Goal: Task Accomplishment & Management: Manage account settings

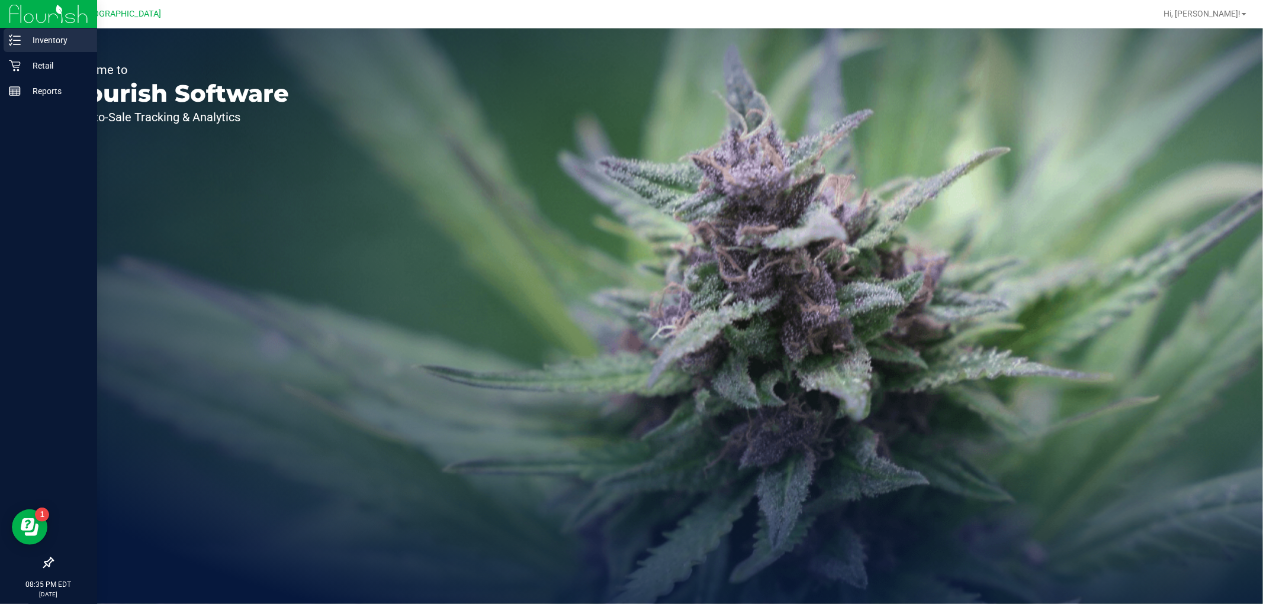
click at [49, 39] on p "Inventory" at bounding box center [56, 40] width 71 height 14
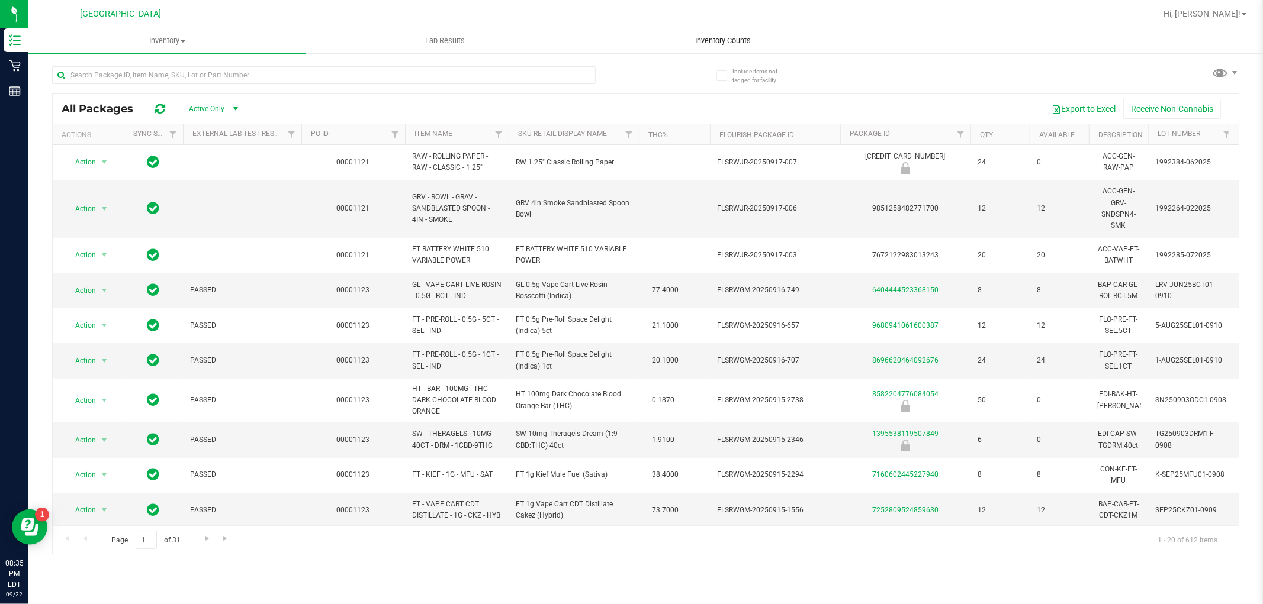
click at [727, 44] on span "Inventory Counts" at bounding box center [723, 41] width 88 height 11
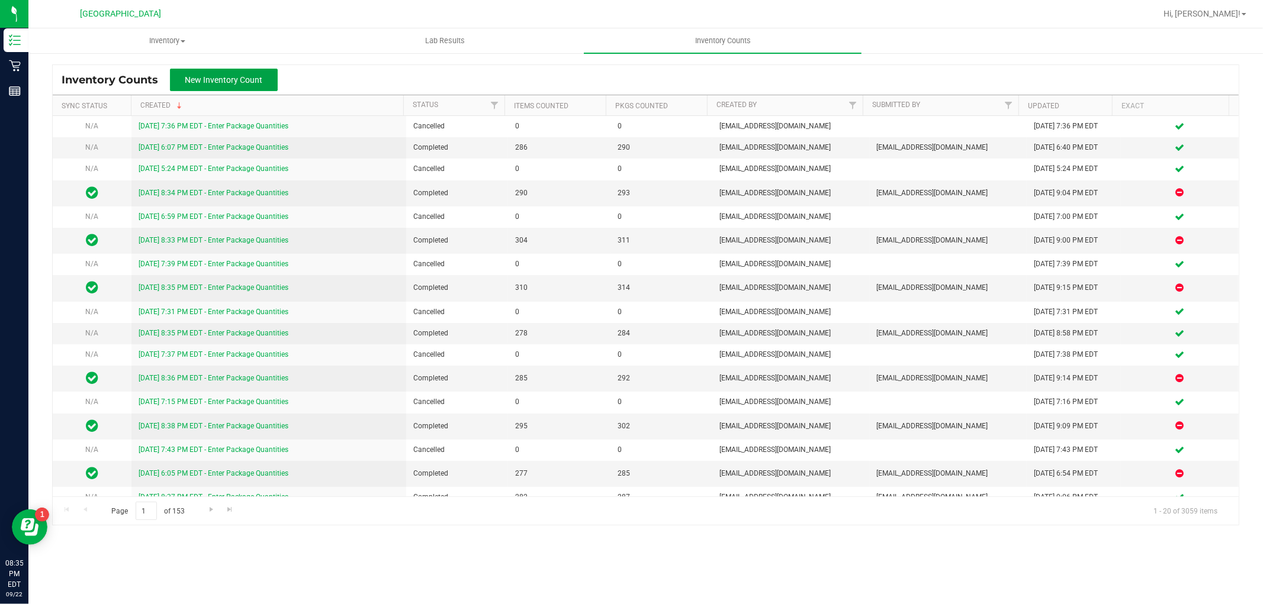
click at [195, 71] on button "New Inventory Count" at bounding box center [224, 80] width 108 height 22
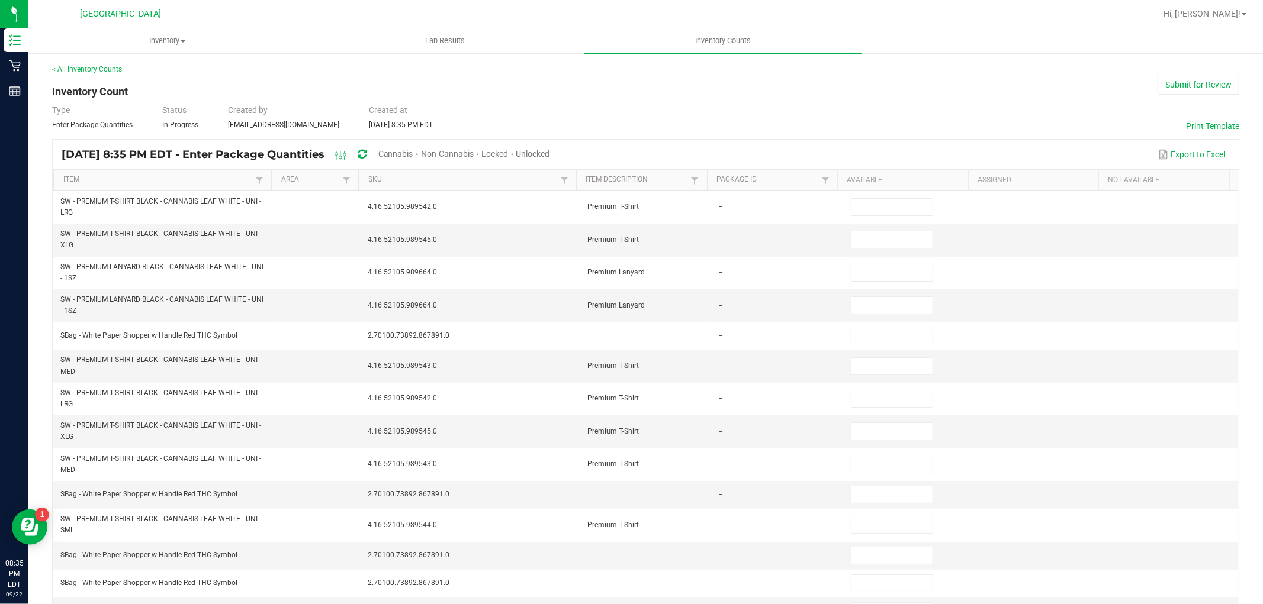
click at [550, 154] on span "Unlocked" at bounding box center [533, 153] width 34 height 9
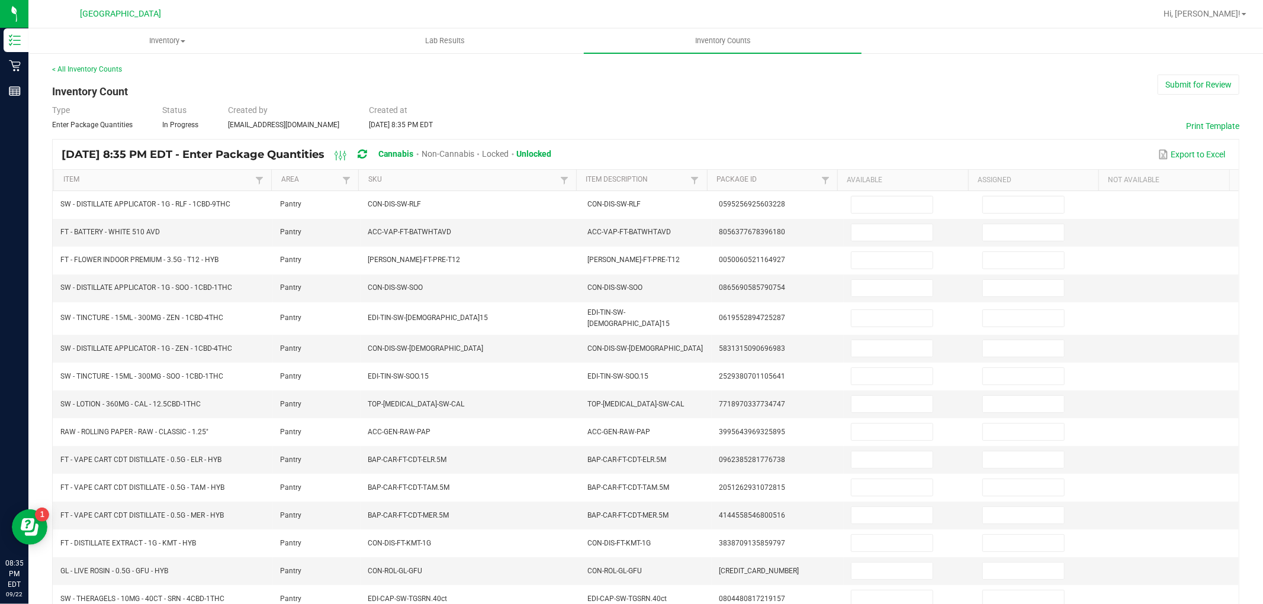
click at [126, 173] on th "Item" at bounding box center [162, 180] width 218 height 21
click at [129, 178] on link "Item" at bounding box center [157, 179] width 189 height 9
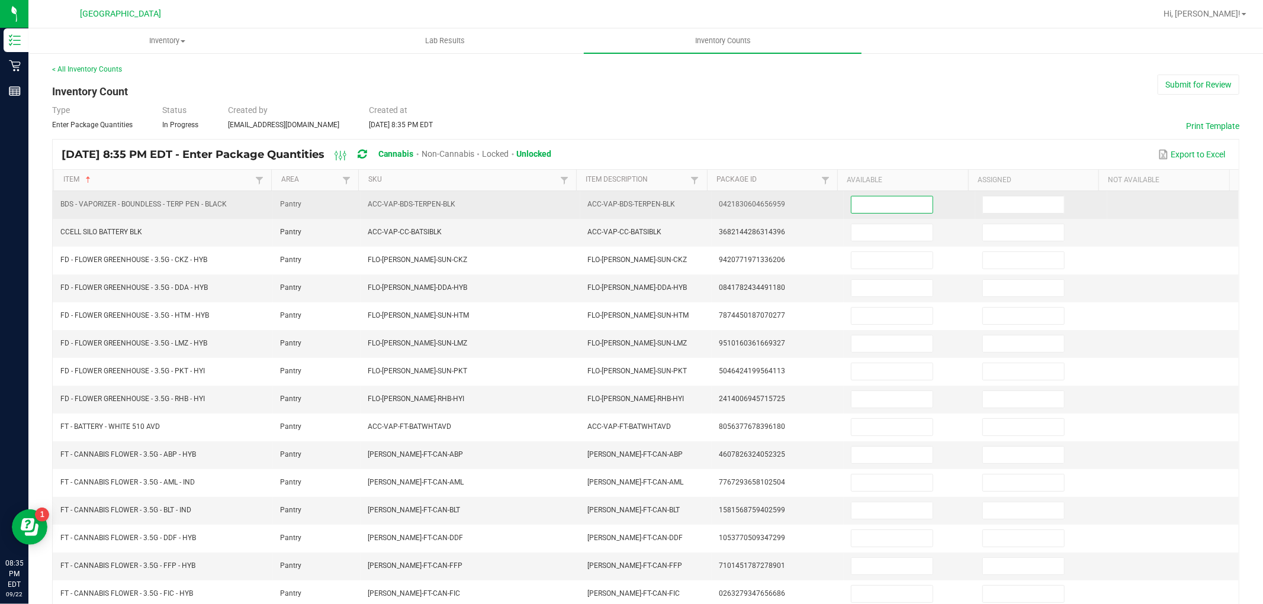
click at [900, 202] on input at bounding box center [891, 205] width 81 height 17
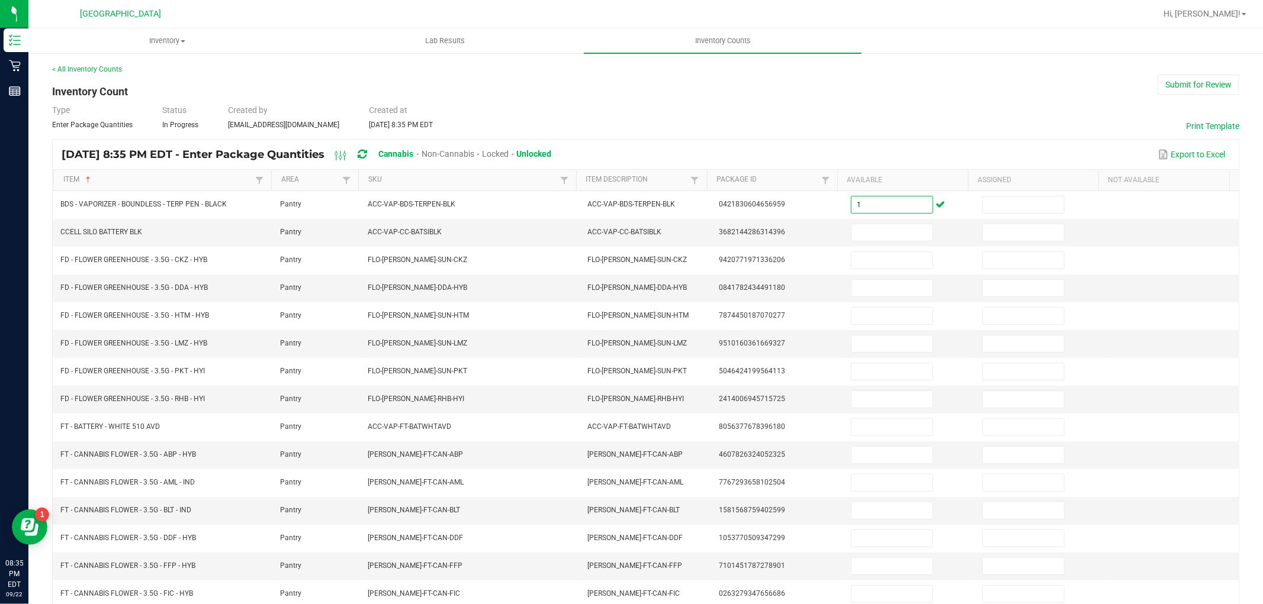
type input "1"
type input "7"
type input "10"
type input "15"
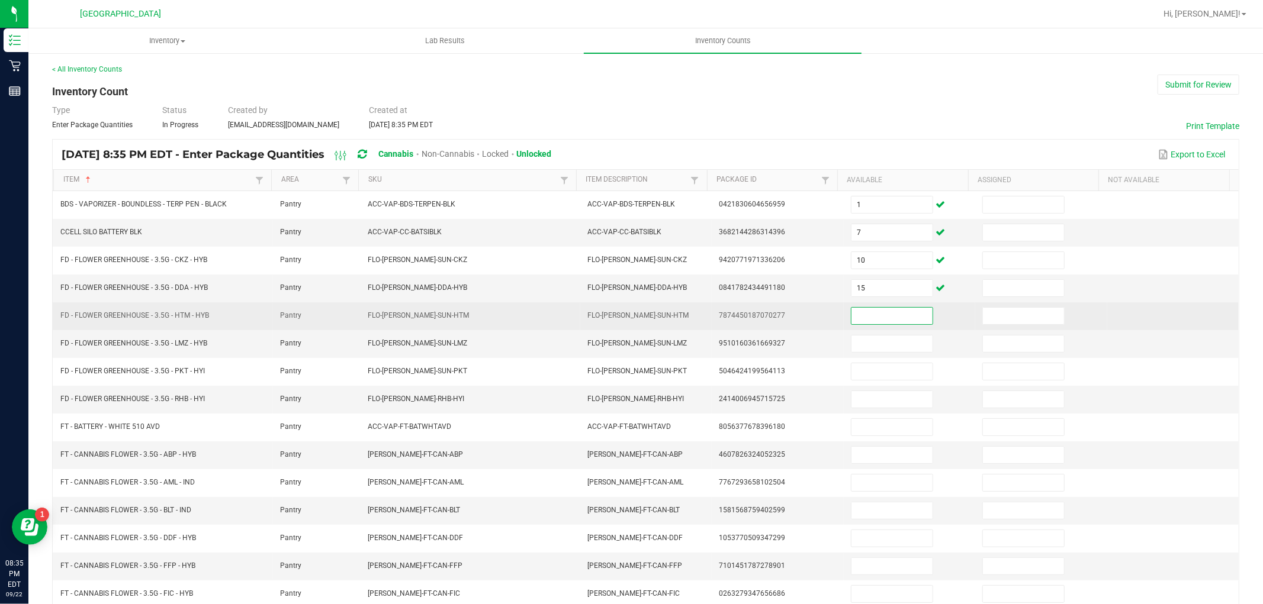
click at [874, 317] on input at bounding box center [891, 316] width 81 height 17
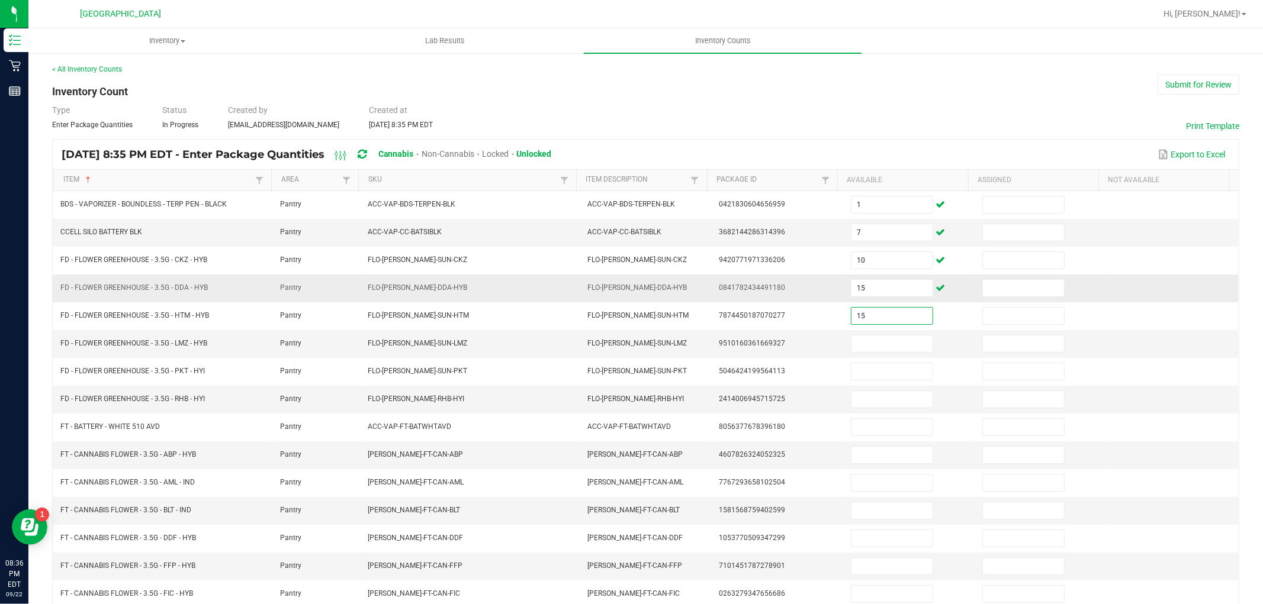
type input "15"
type input "17"
type input "18"
type input "8"
type input "7"
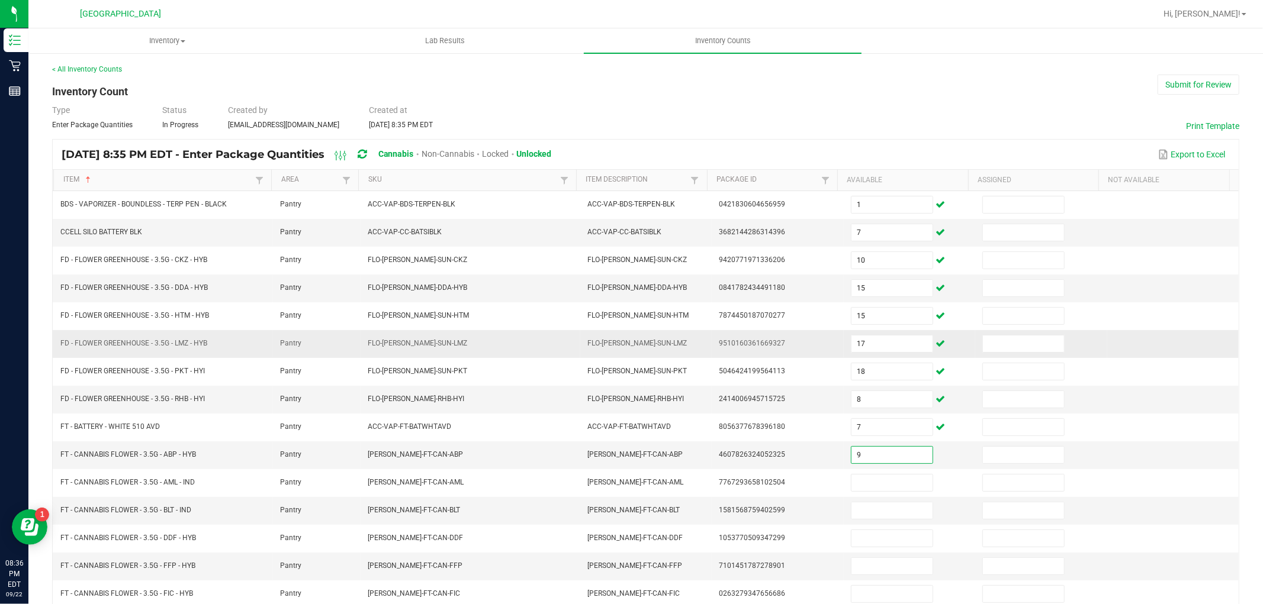
type input "9"
type input "17"
type input "8"
type input "13"
type input "6"
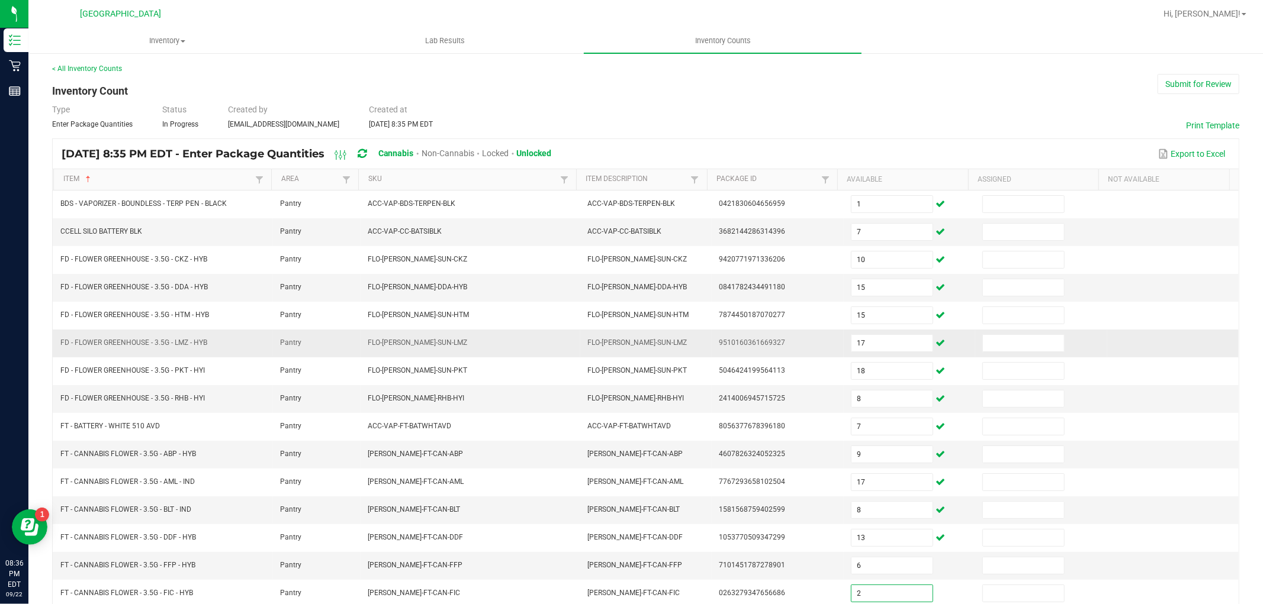
type input "2"
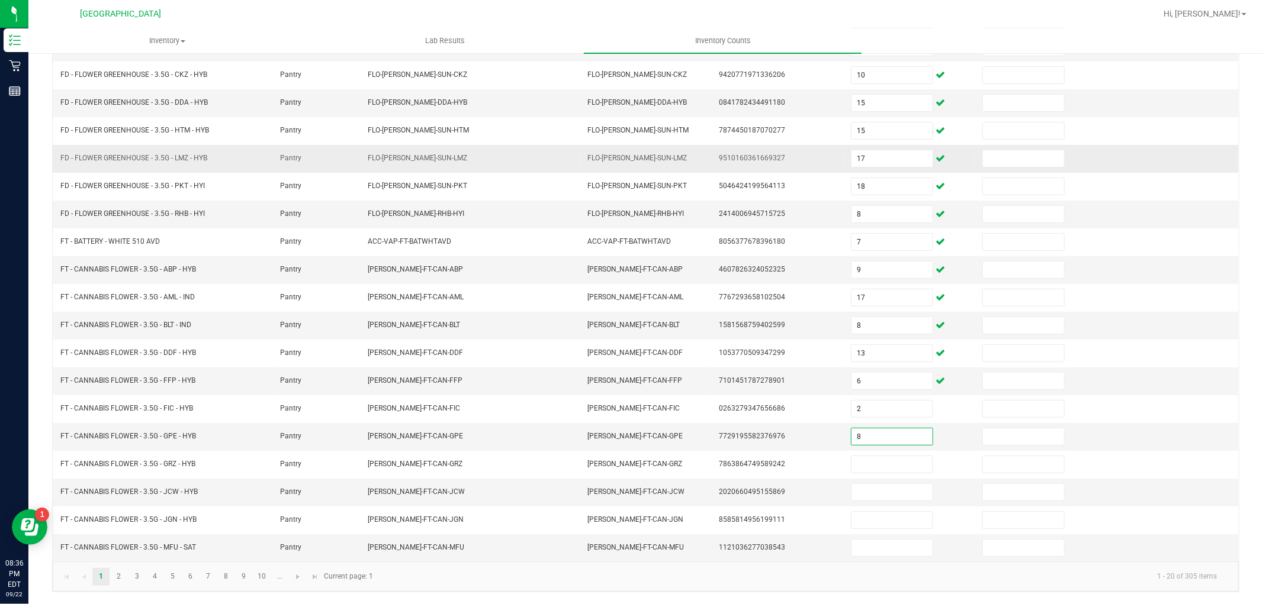
type input "8"
type input "4"
type input "3"
type input "2"
type input "7"
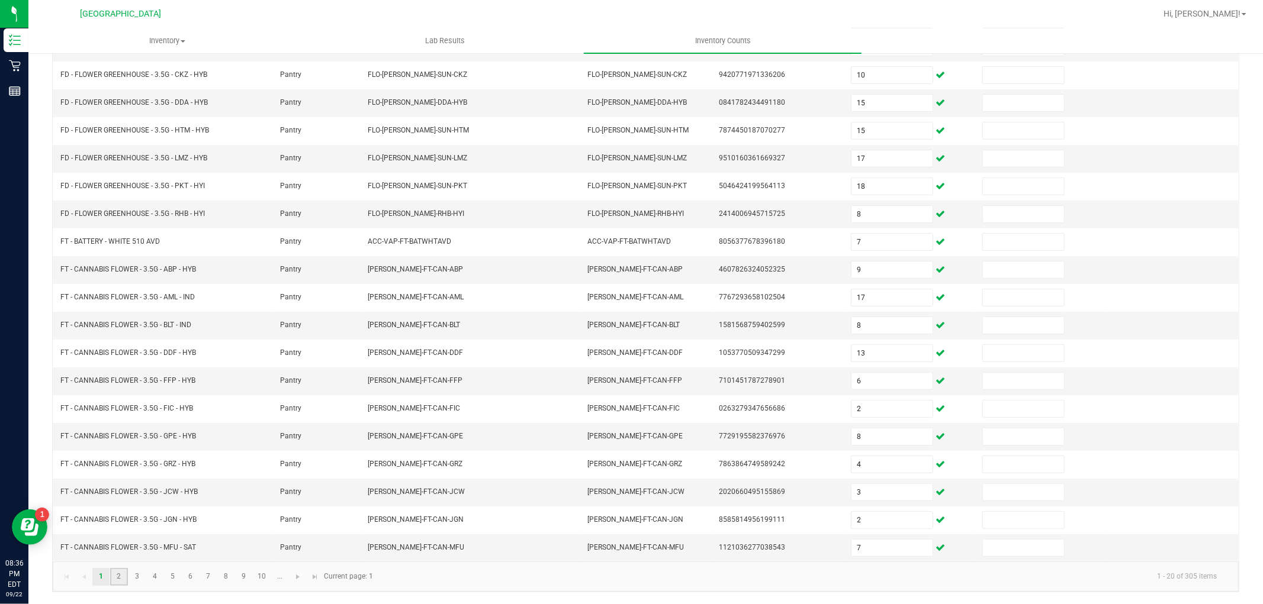
click at [120, 579] on link "2" at bounding box center [118, 577] width 17 height 18
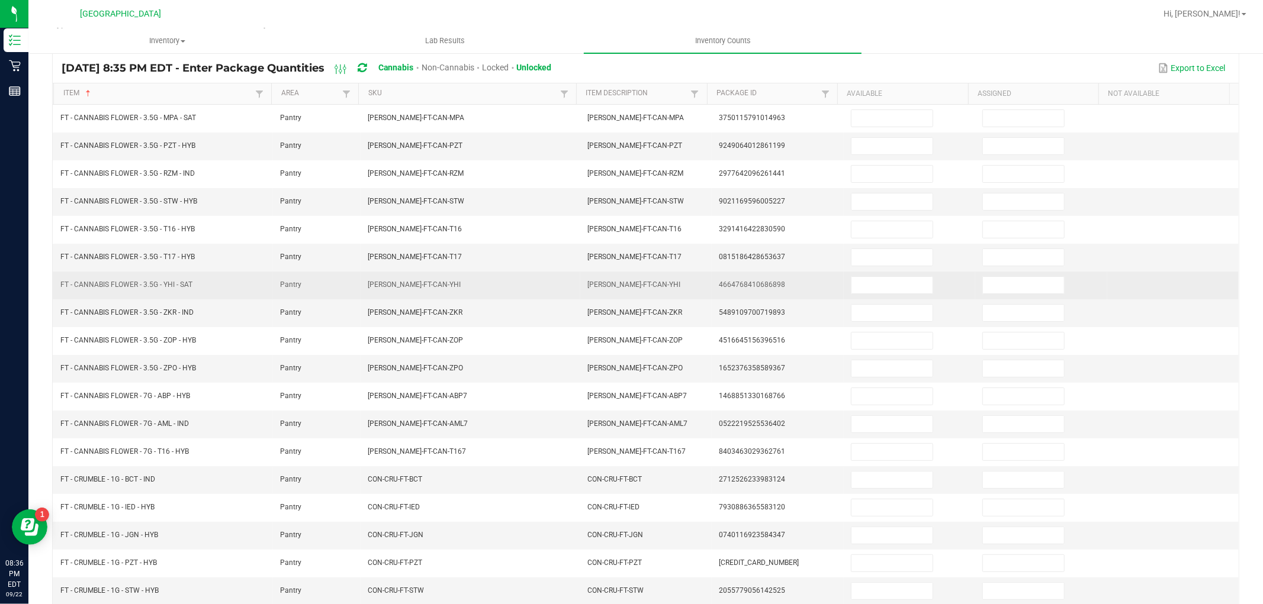
scroll to position [0, 0]
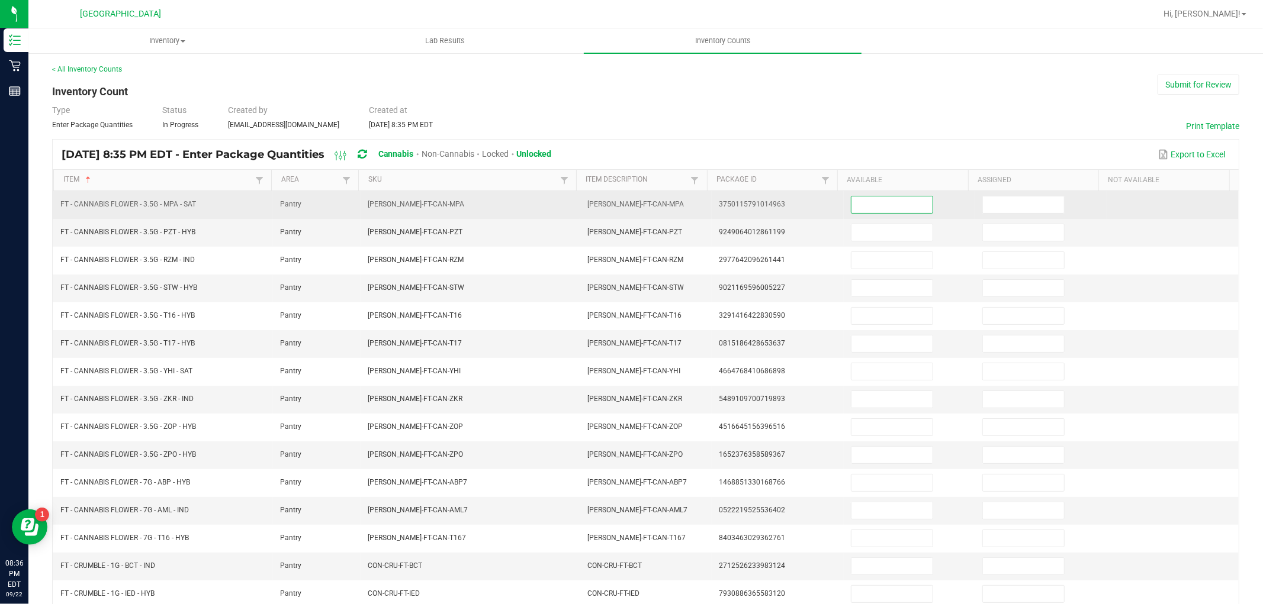
click at [873, 205] on input at bounding box center [891, 205] width 81 height 17
type input "18"
type input "4"
type input "2"
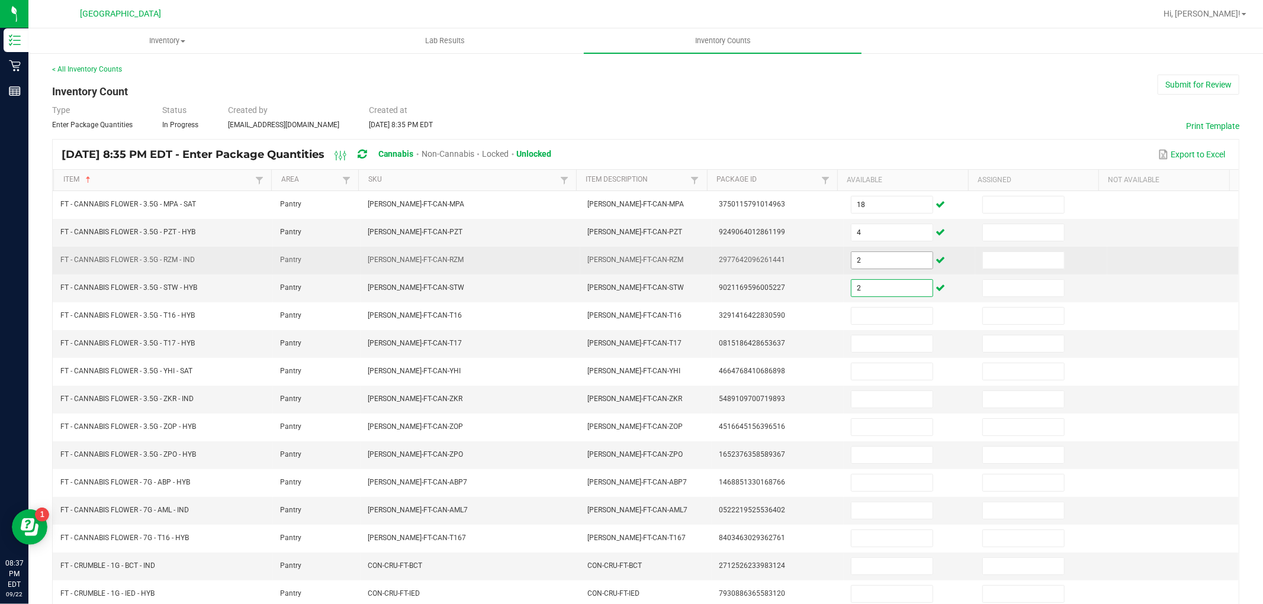
type input "2"
click at [864, 262] on input "2" at bounding box center [891, 260] width 81 height 17
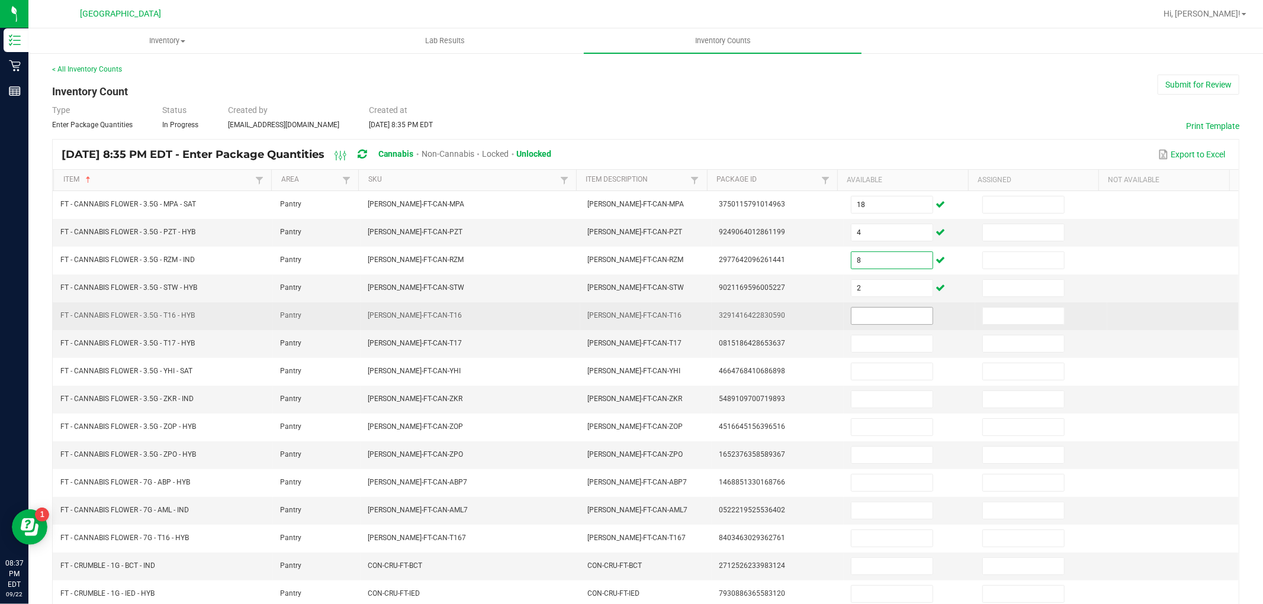
type input "8"
click at [854, 320] on input at bounding box center [891, 316] width 81 height 17
type input "16"
type input "3"
type input "19"
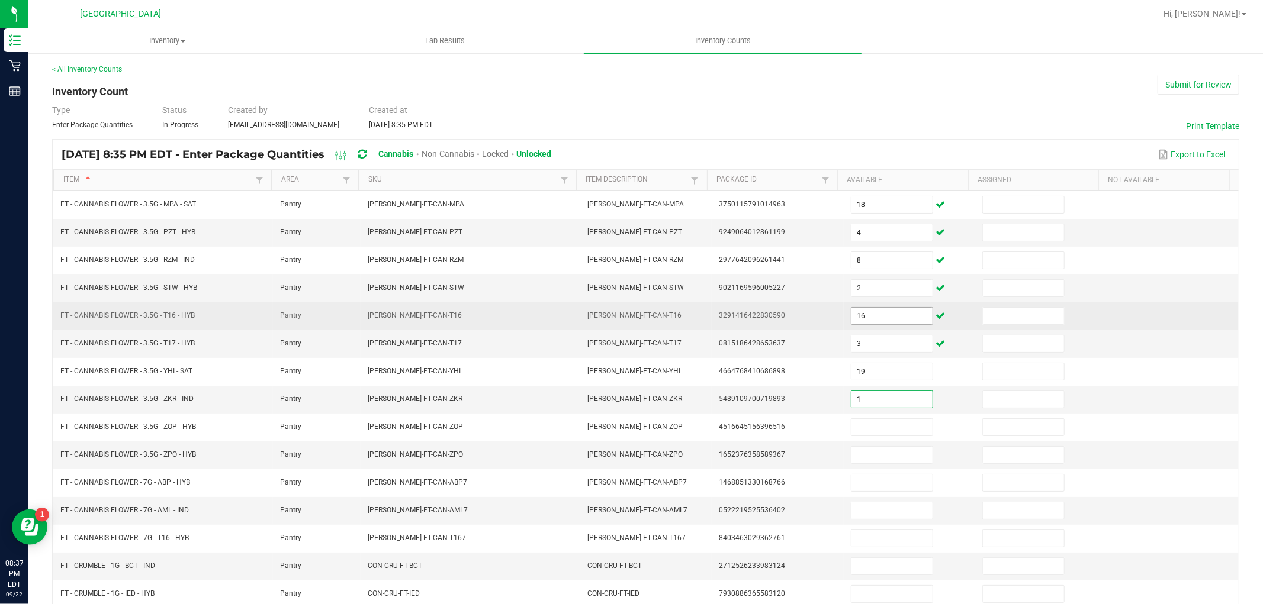
type input "1"
type input "18"
type input "1"
type input "12"
type input "17"
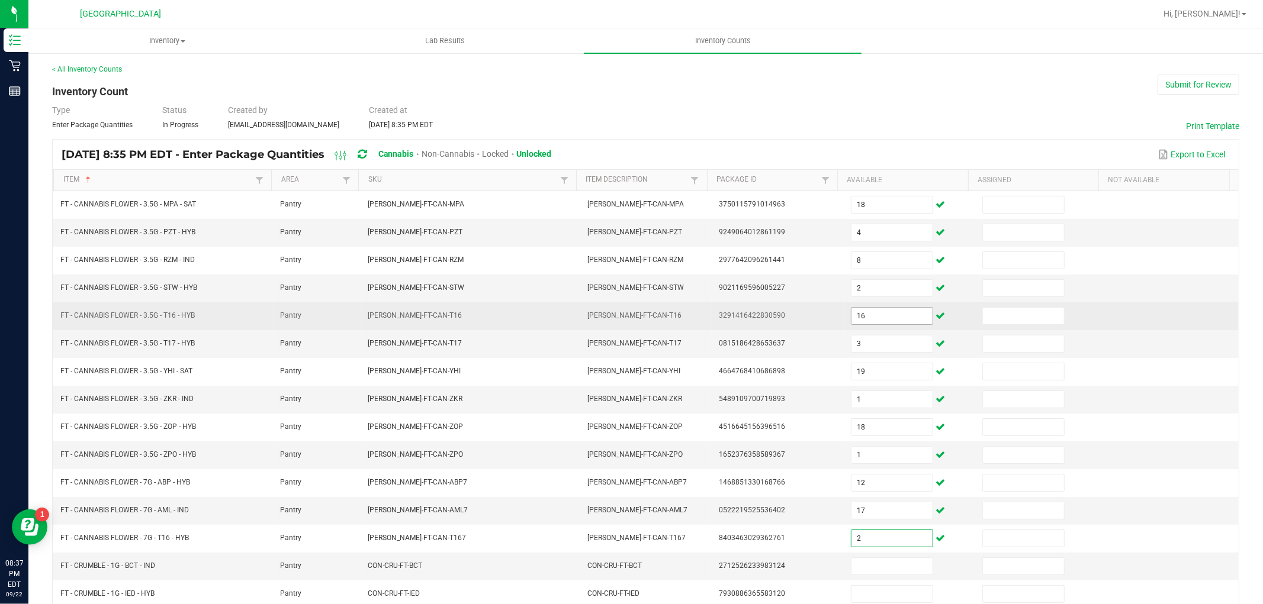
type input "2"
type input "4"
type input "5"
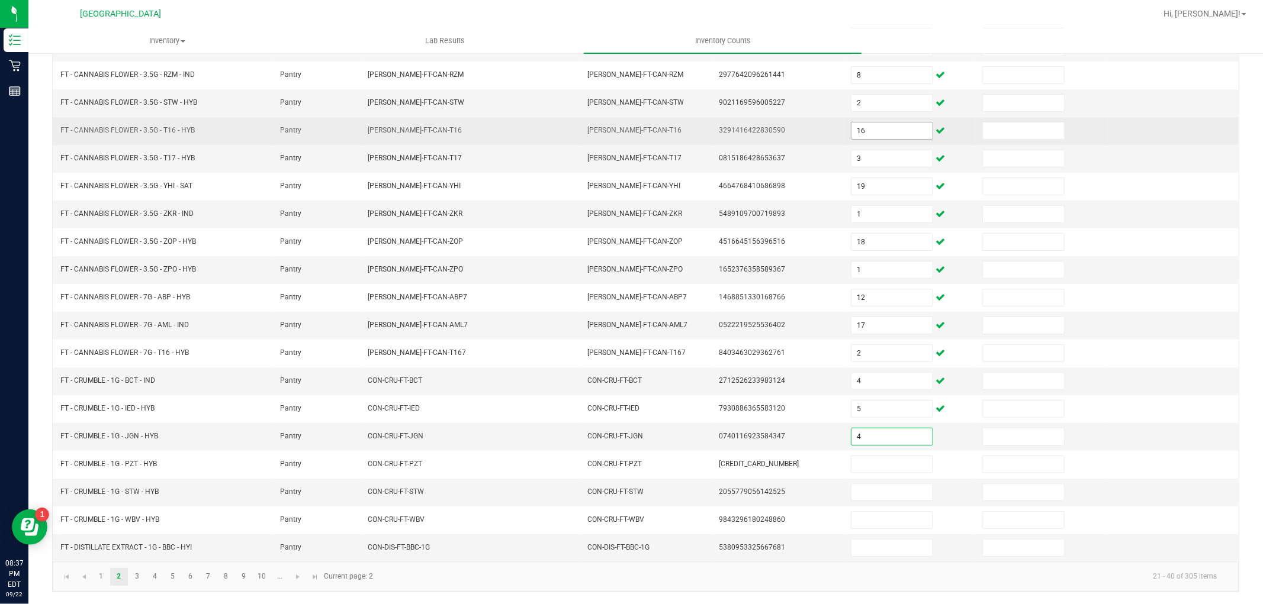
type input "4"
type input "1"
type input "3"
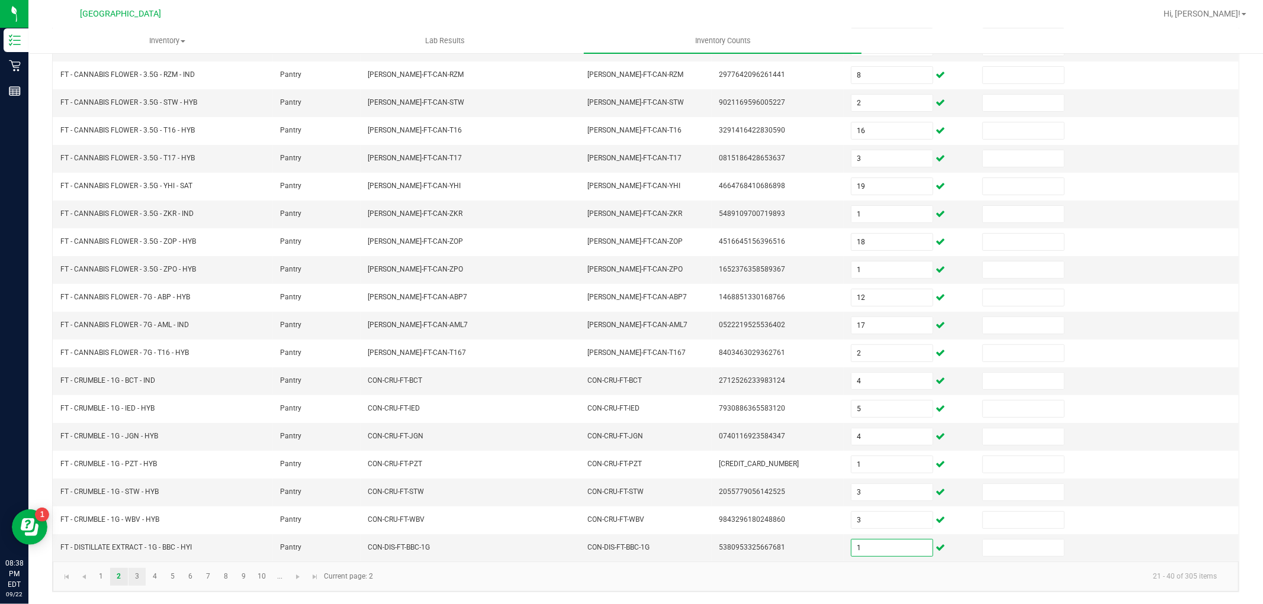
type input "1"
click at [133, 577] on link "3" at bounding box center [136, 577] width 17 height 18
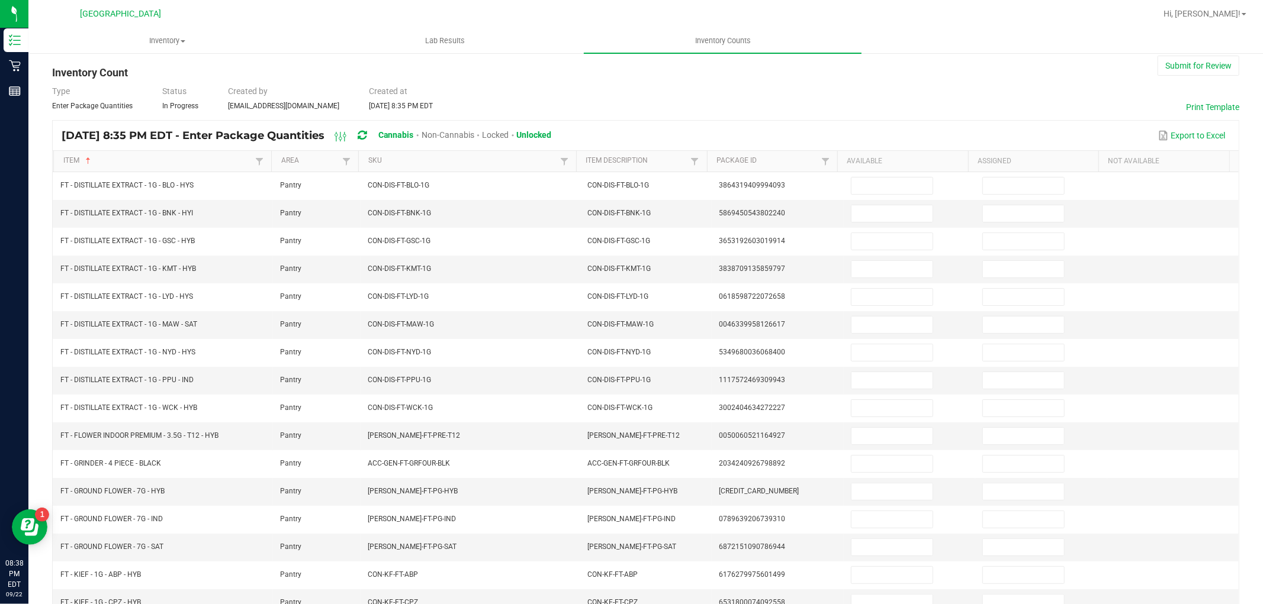
scroll to position [0, 0]
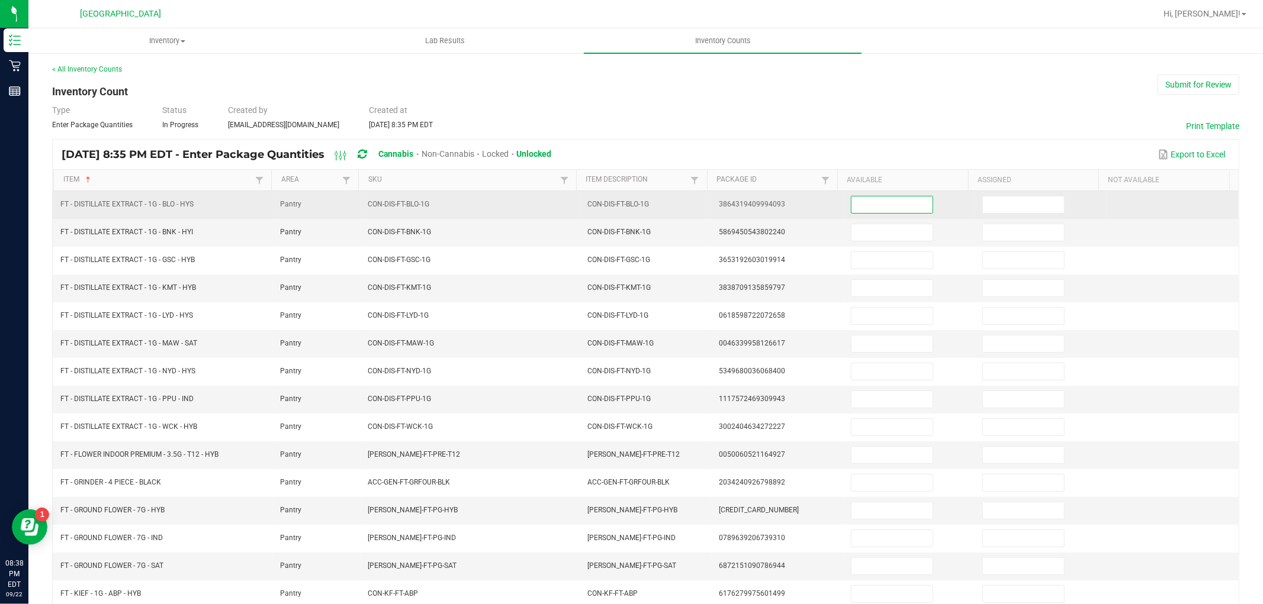
click at [901, 208] on input at bounding box center [891, 205] width 81 height 17
click at [898, 202] on input at bounding box center [891, 205] width 81 height 17
type input "7"
type input "5"
type input "6"
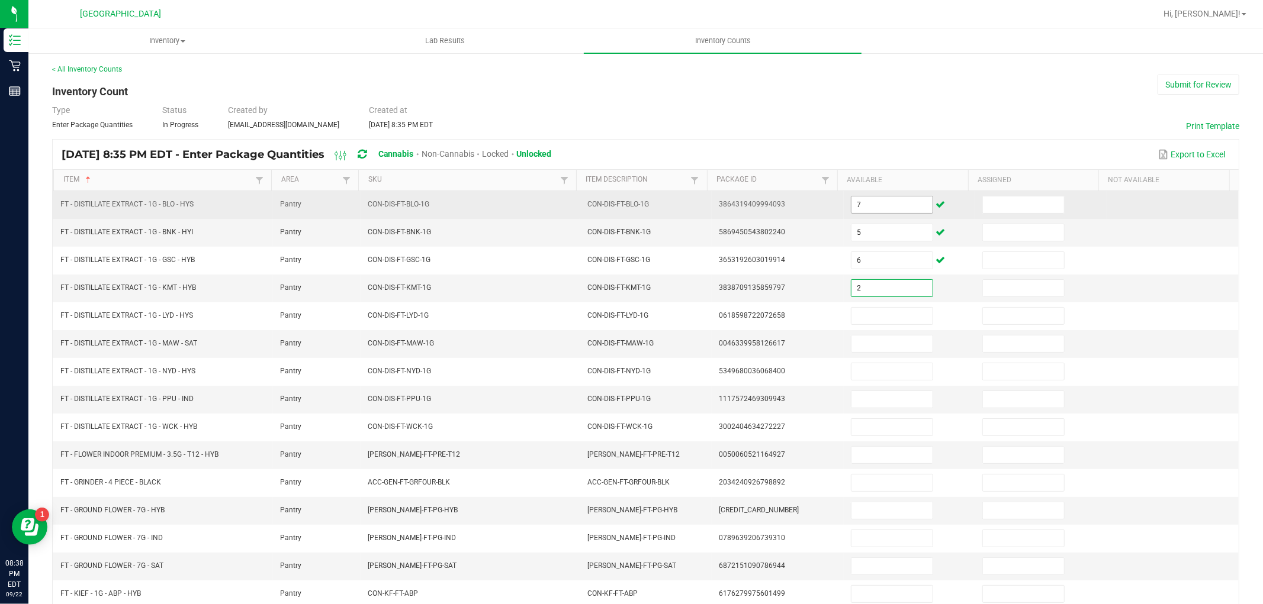
type input "2"
type input "9"
type input "4"
type input "3"
type input "2"
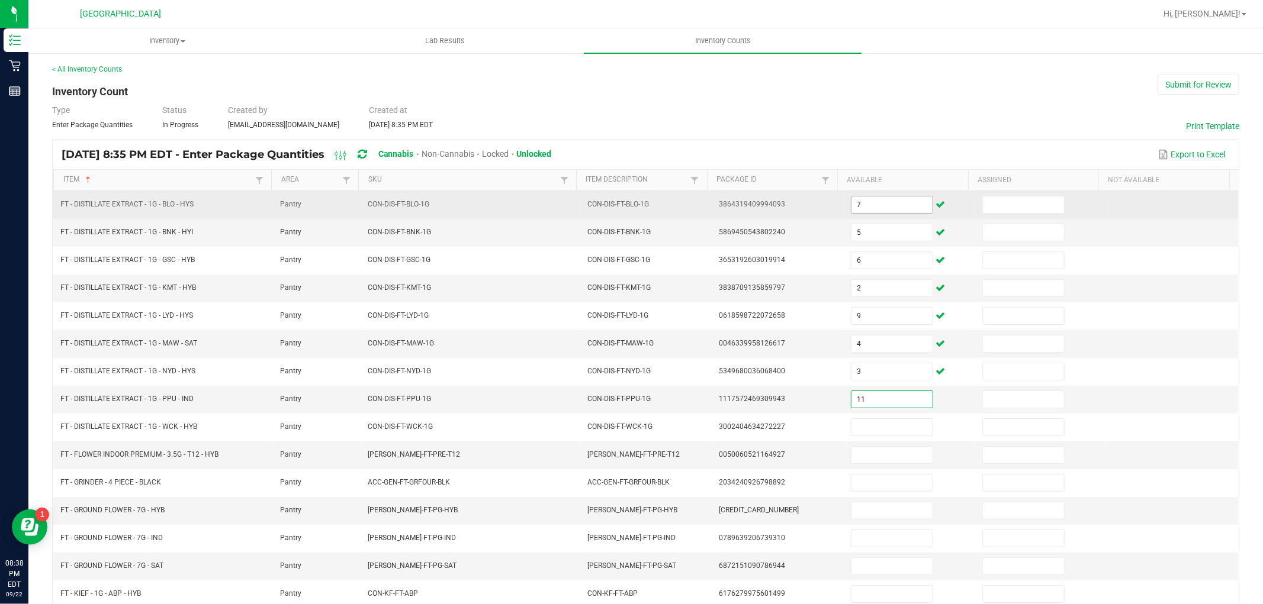
type input "11"
type input "10"
type input "29"
type input "2"
type input "17"
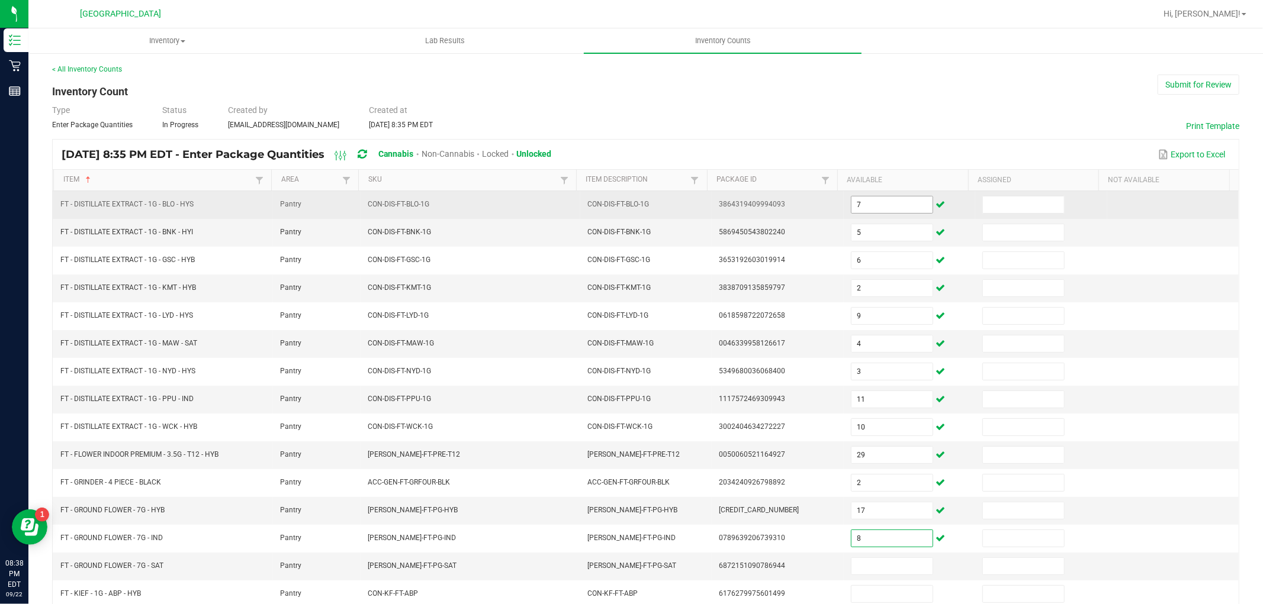
type input "8"
type input "1"
type input "3"
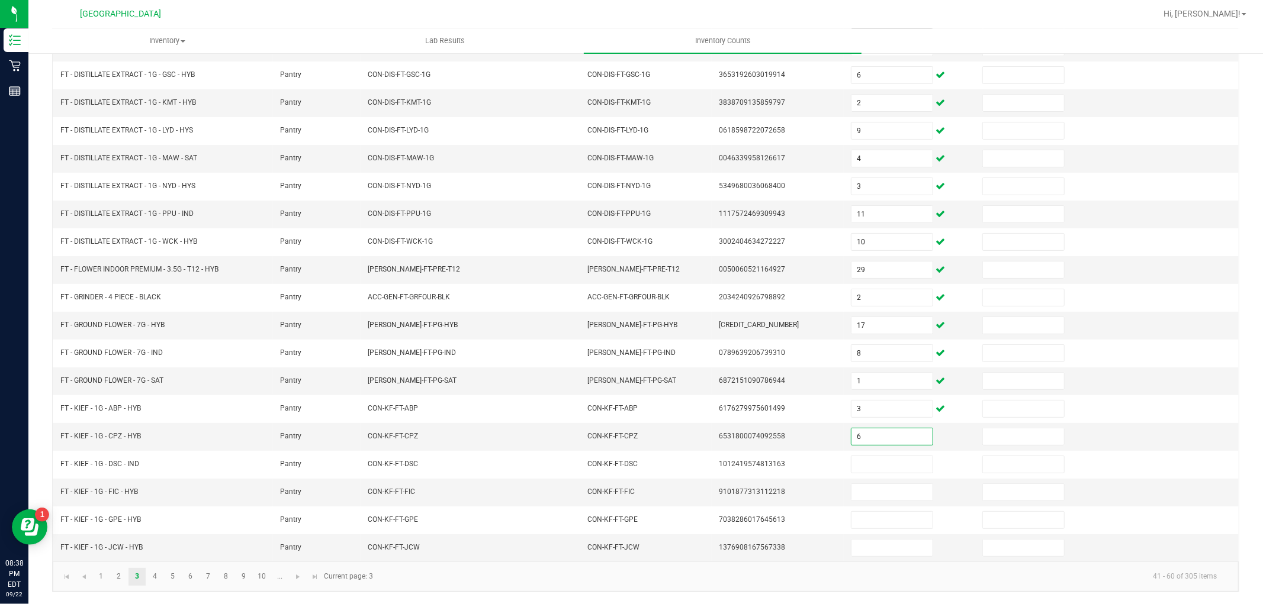
type input "6"
type input "1"
type input "4"
type input "3"
type input "8"
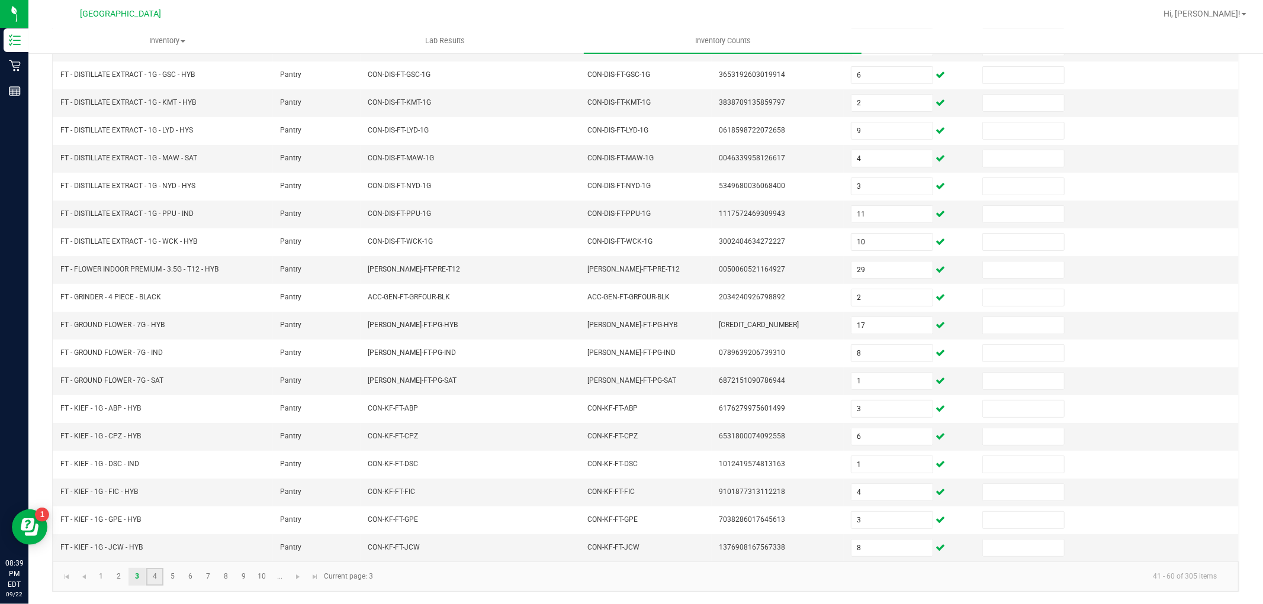
click at [152, 578] on link "4" at bounding box center [154, 577] width 17 height 18
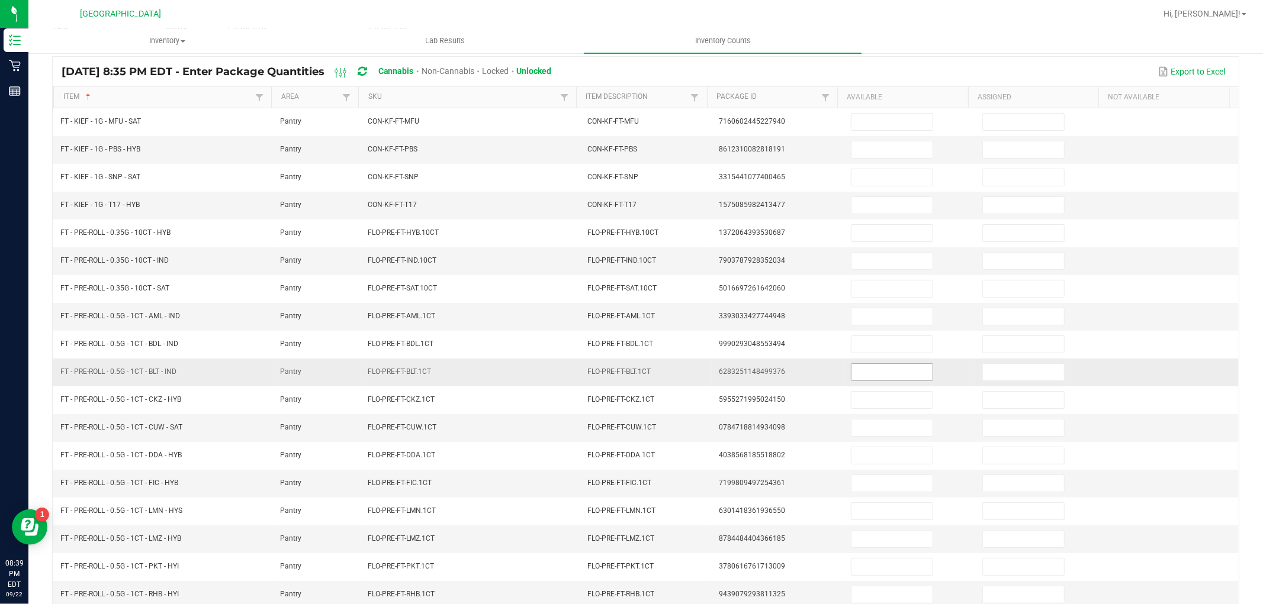
scroll to position [0, 0]
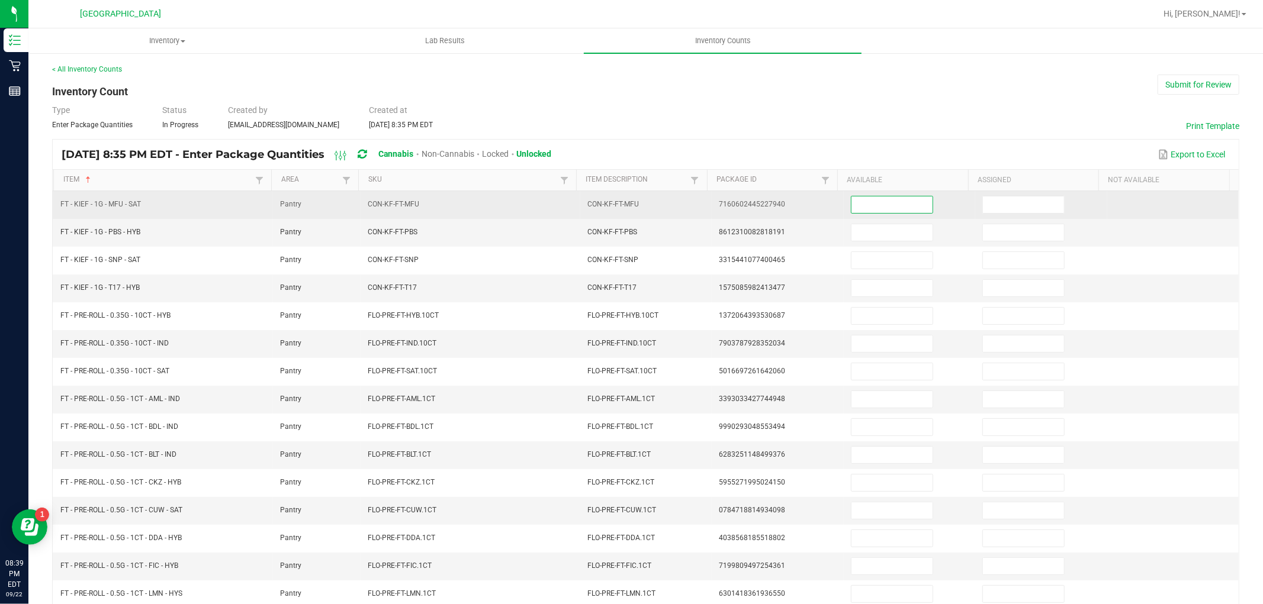
click at [906, 203] on input at bounding box center [891, 205] width 81 height 17
type input "8"
type input "6"
type input "8"
type input "2"
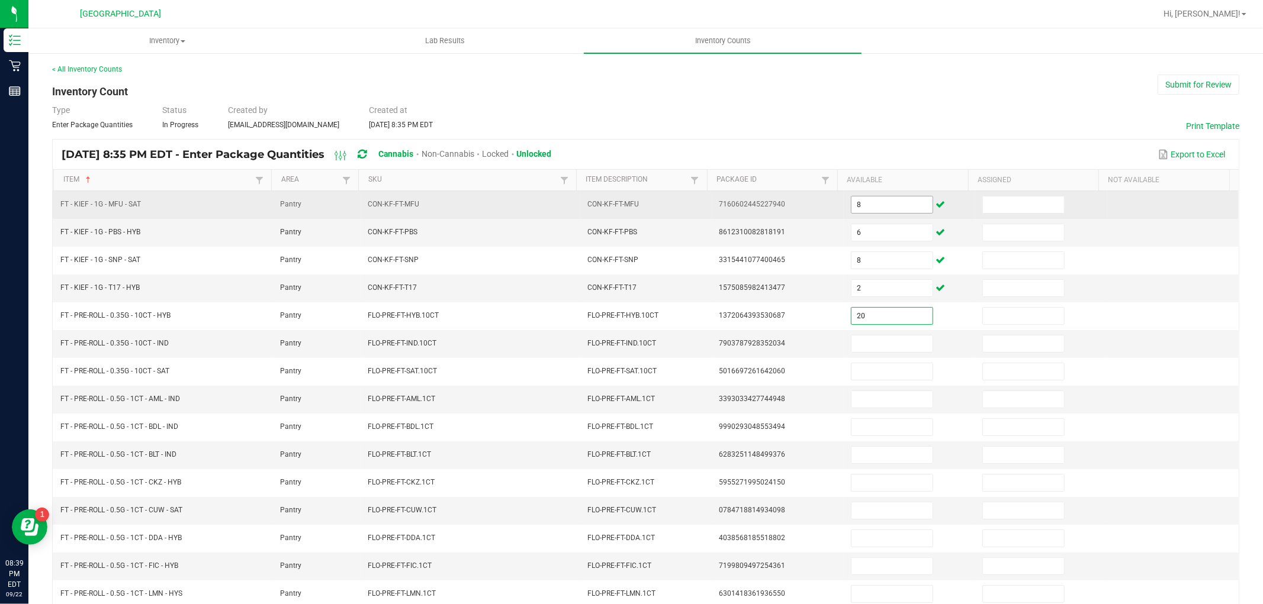
type input "20"
type input "11"
type input "16"
type input "3"
type input "18"
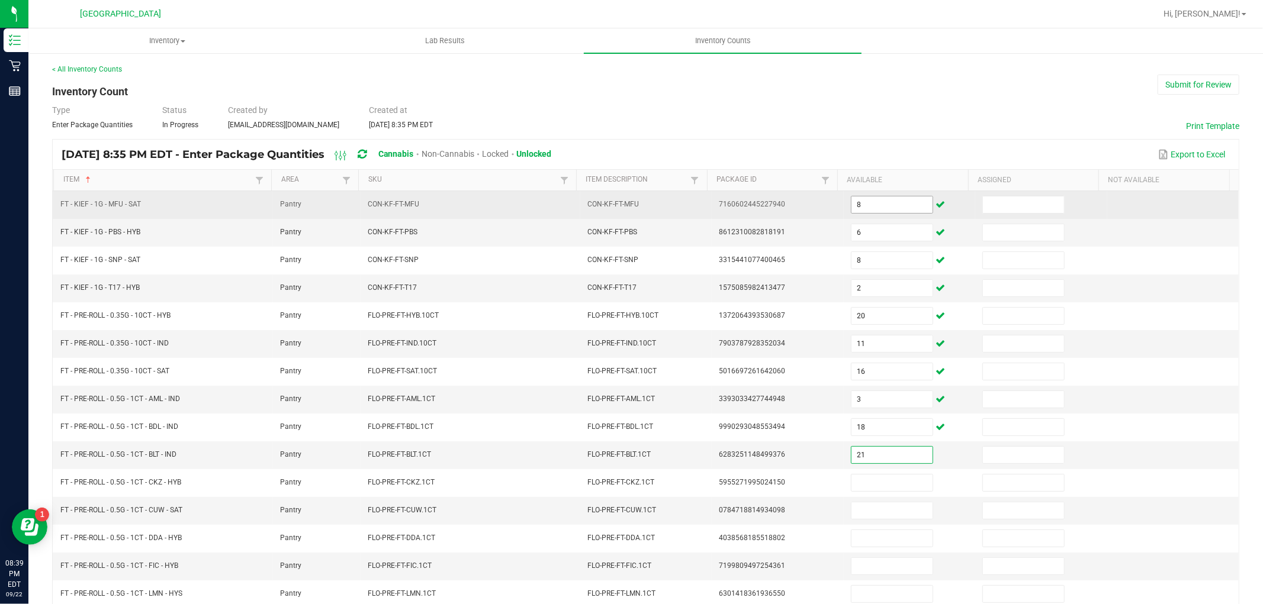
type input "21"
type input "22"
type input "8"
type input "25"
type input "2"
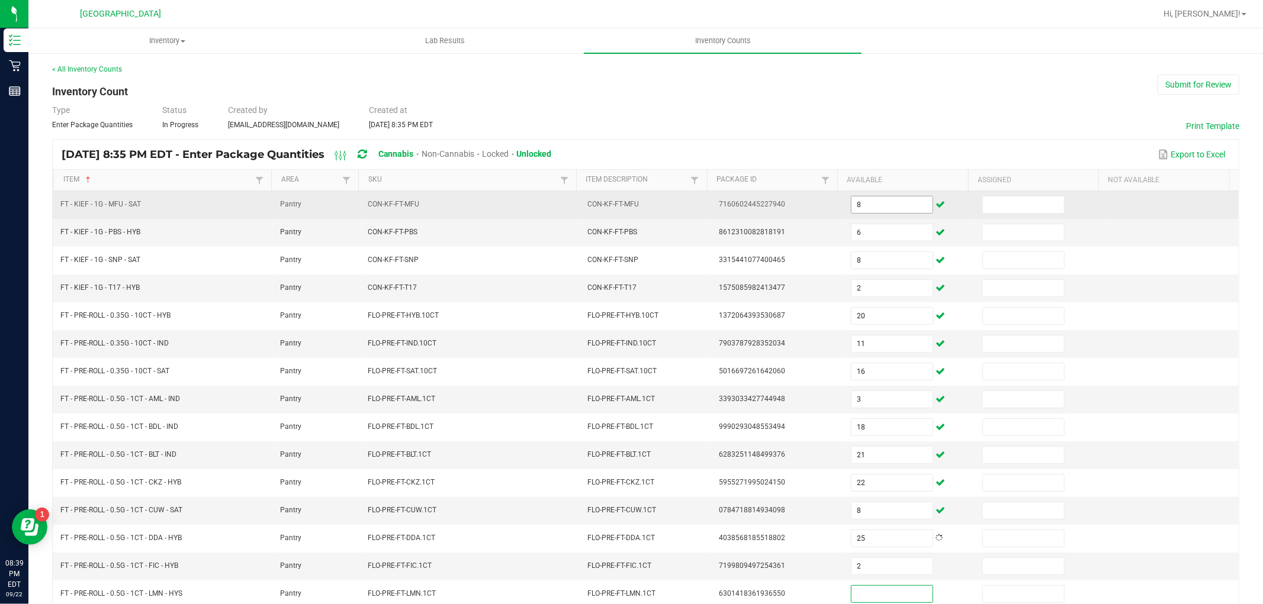
scroll to position [1, 0]
type input "8"
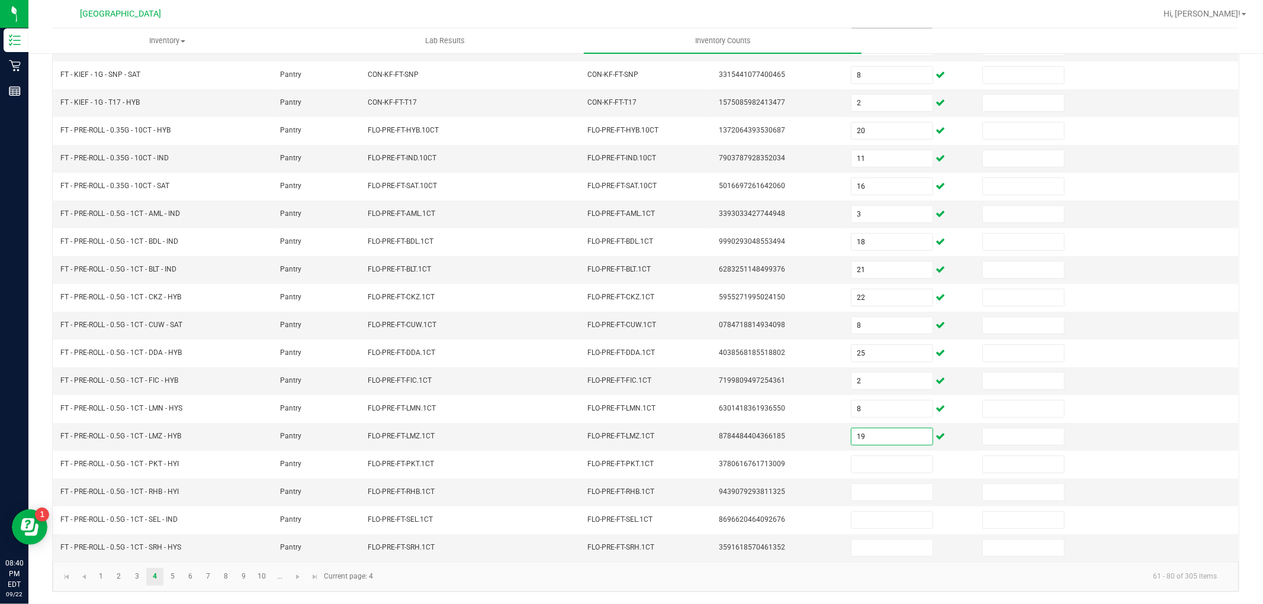
type input "19"
type input "18"
type input "1"
type input "24"
type input "3"
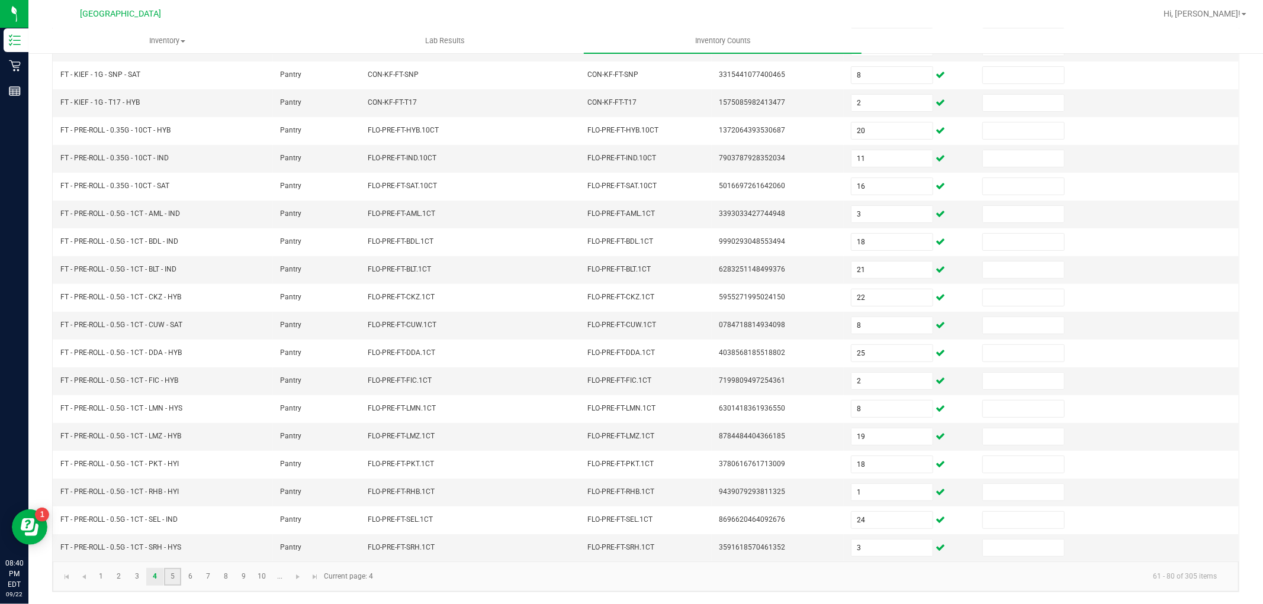
click at [172, 574] on link "5" at bounding box center [172, 577] width 17 height 18
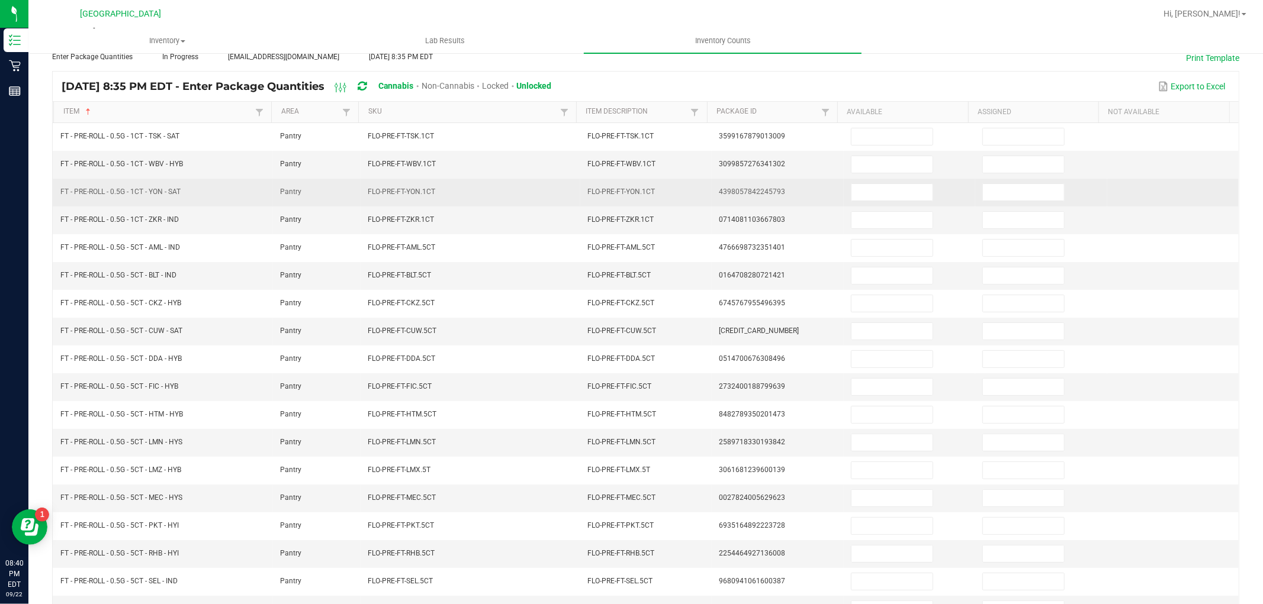
scroll to position [0, 0]
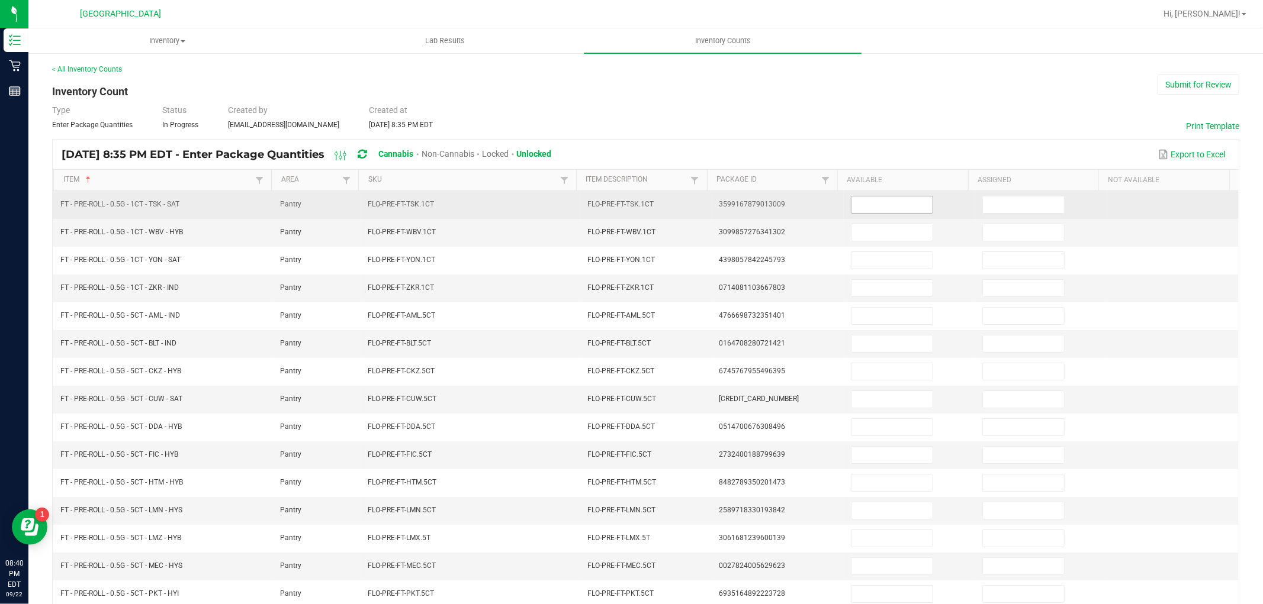
click at [854, 207] on input at bounding box center [891, 205] width 81 height 17
type input "6"
type input "14"
type input "10"
type input "17"
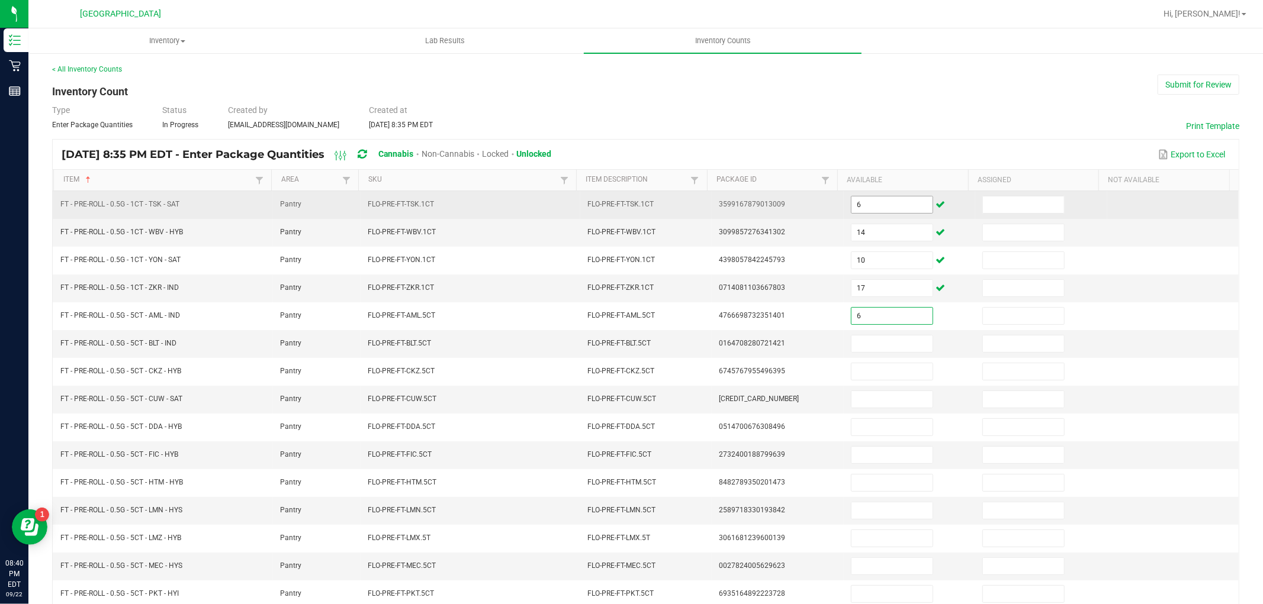
type input "6"
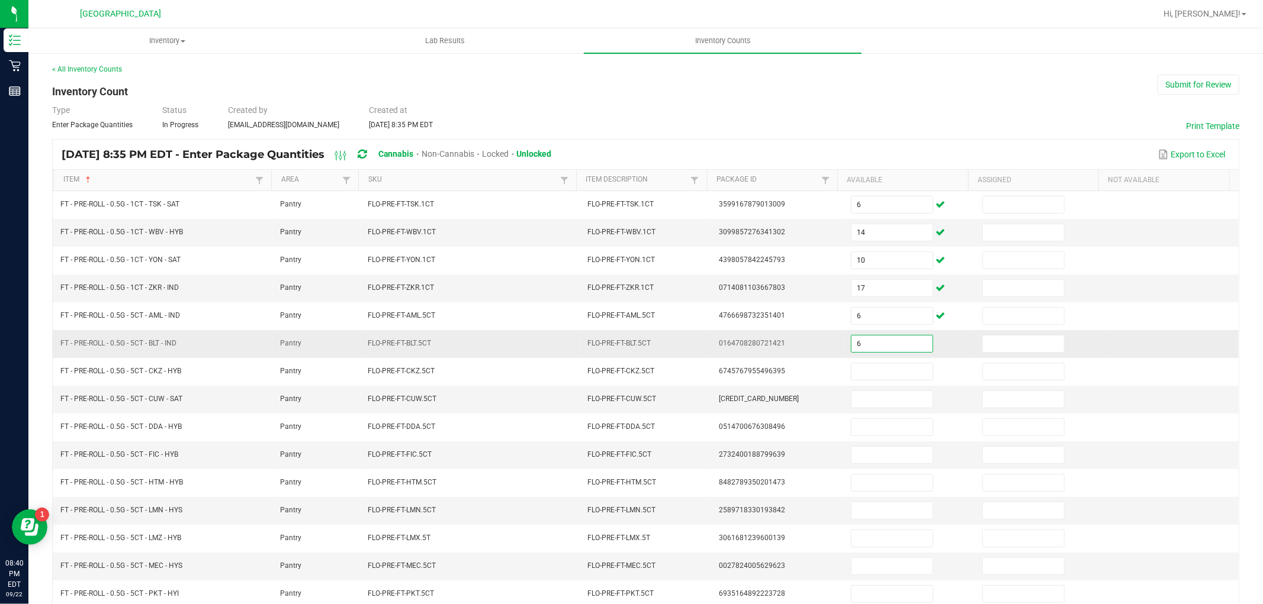
type input "6"
type input "4"
type input "10"
type input "12"
type input "7"
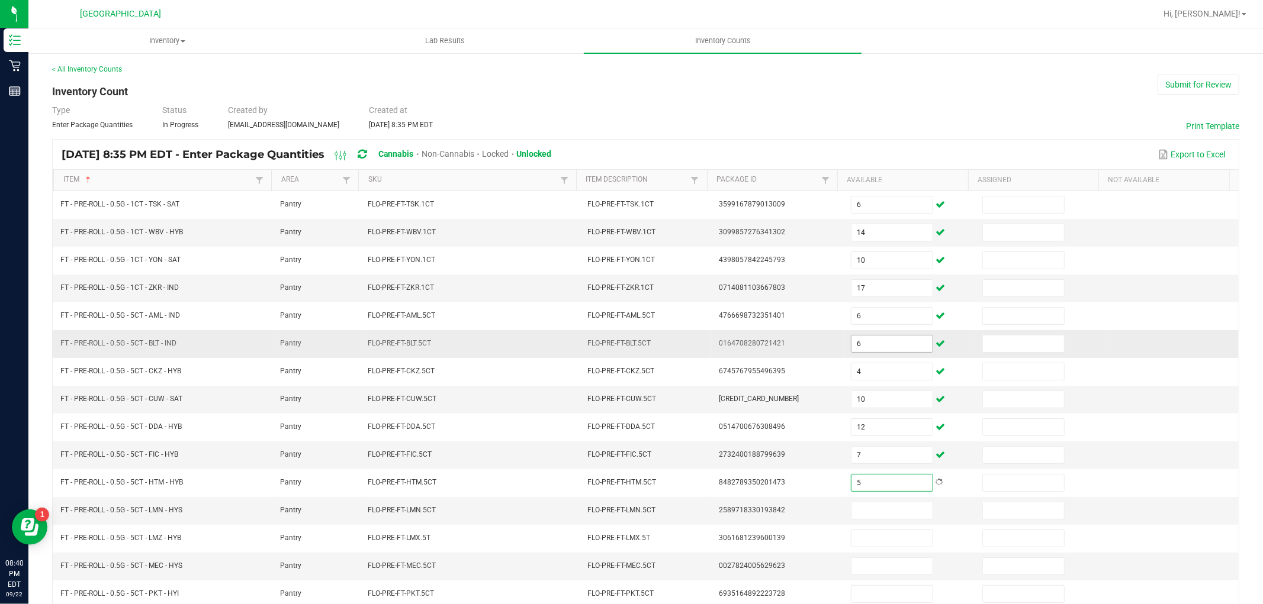
type input "5"
type input "2"
type input "9"
type input "3"
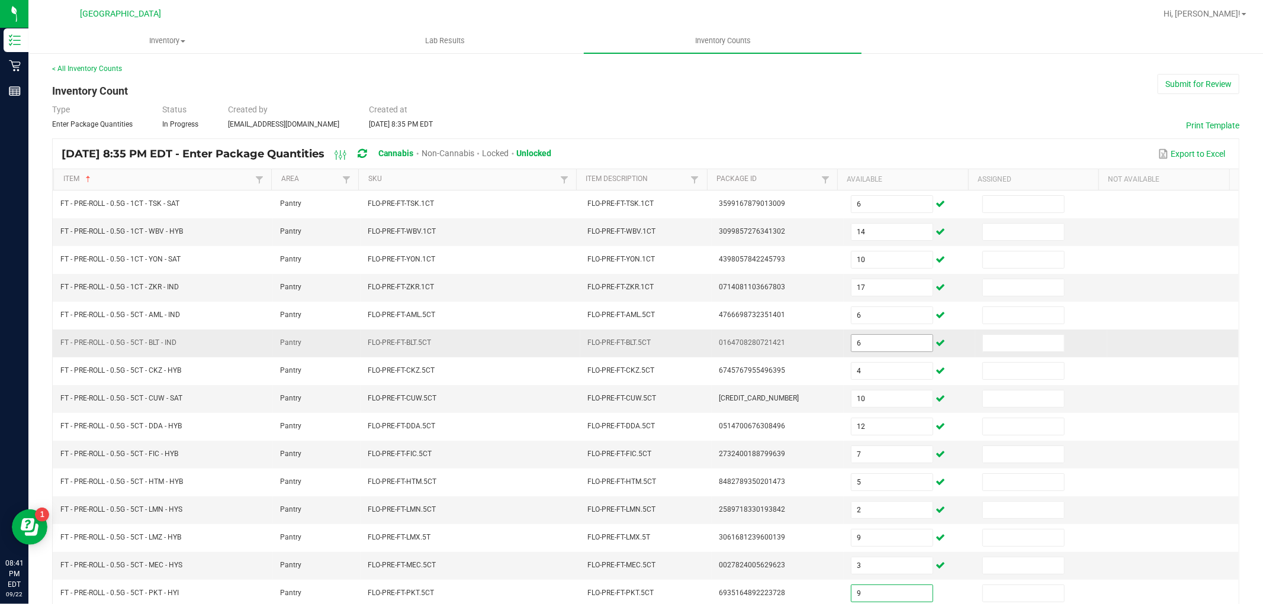
type input "9"
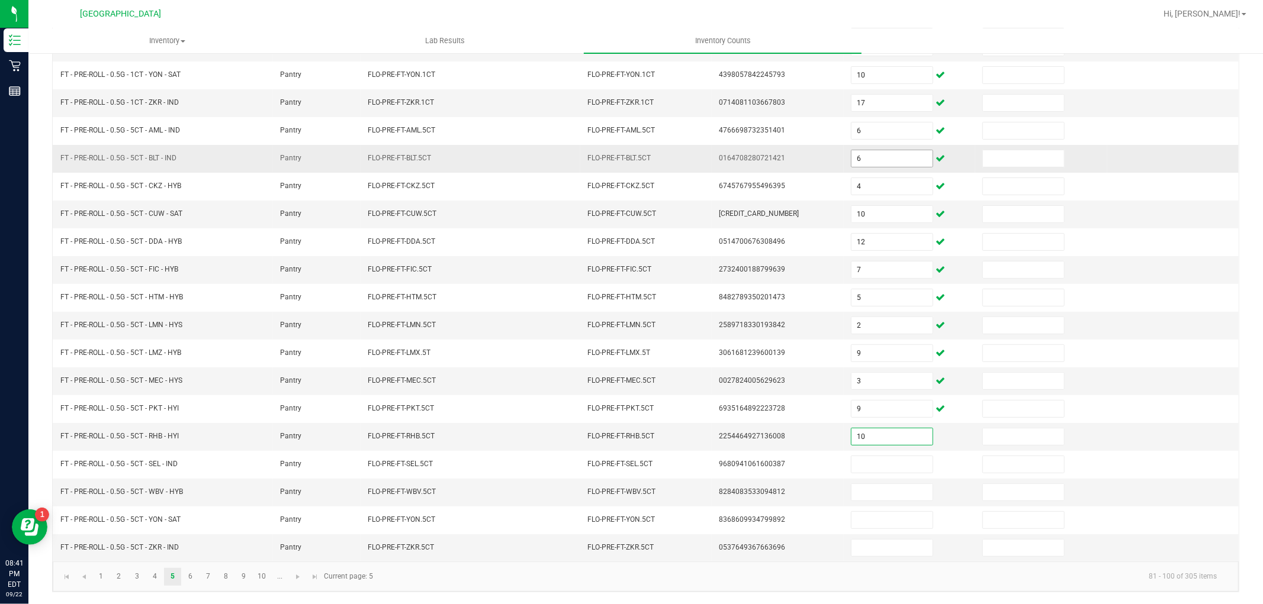
type input "10"
type input "12"
type input "8"
type input "11"
type input "1"
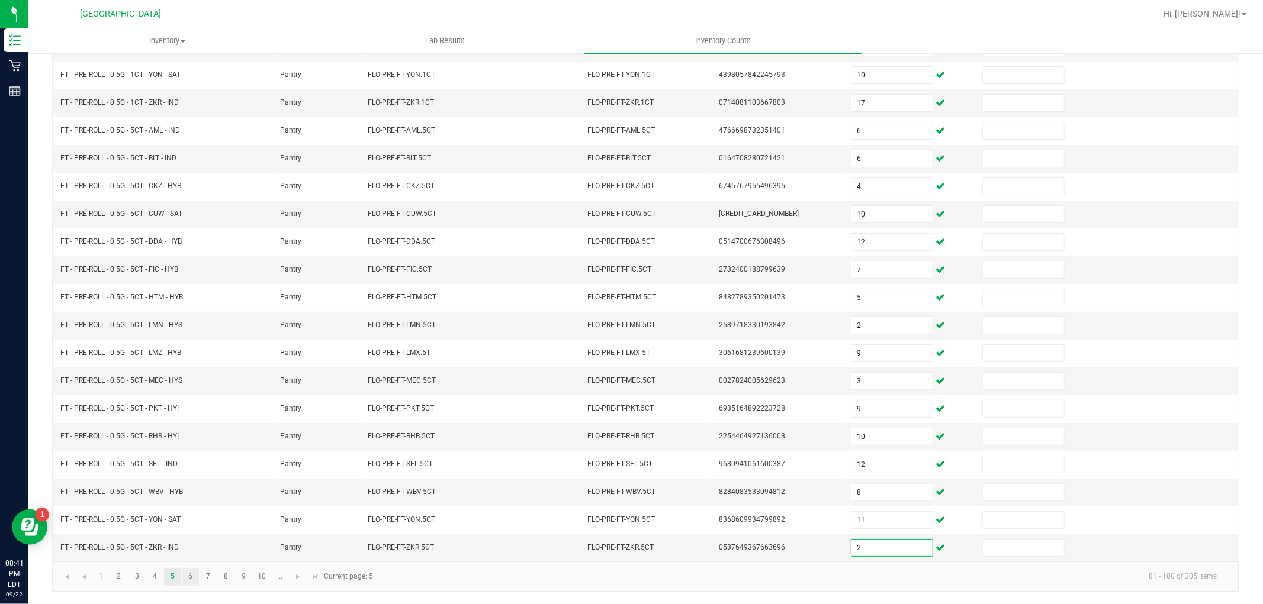
type input "2"
click at [196, 577] on link "6" at bounding box center [190, 577] width 17 height 18
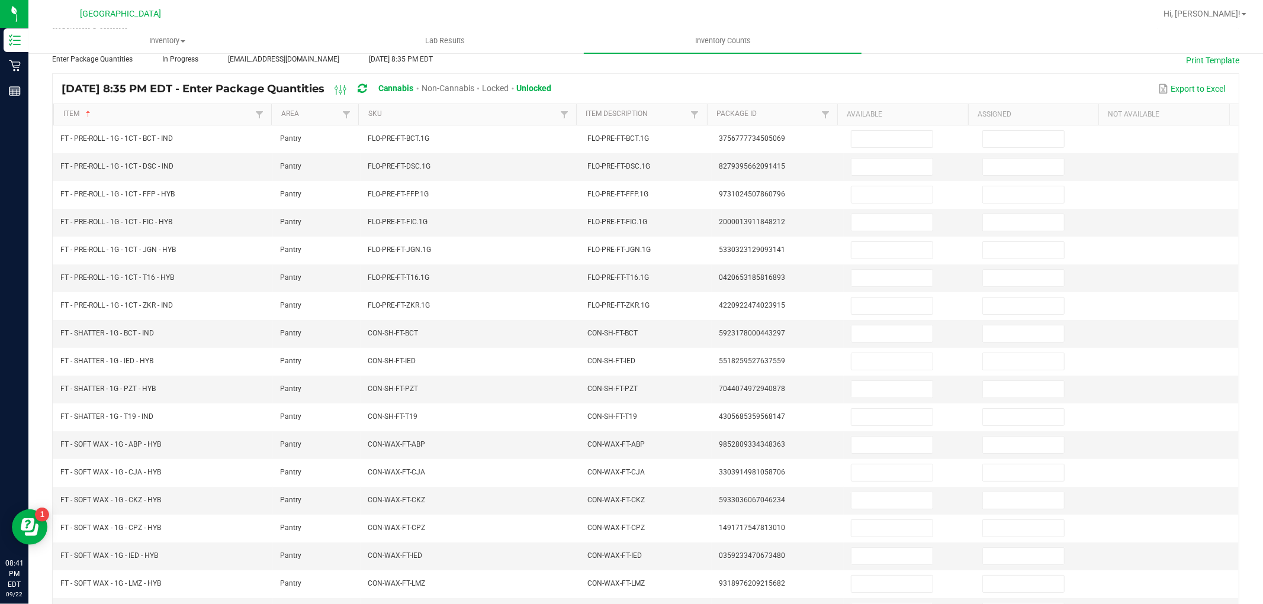
scroll to position [0, 0]
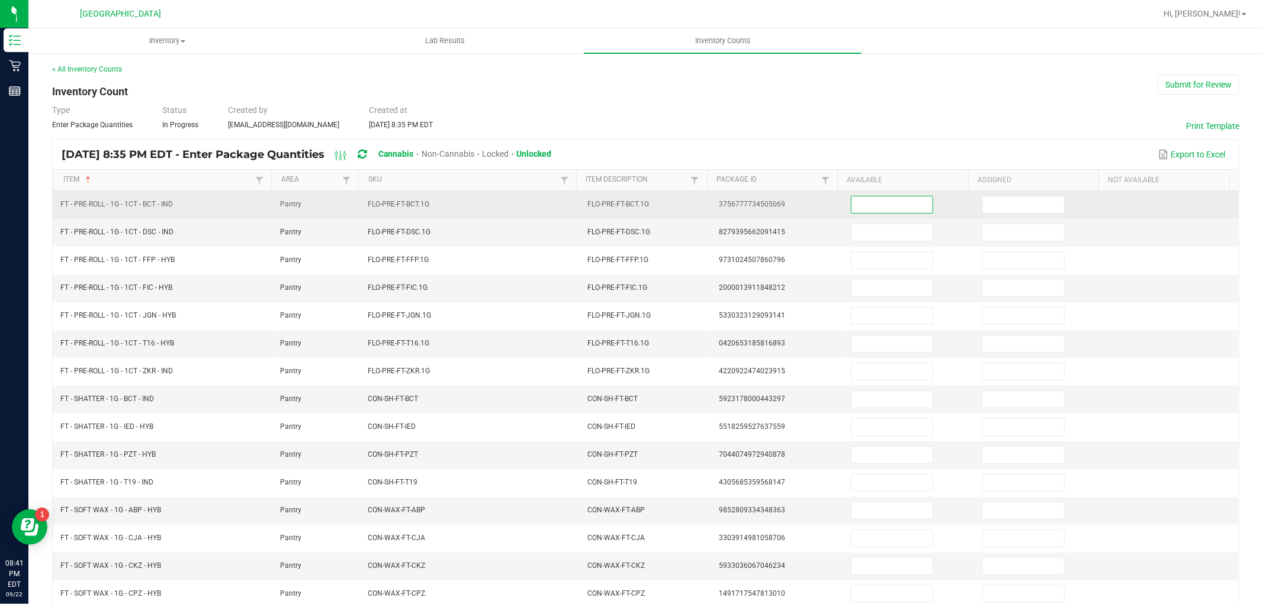
click at [854, 204] on input at bounding box center [891, 205] width 81 height 17
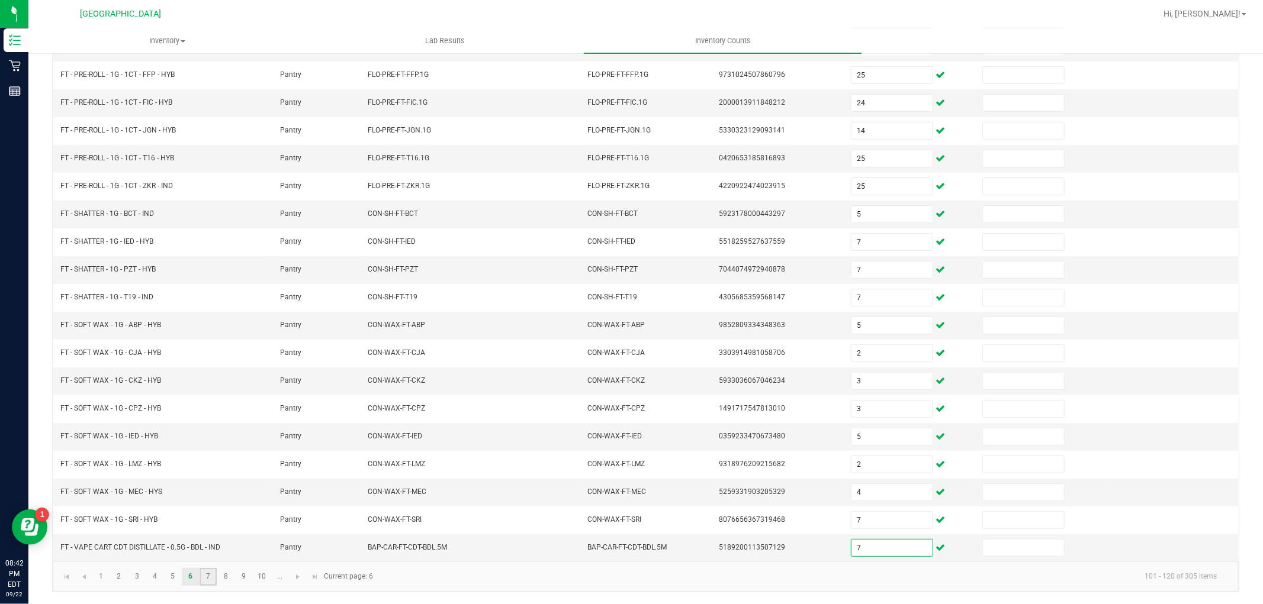
click at [207, 579] on link "7" at bounding box center [208, 577] width 17 height 18
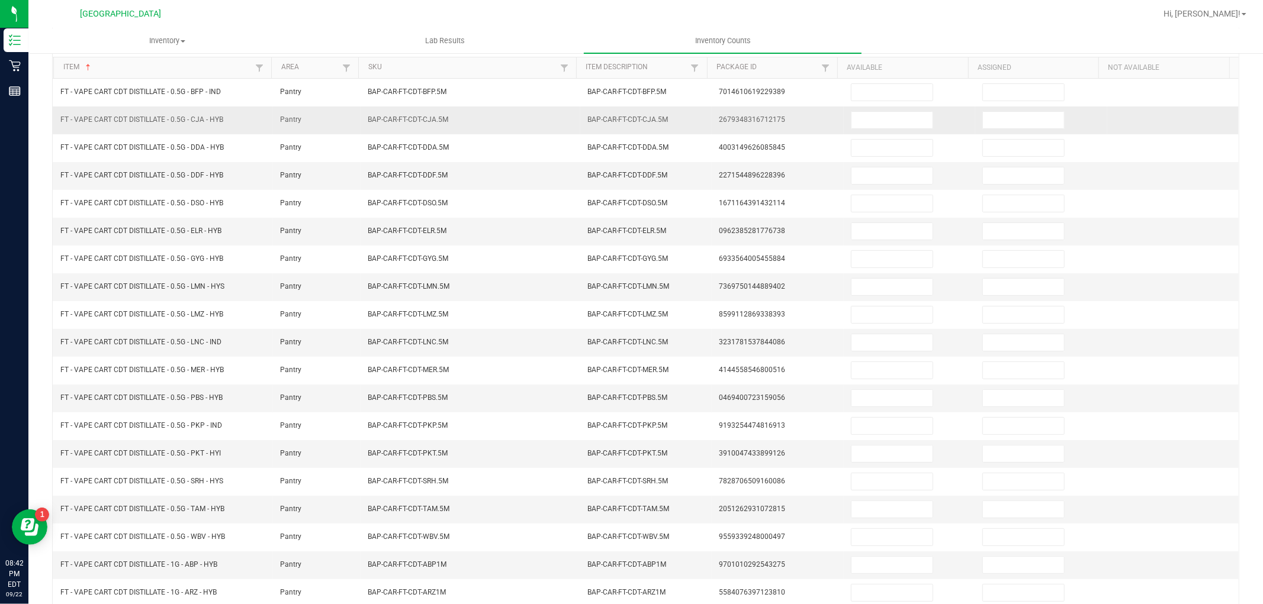
scroll to position [0, 0]
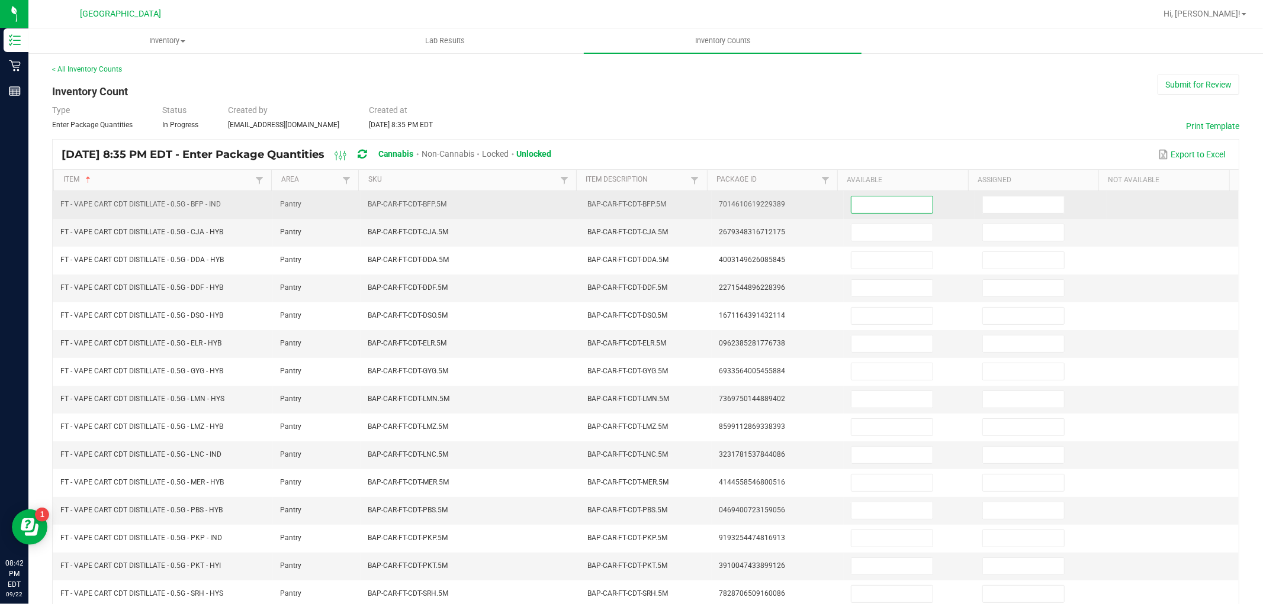
click at [868, 205] on input at bounding box center [891, 205] width 81 height 17
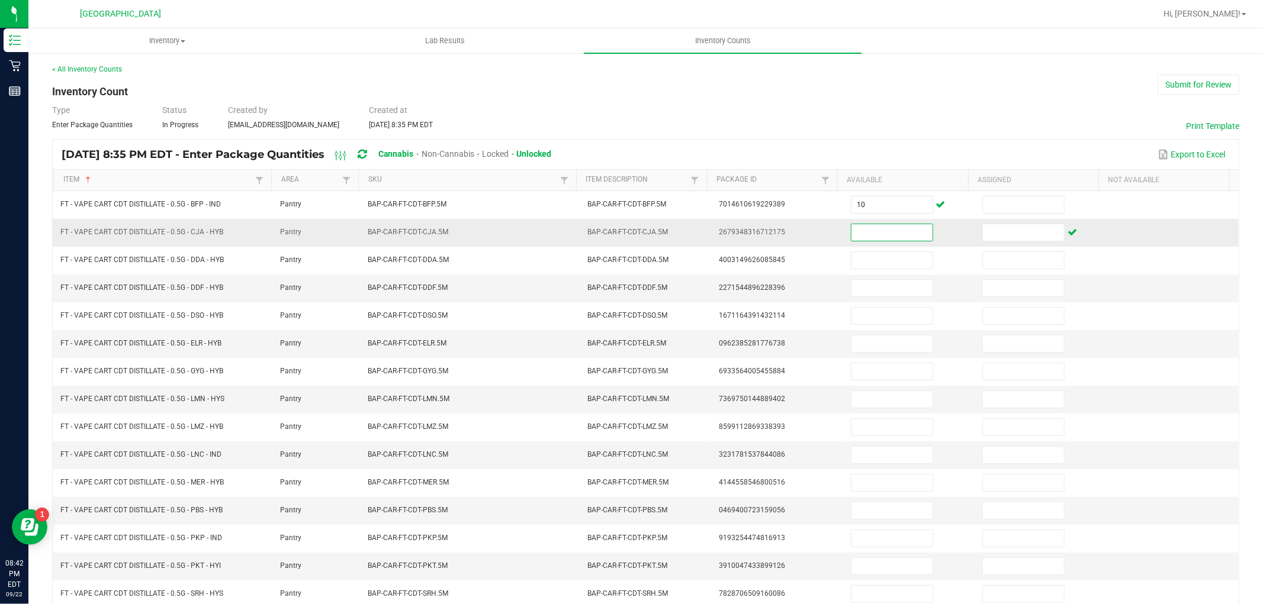
click at [888, 227] on input at bounding box center [891, 232] width 81 height 17
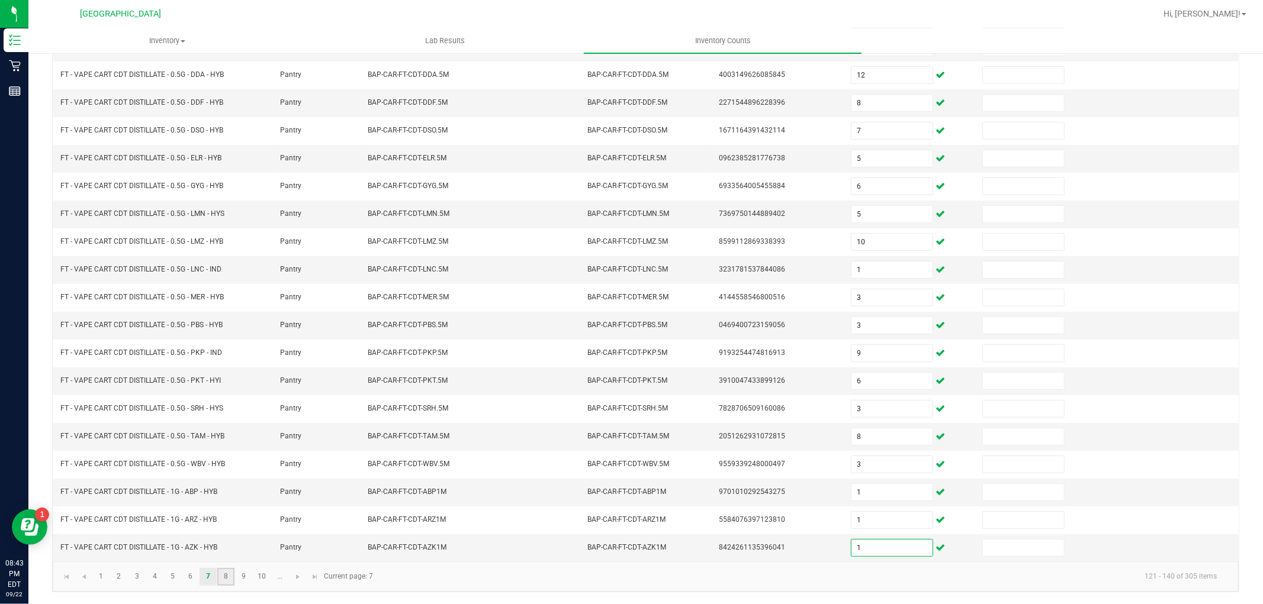
click at [221, 579] on link "8" at bounding box center [225, 577] width 17 height 18
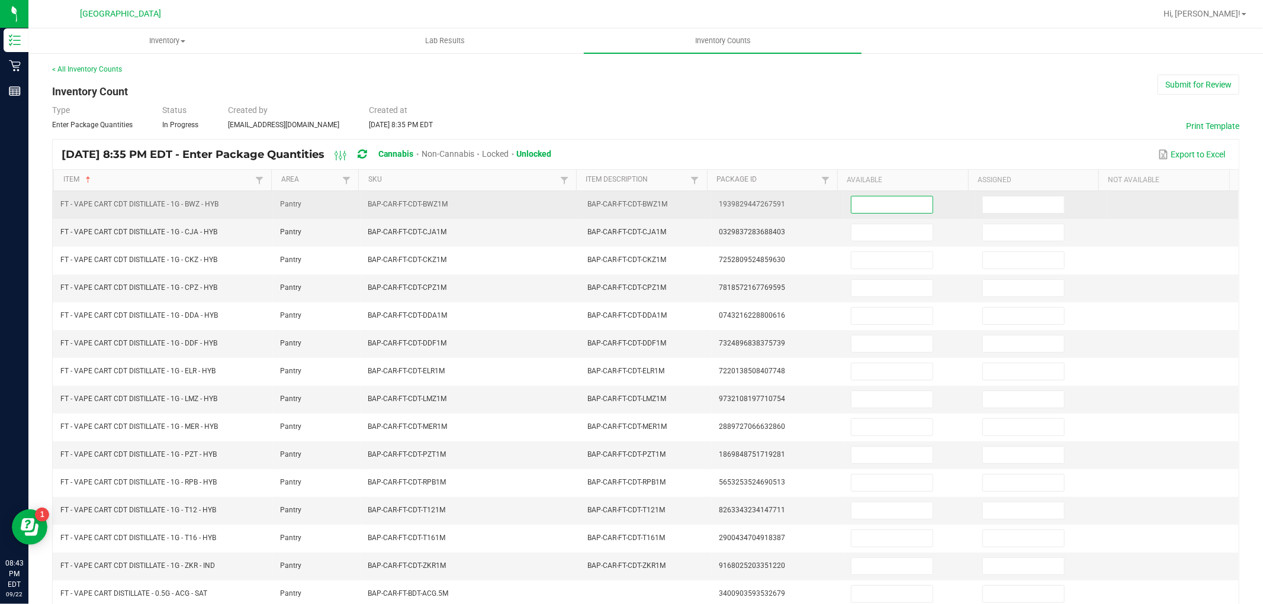
click at [860, 208] on input at bounding box center [891, 205] width 81 height 17
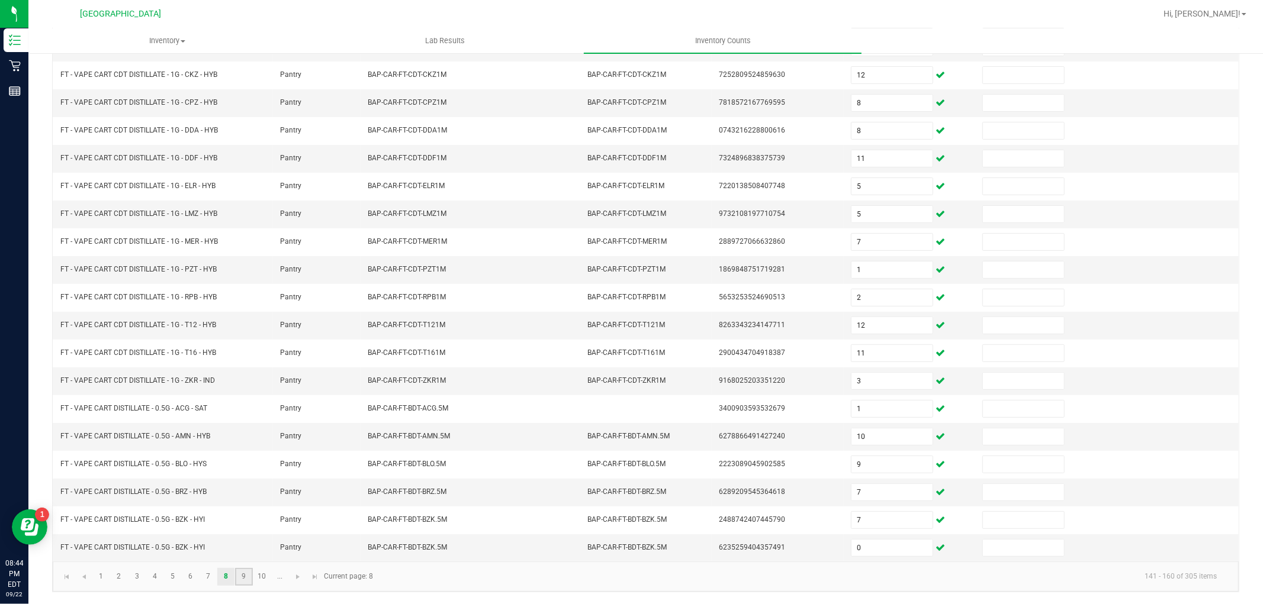
click at [242, 578] on link "9" at bounding box center [243, 577] width 17 height 18
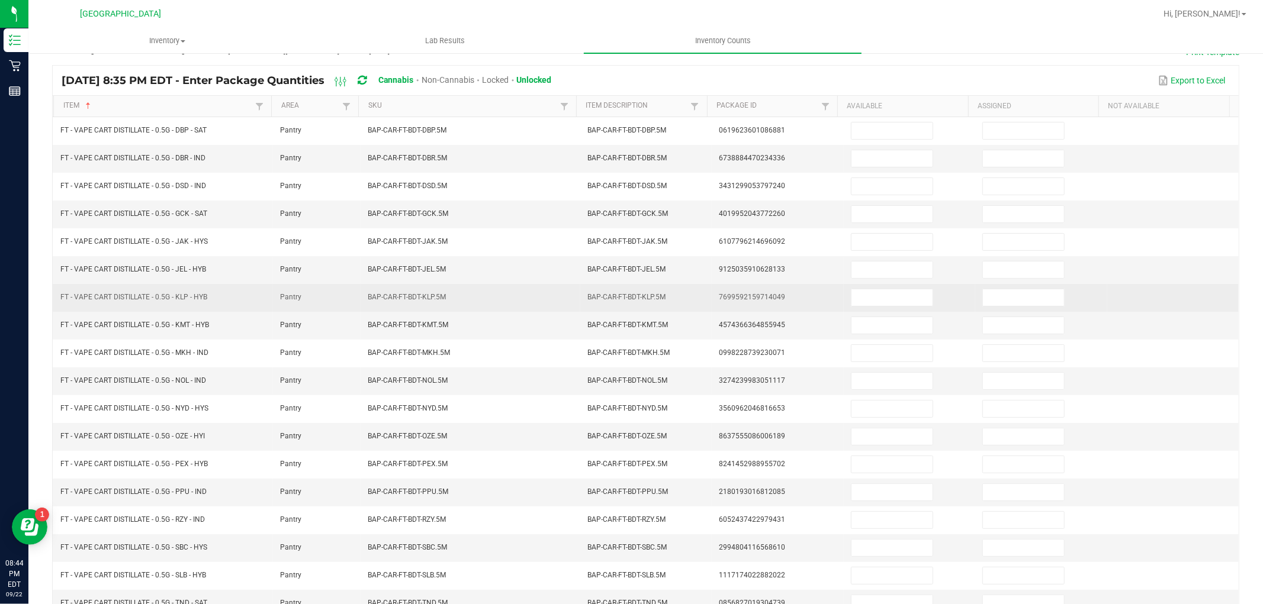
scroll to position [0, 0]
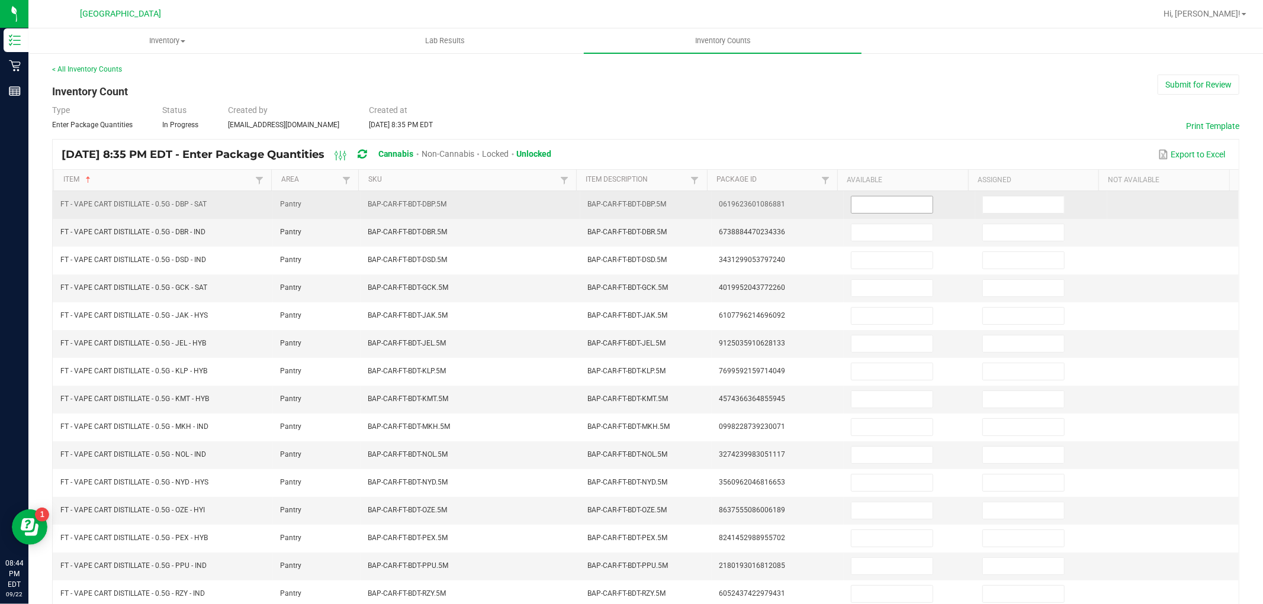
click at [901, 204] on input at bounding box center [891, 205] width 81 height 17
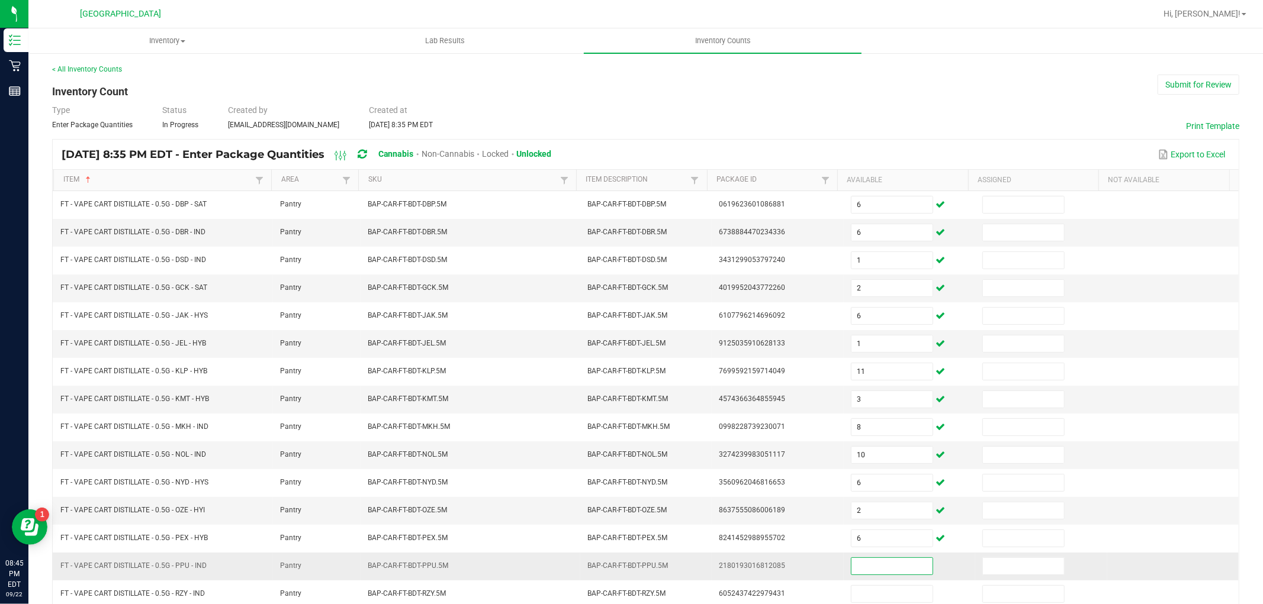
click at [857, 566] on input at bounding box center [891, 566] width 81 height 17
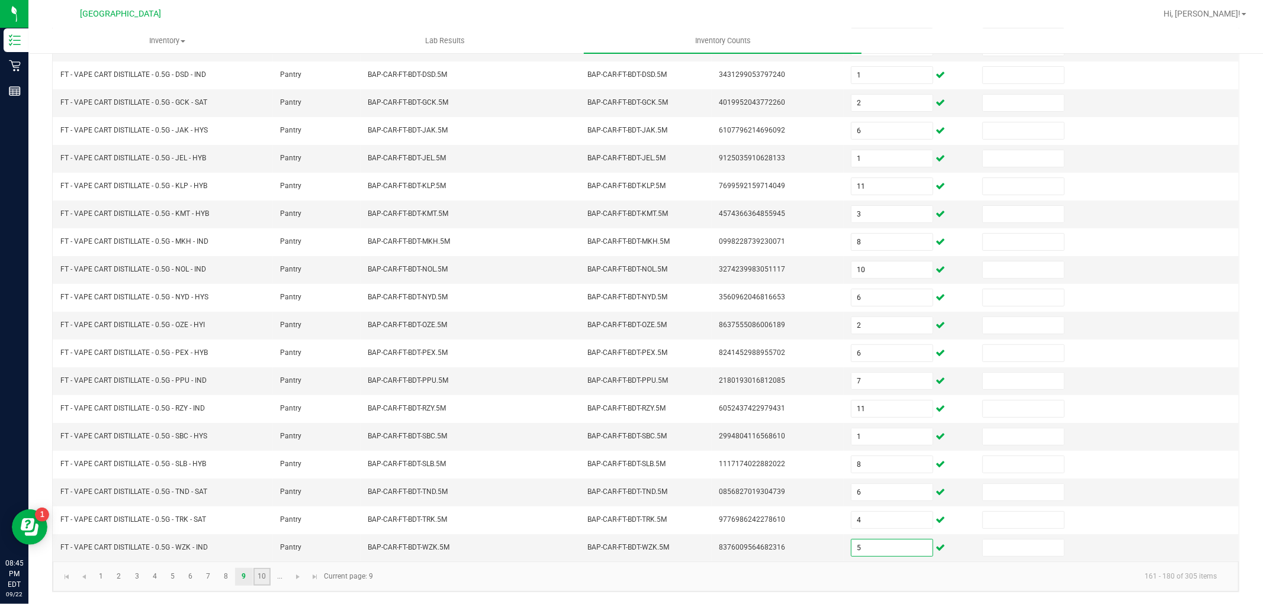
click at [265, 576] on link "10" at bounding box center [261, 577] width 17 height 18
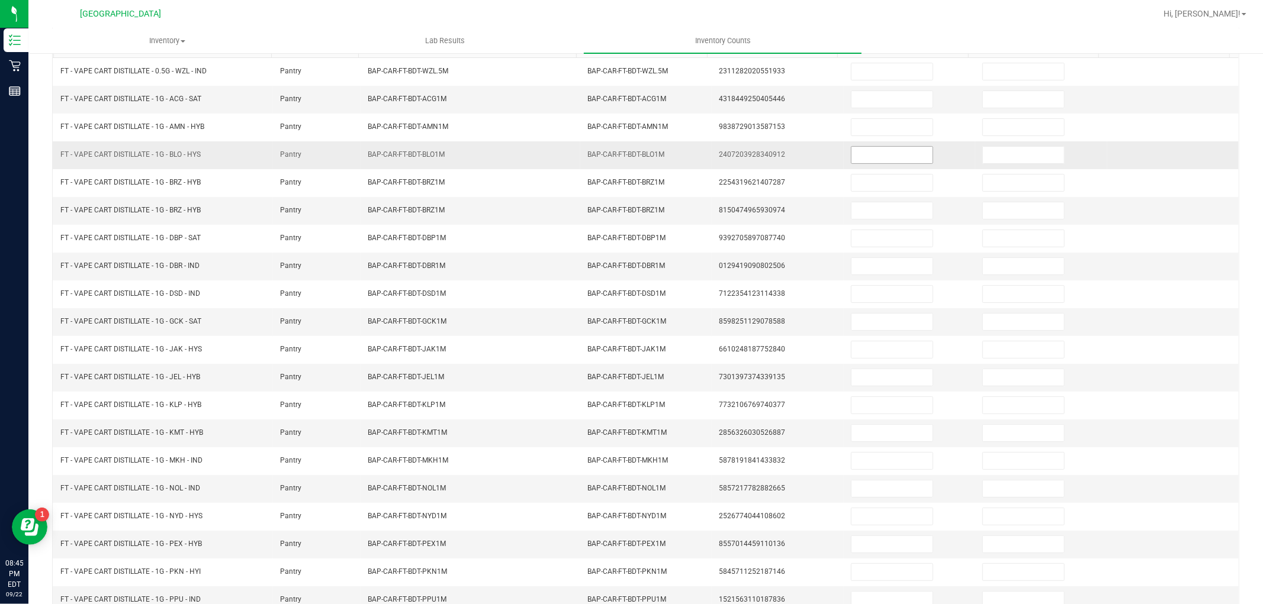
scroll to position [0, 0]
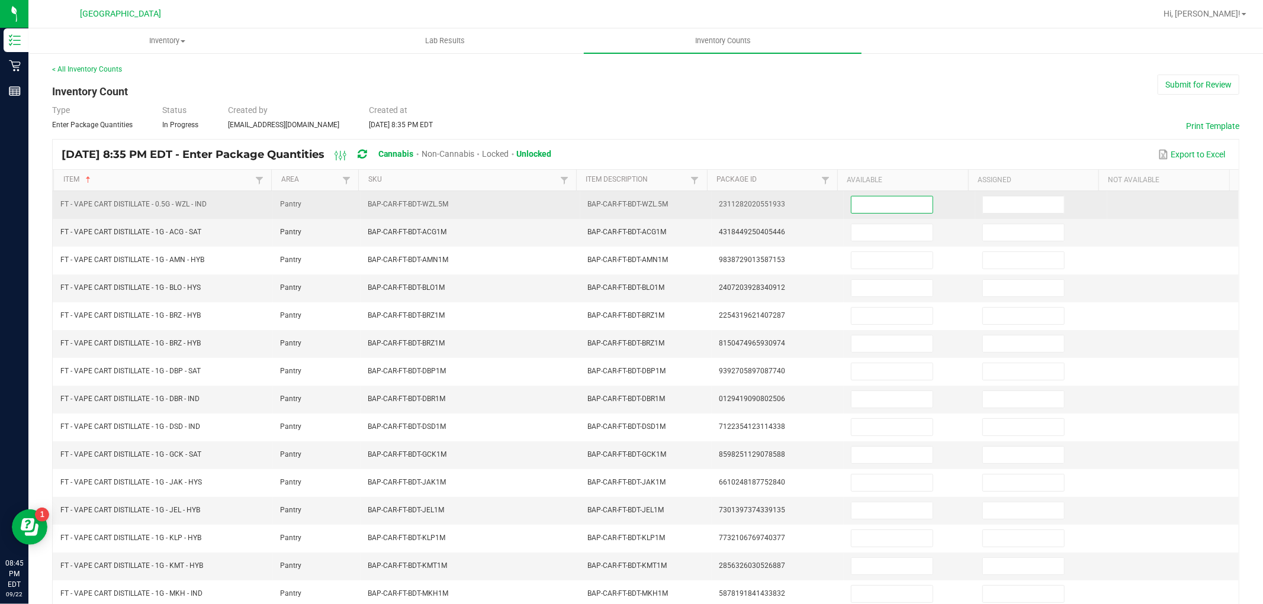
click at [857, 204] on input at bounding box center [891, 205] width 81 height 17
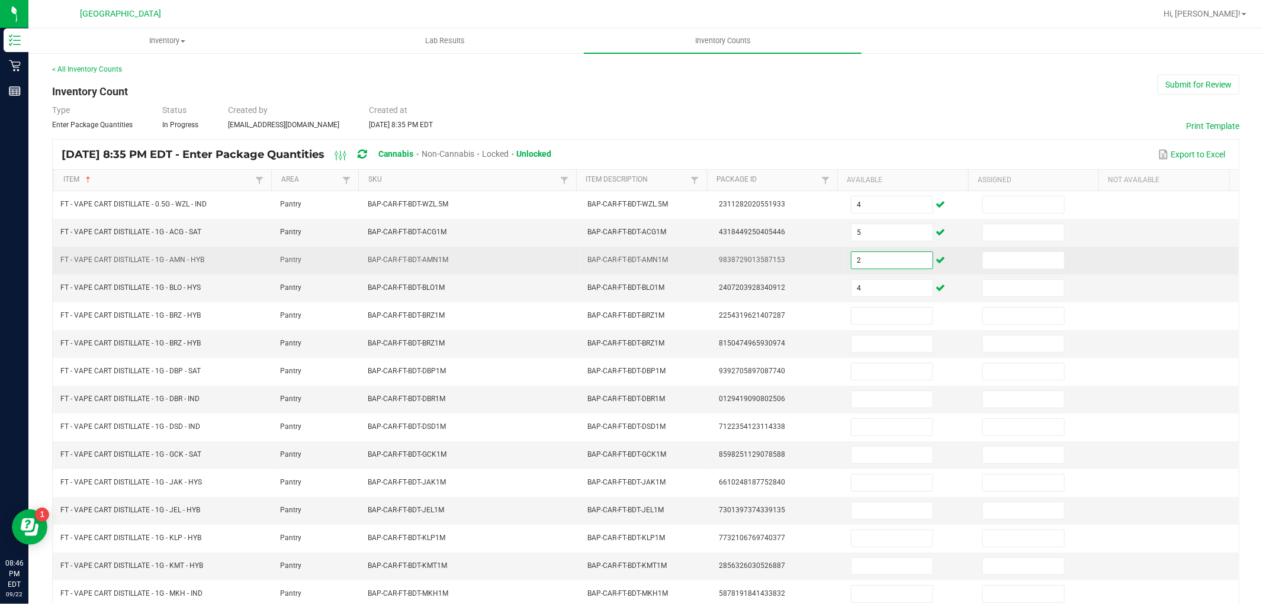
click at [851, 262] on input "2" at bounding box center [891, 260] width 81 height 17
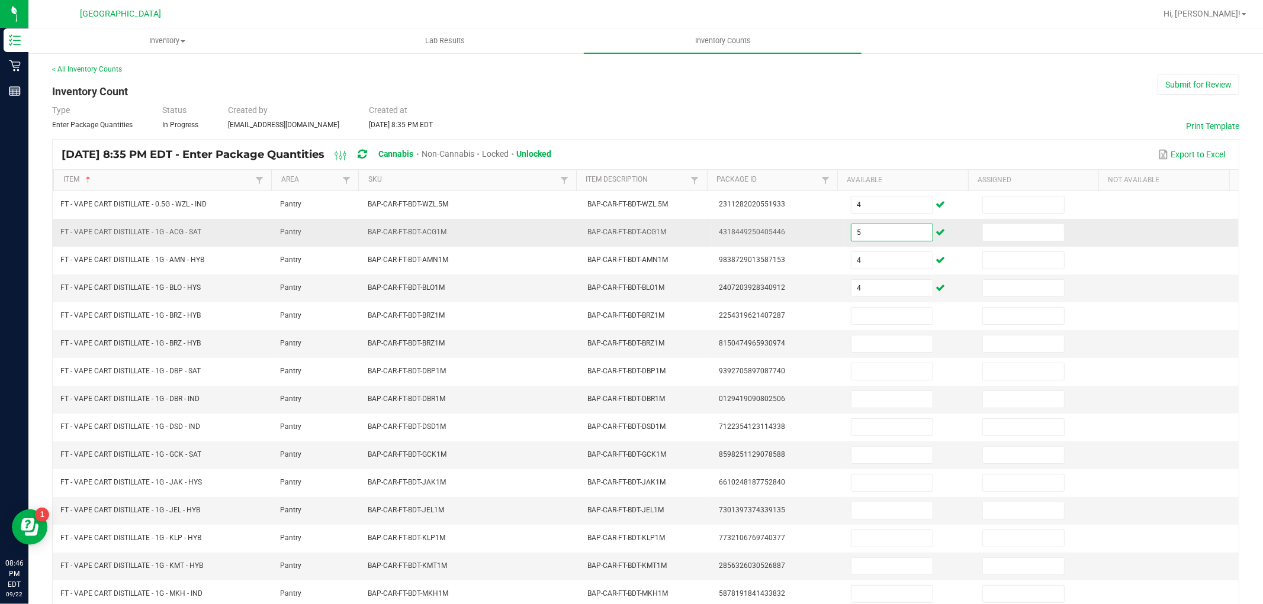
click at [862, 239] on input "5" at bounding box center [891, 232] width 81 height 17
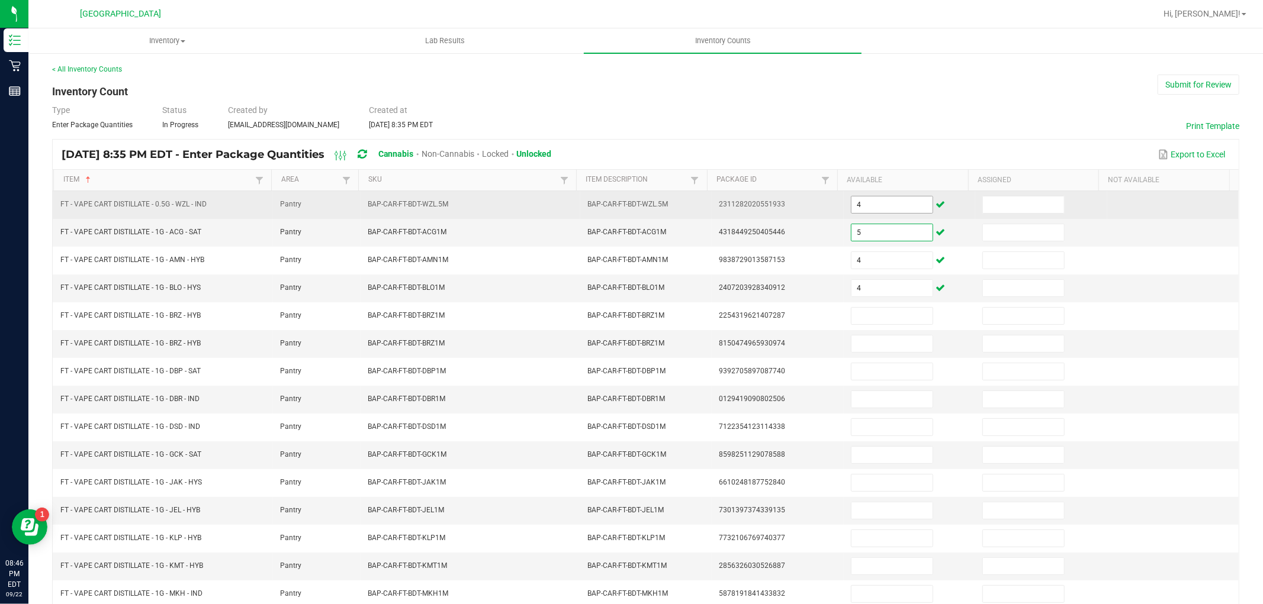
click at [860, 204] on input "4" at bounding box center [891, 205] width 81 height 17
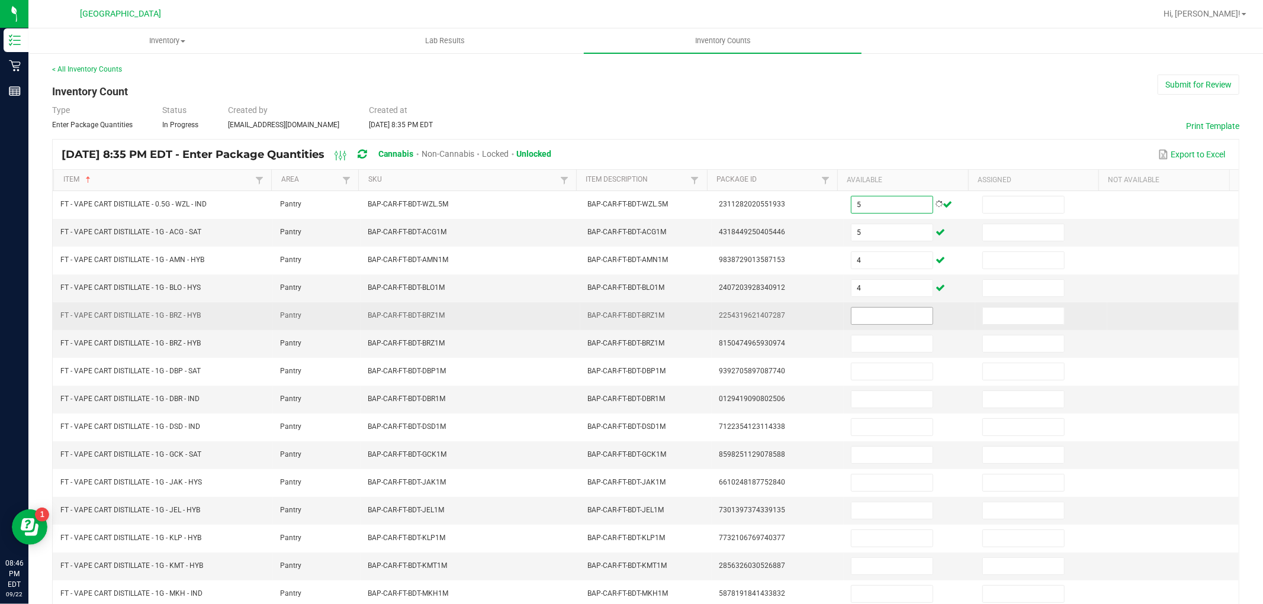
click at [857, 308] on span at bounding box center [892, 316] width 82 height 18
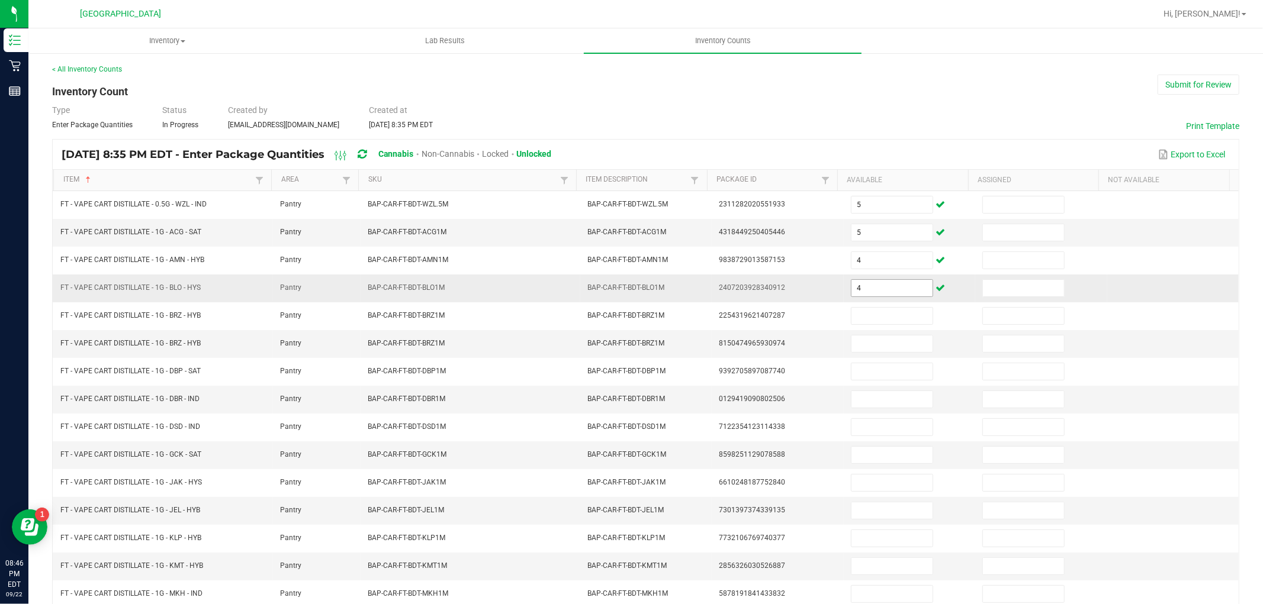
click at [890, 285] on input "4" at bounding box center [891, 288] width 81 height 17
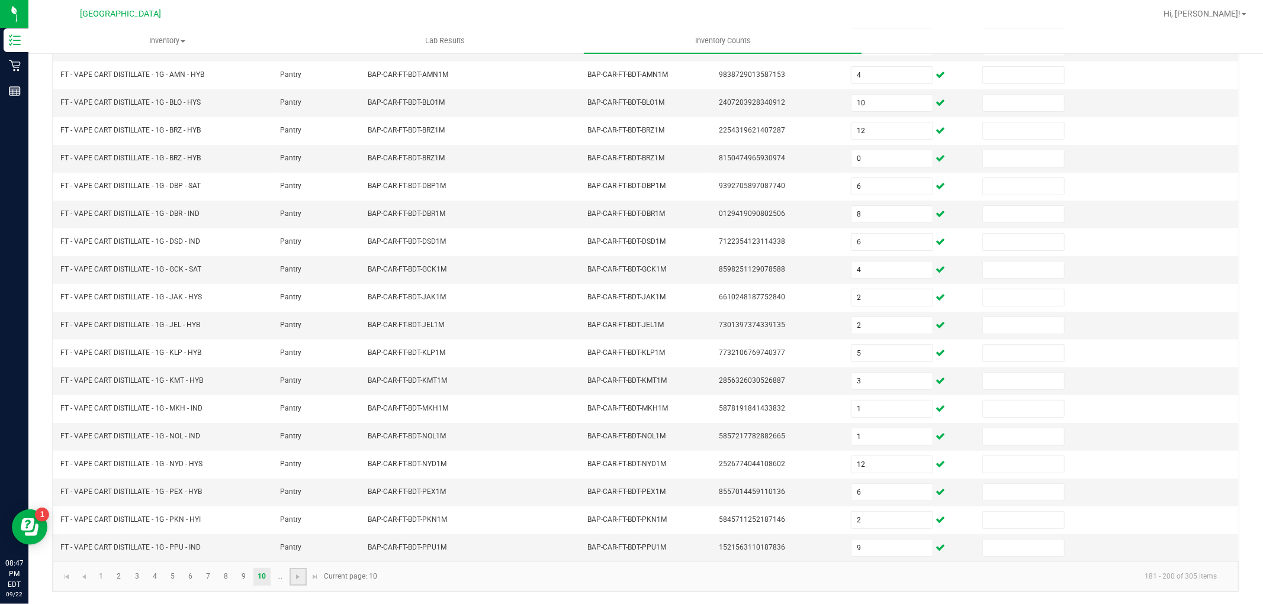
click at [292, 579] on link at bounding box center [297, 577] width 17 height 18
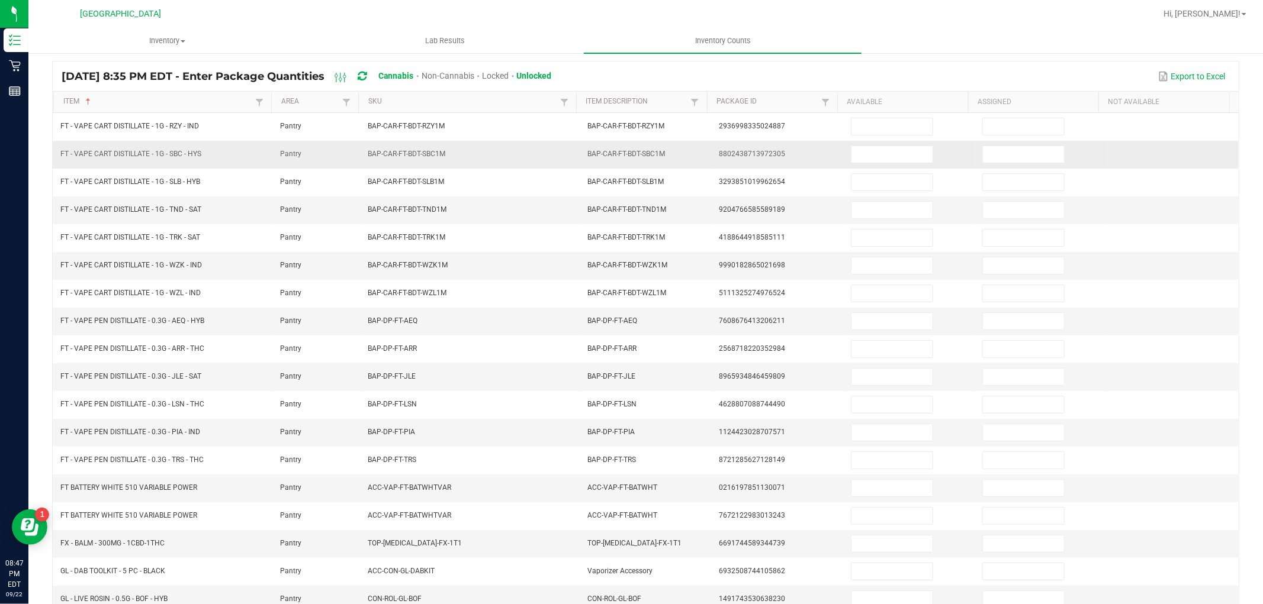
scroll to position [0, 0]
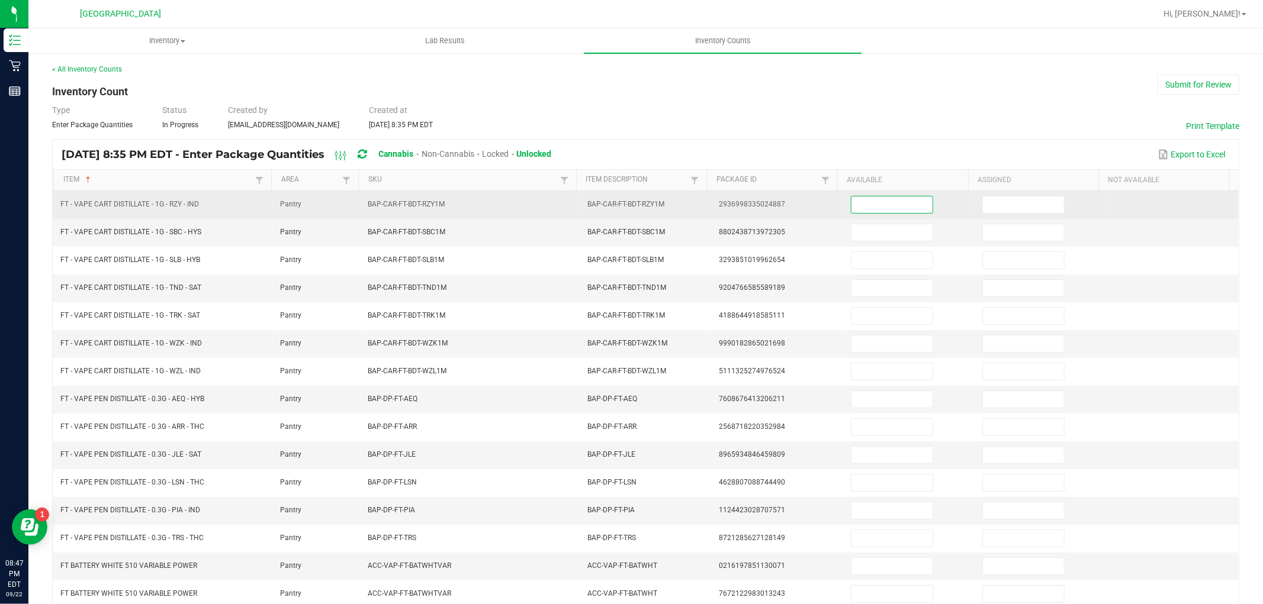
click at [882, 204] on input at bounding box center [891, 205] width 81 height 17
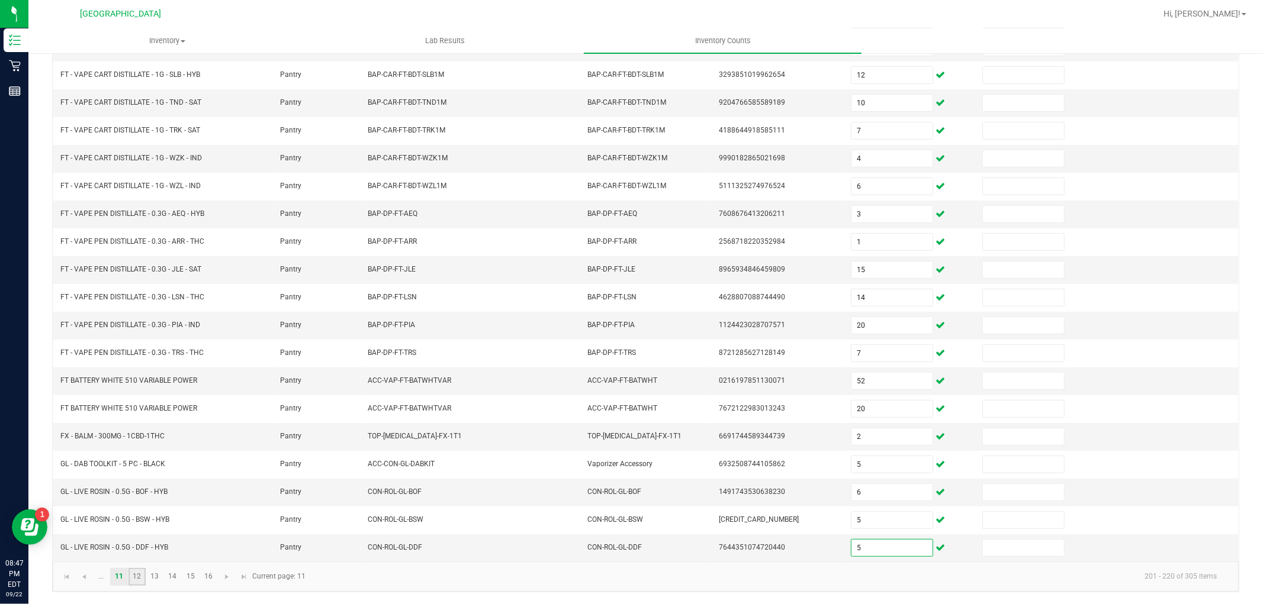
click at [137, 584] on link "12" at bounding box center [136, 577] width 17 height 18
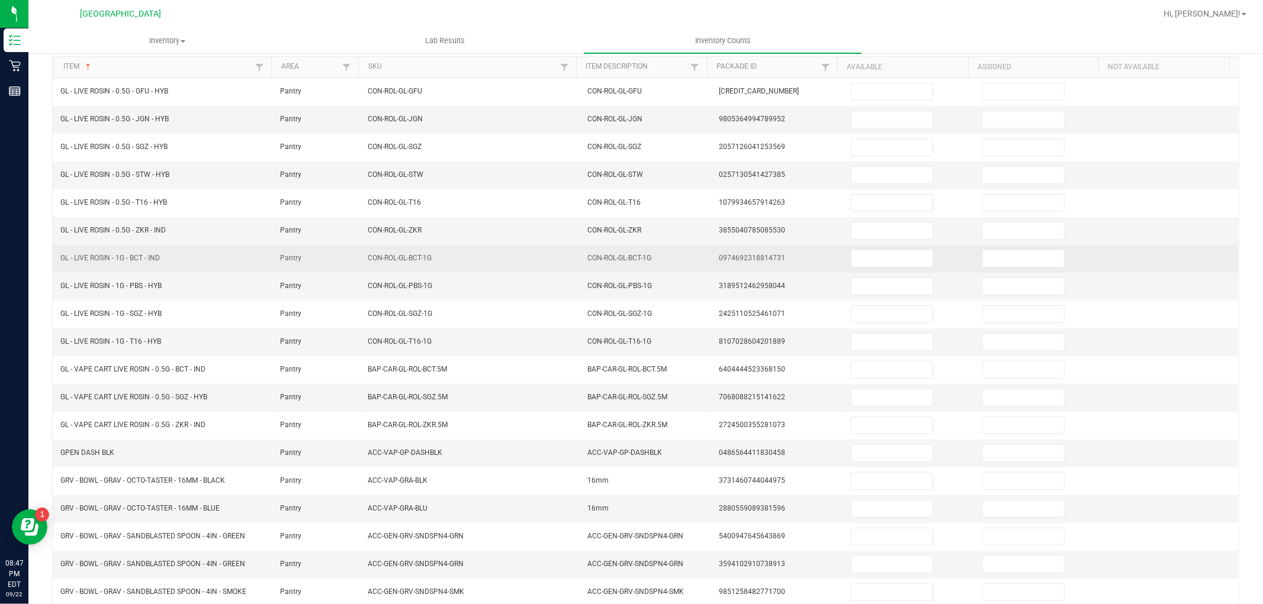
scroll to position [0, 0]
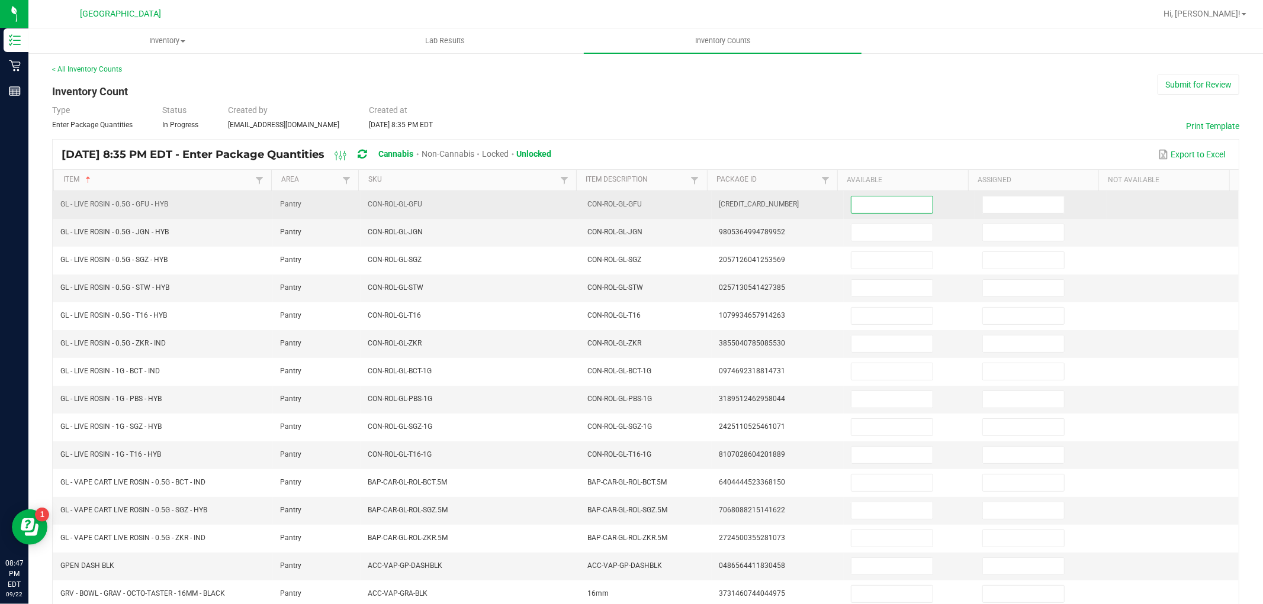
click at [851, 207] on input at bounding box center [891, 205] width 81 height 17
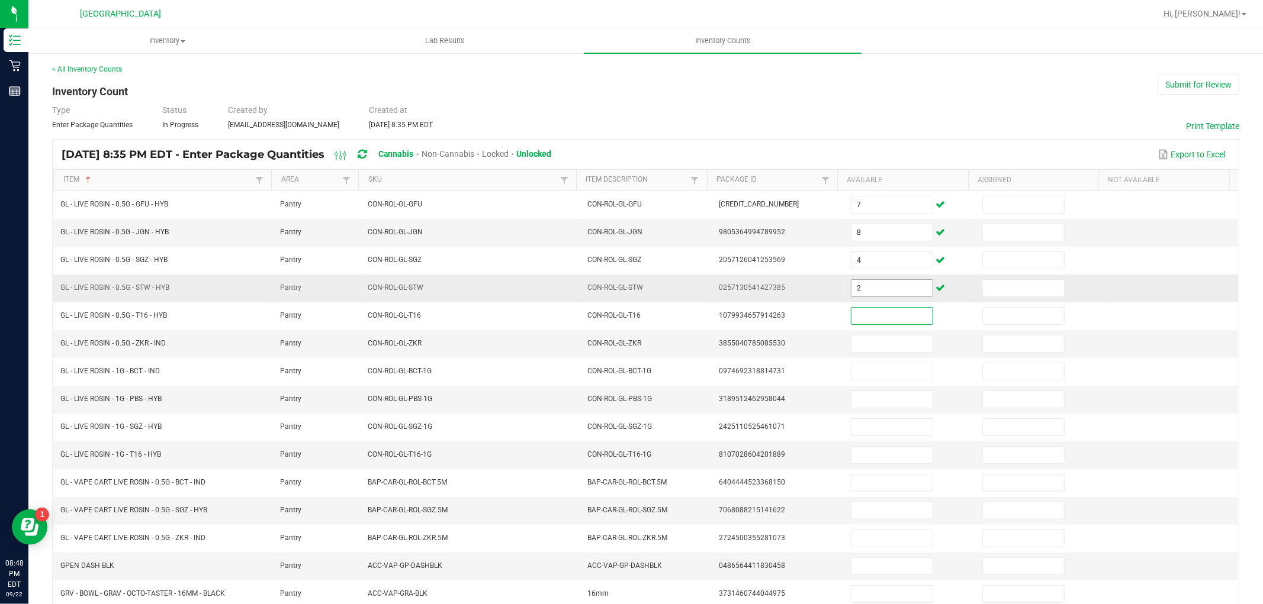
click at [877, 291] on input "2" at bounding box center [891, 288] width 81 height 17
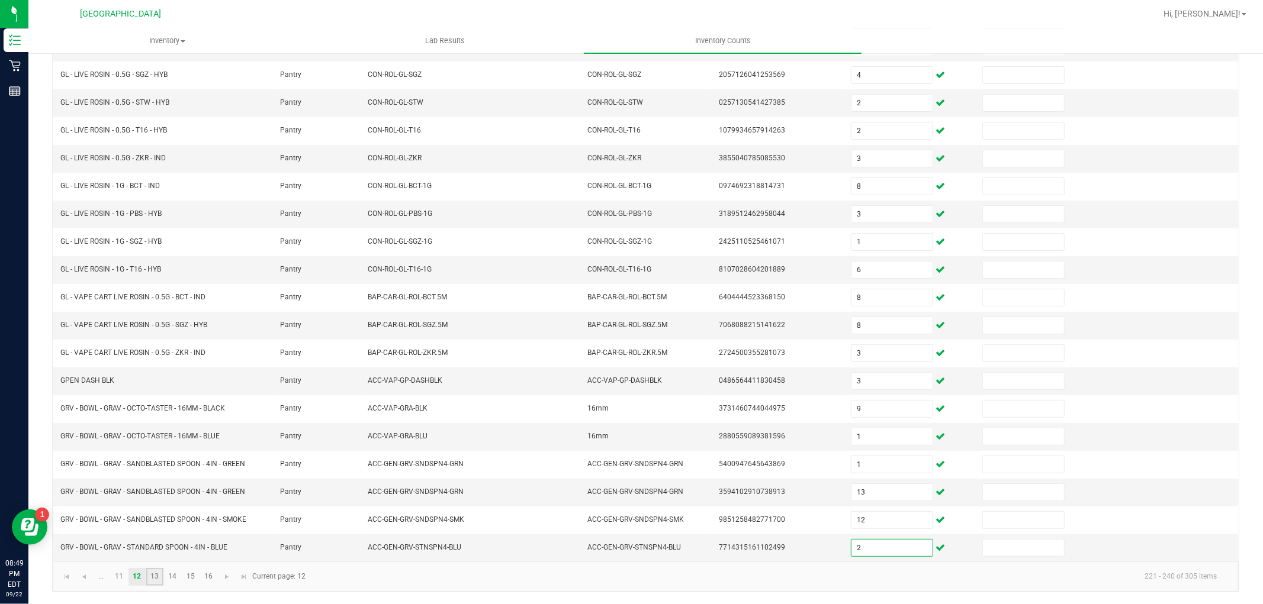
click at [154, 585] on link "13" at bounding box center [154, 577] width 17 height 18
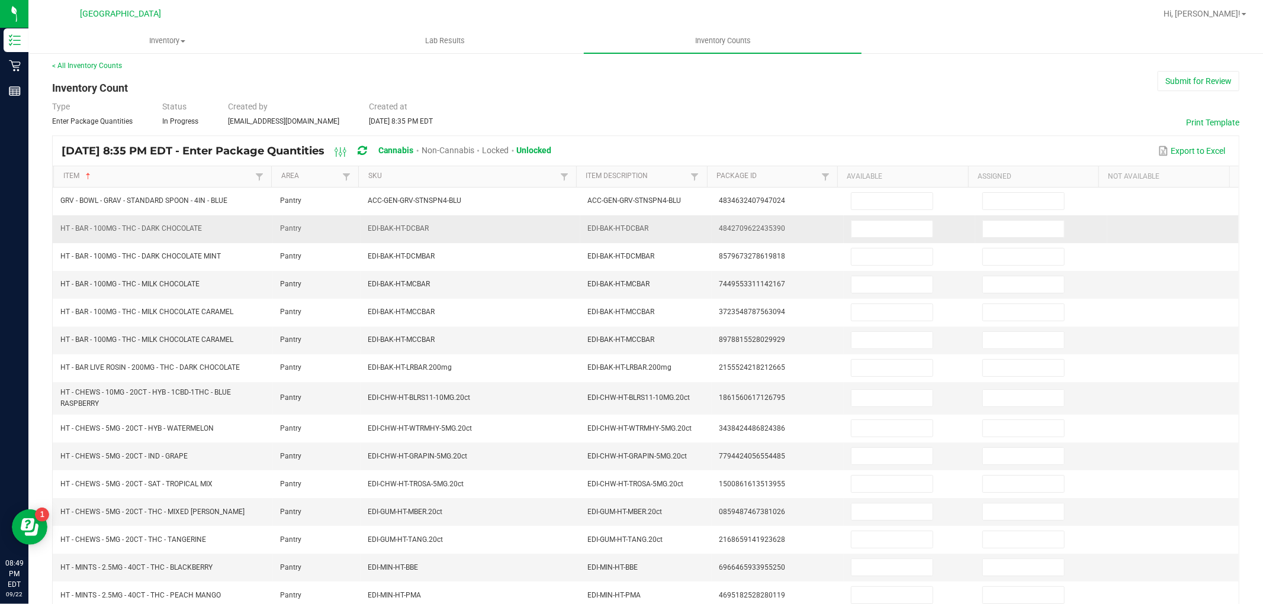
scroll to position [0, 0]
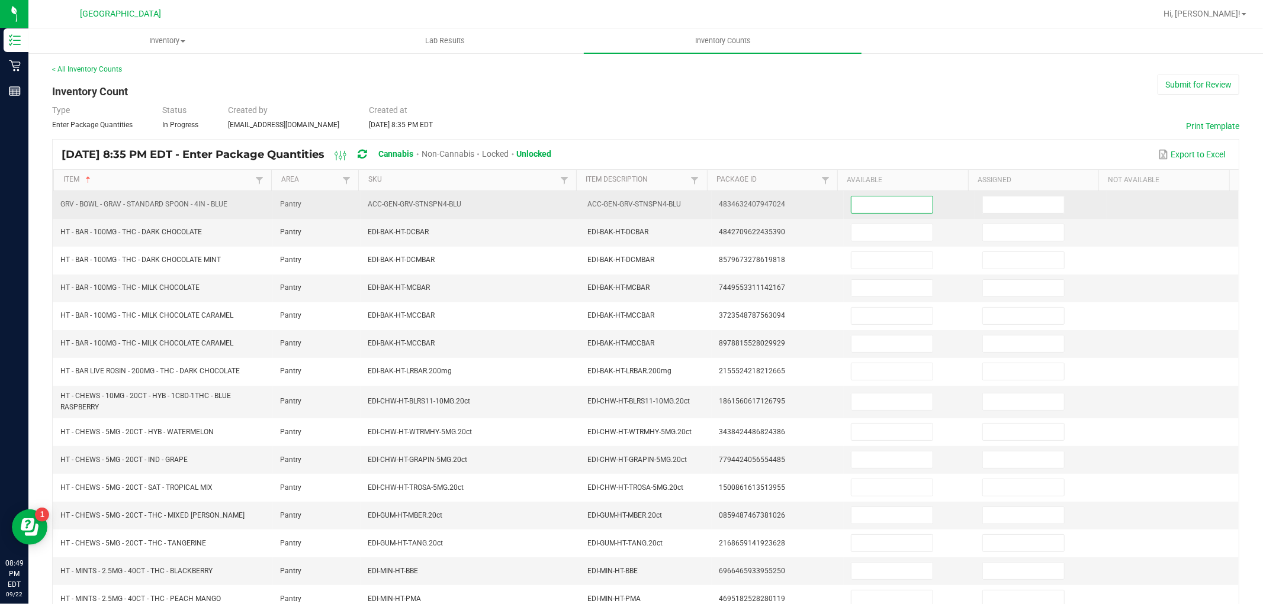
click at [884, 201] on input at bounding box center [891, 205] width 81 height 17
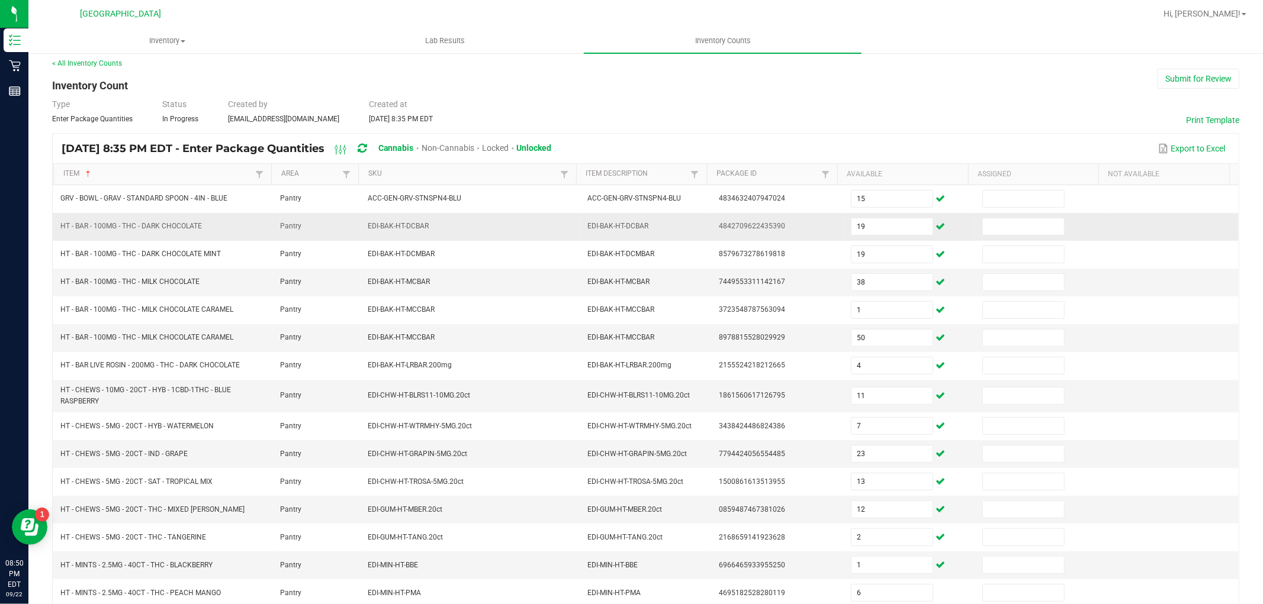
scroll to position [194, 0]
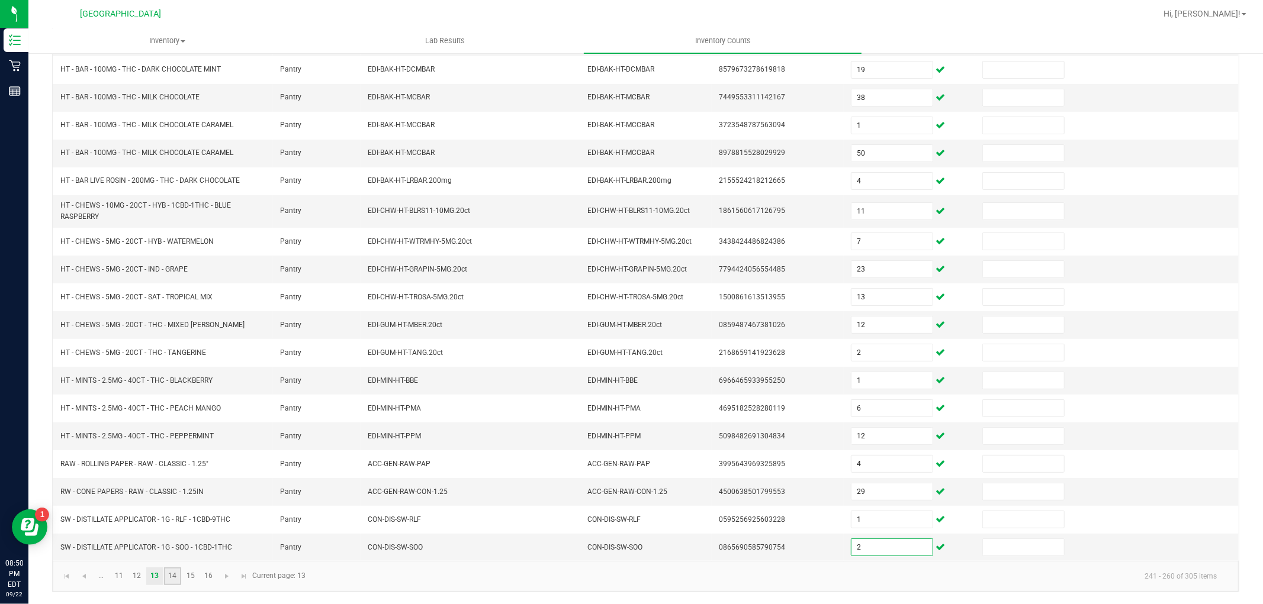
click at [178, 576] on link "14" at bounding box center [172, 577] width 17 height 18
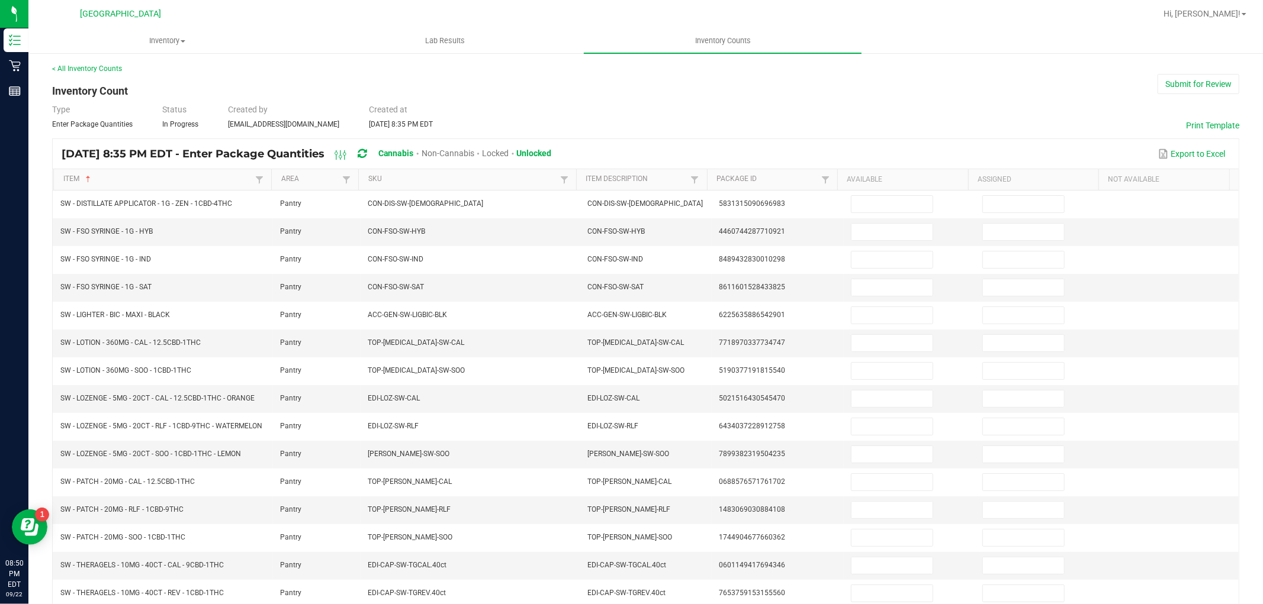
scroll to position [0, 0]
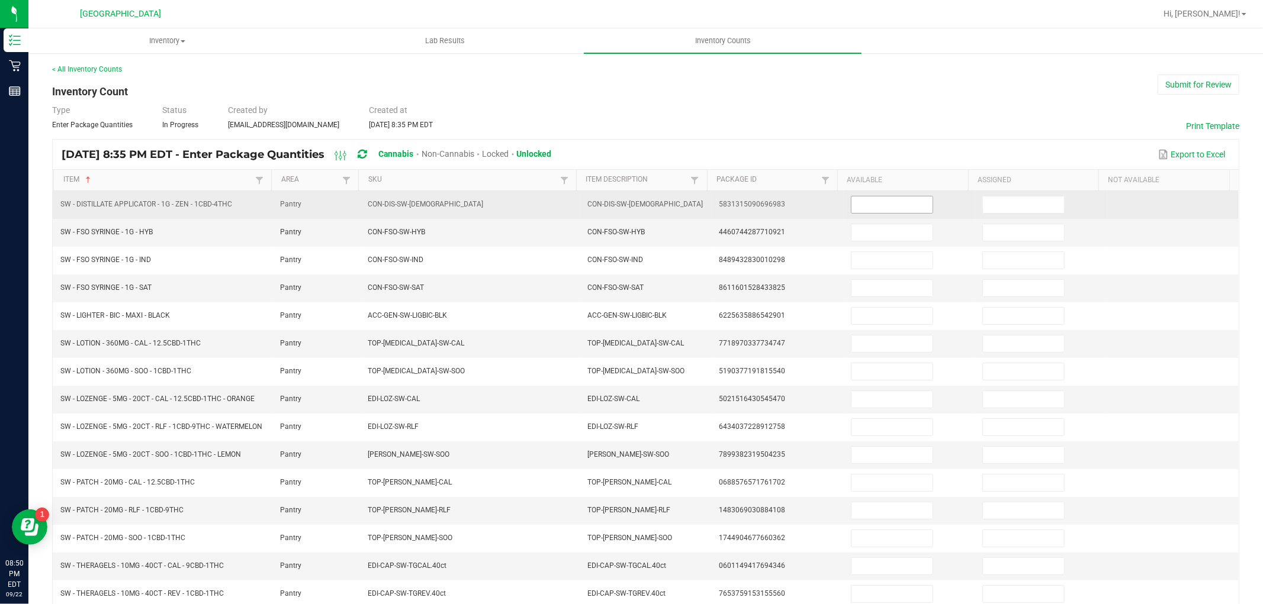
click at [873, 211] on input at bounding box center [891, 205] width 81 height 17
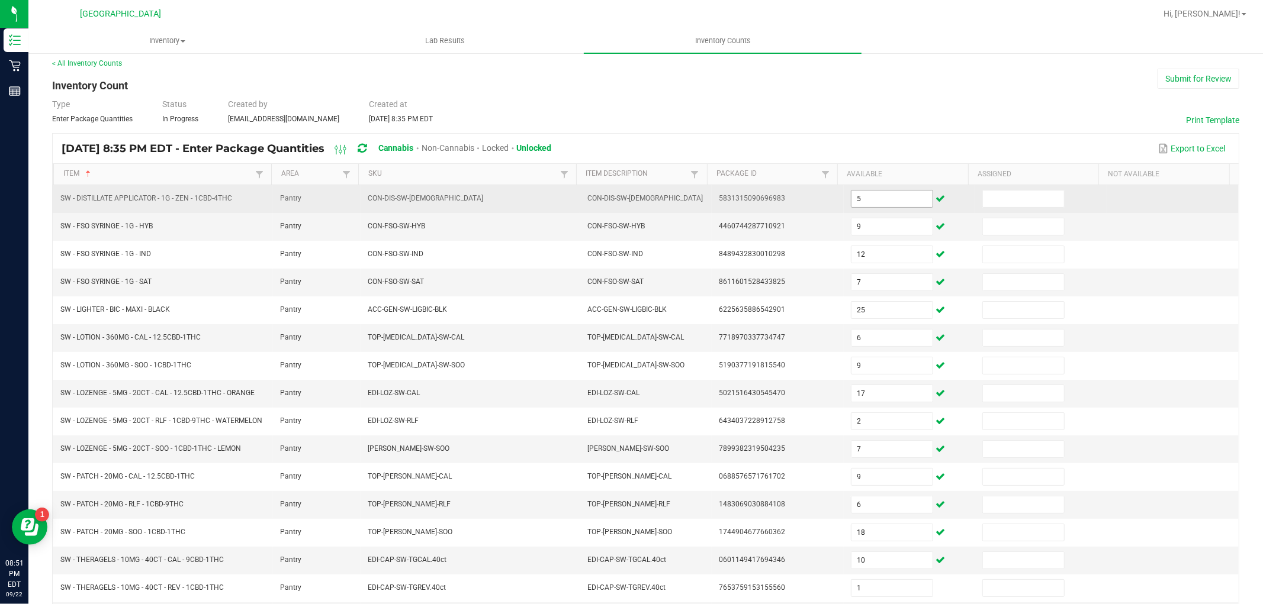
scroll to position [194, 0]
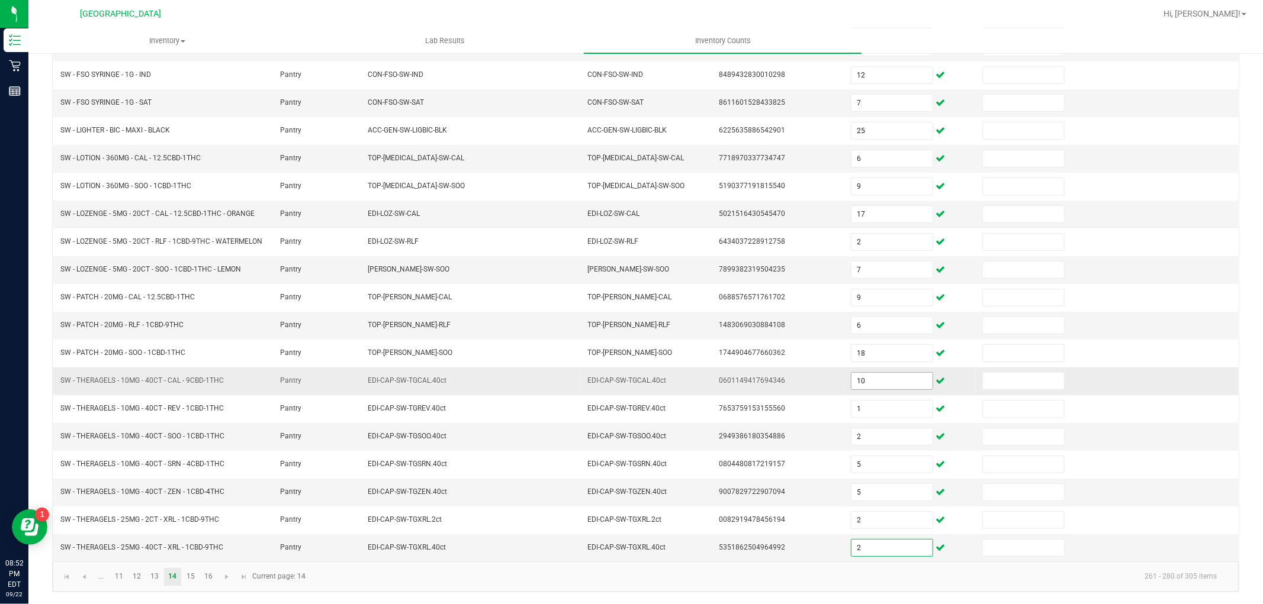
click at [851, 379] on input "10" at bounding box center [891, 381] width 81 height 17
click at [195, 575] on link "15" at bounding box center [190, 577] width 17 height 18
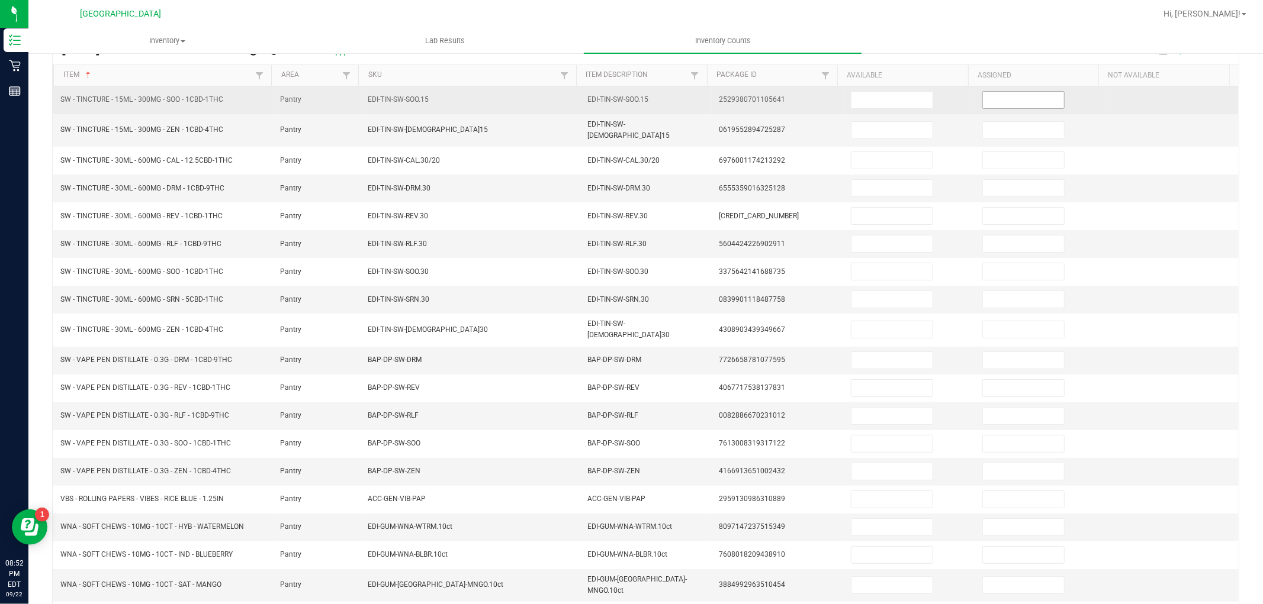
scroll to position [0, 0]
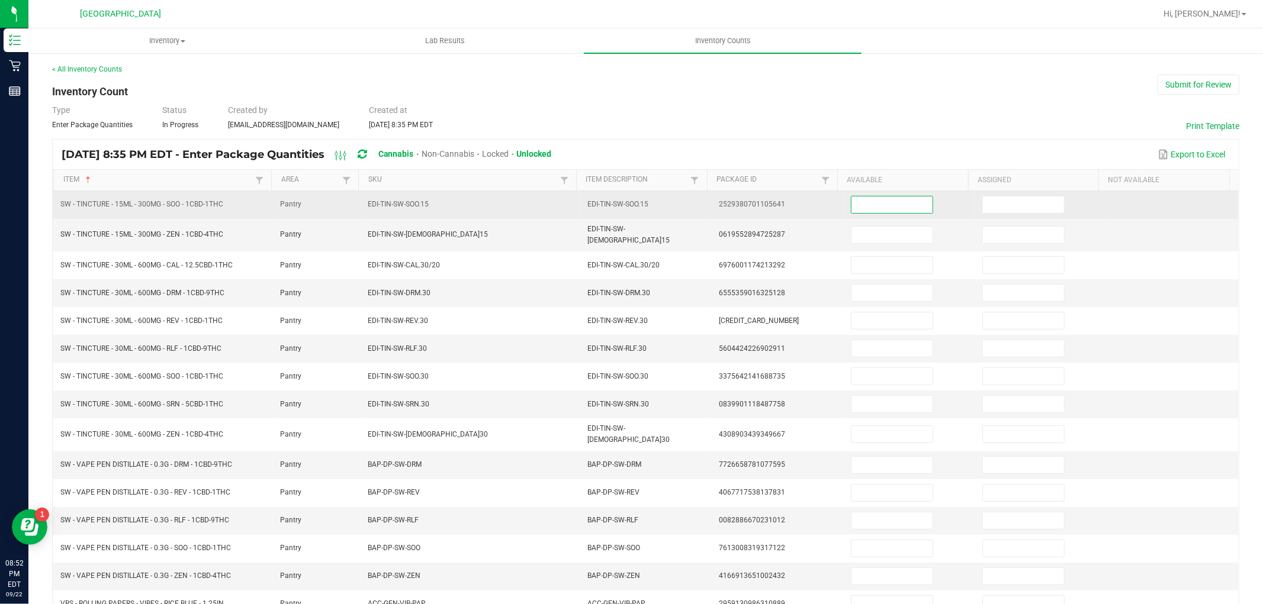
click at [876, 200] on input at bounding box center [891, 205] width 81 height 17
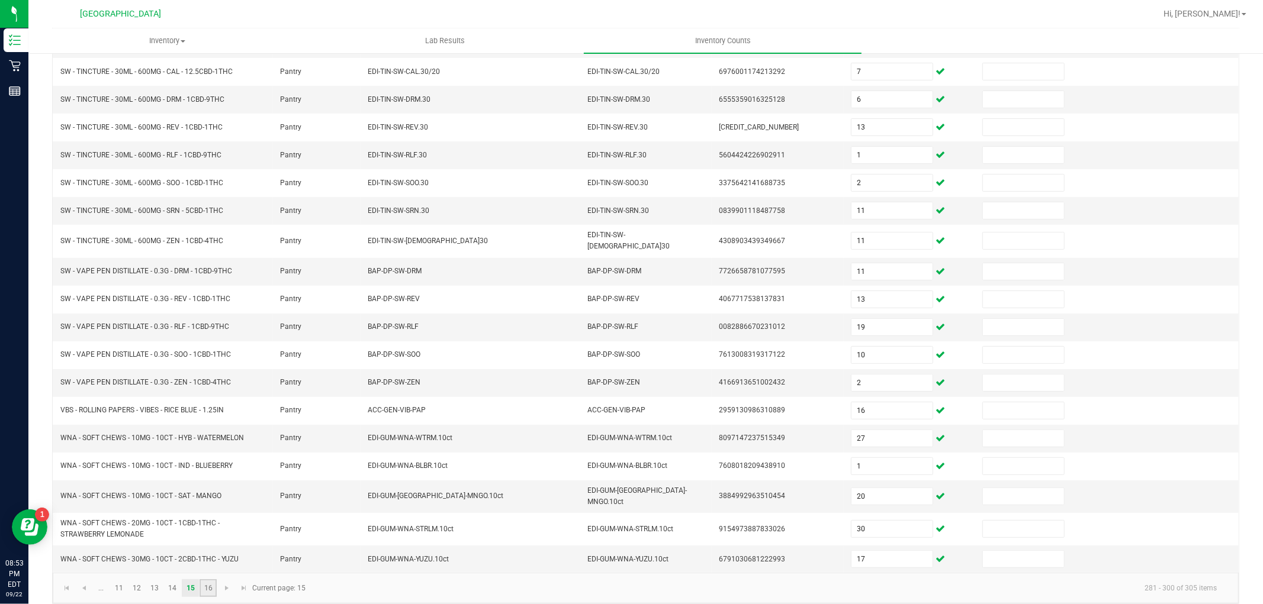
click at [203, 582] on link "16" at bounding box center [208, 589] width 17 height 18
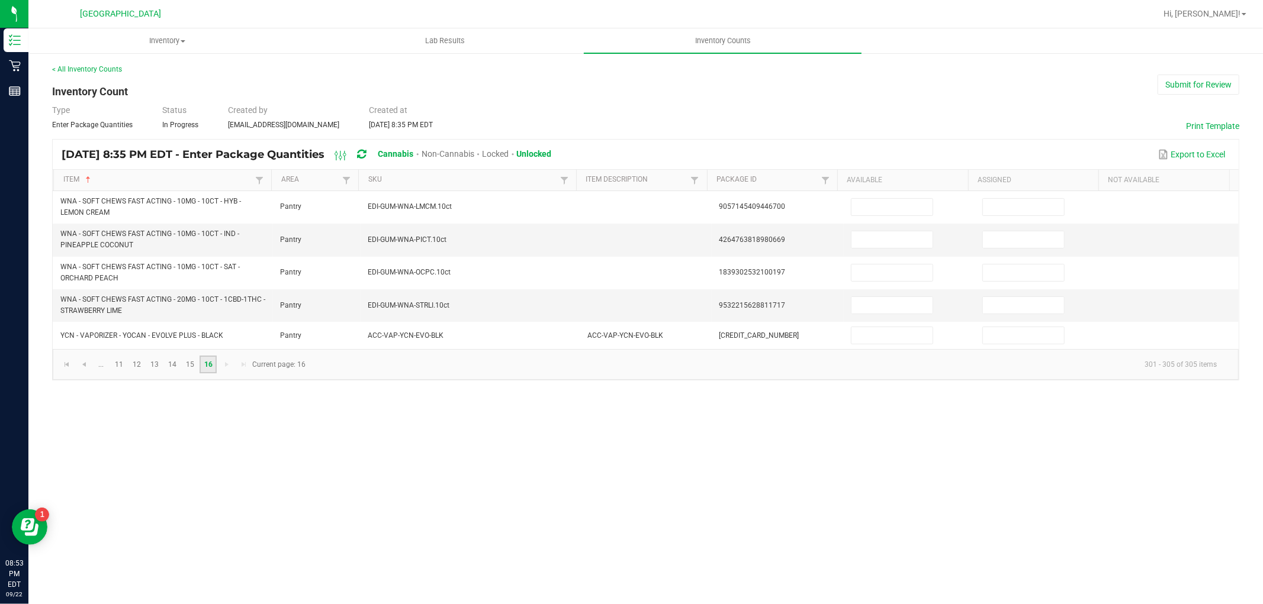
scroll to position [0, 0]
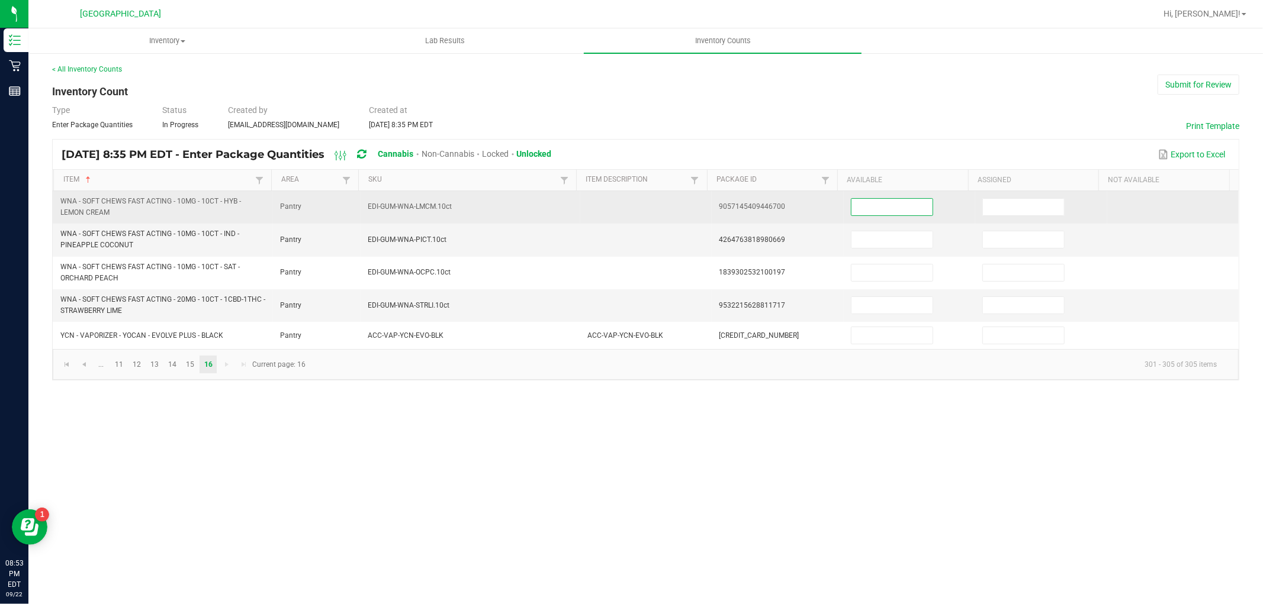
click at [869, 202] on input at bounding box center [891, 207] width 81 height 17
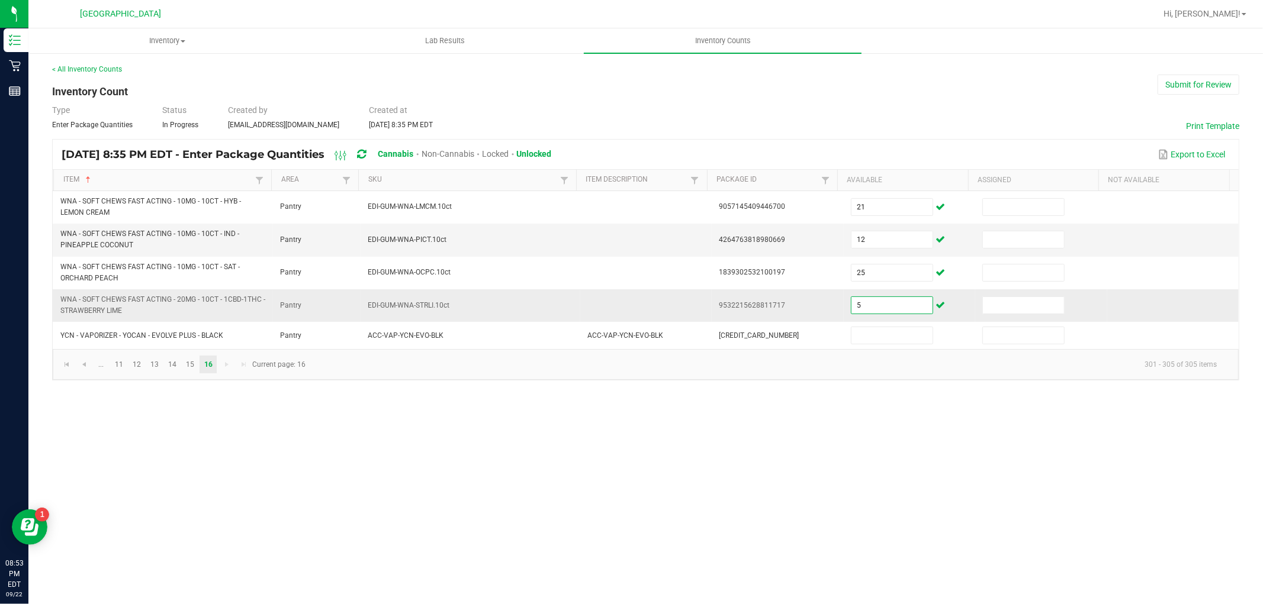
drag, startPoint x: 862, startPoint y: 314, endPoint x: 868, endPoint y: 315, distance: 6.6
click at [865, 314] on input "5" at bounding box center [891, 305] width 81 height 17
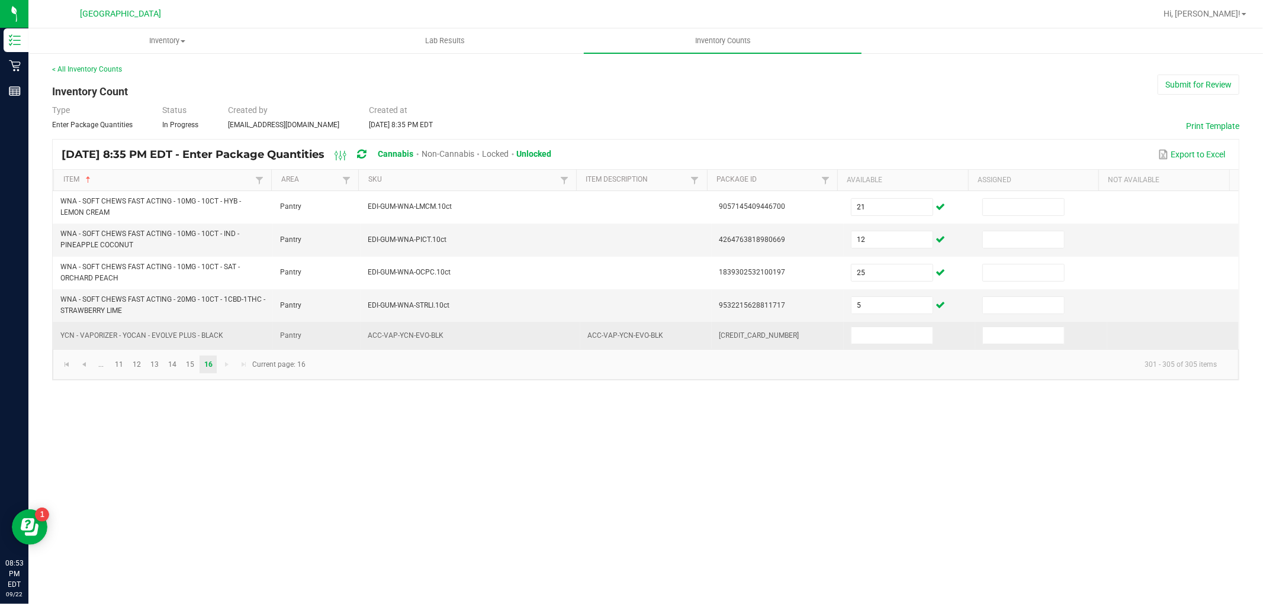
drag, startPoint x: 879, startPoint y: 324, endPoint x: 886, endPoint y: 333, distance: 11.4
click at [880, 326] on td at bounding box center [909, 335] width 131 height 27
drag, startPoint x: 896, startPoint y: 341, endPoint x: 899, endPoint y: 347, distance: 6.4
click at [898, 345] on td at bounding box center [909, 335] width 131 height 27
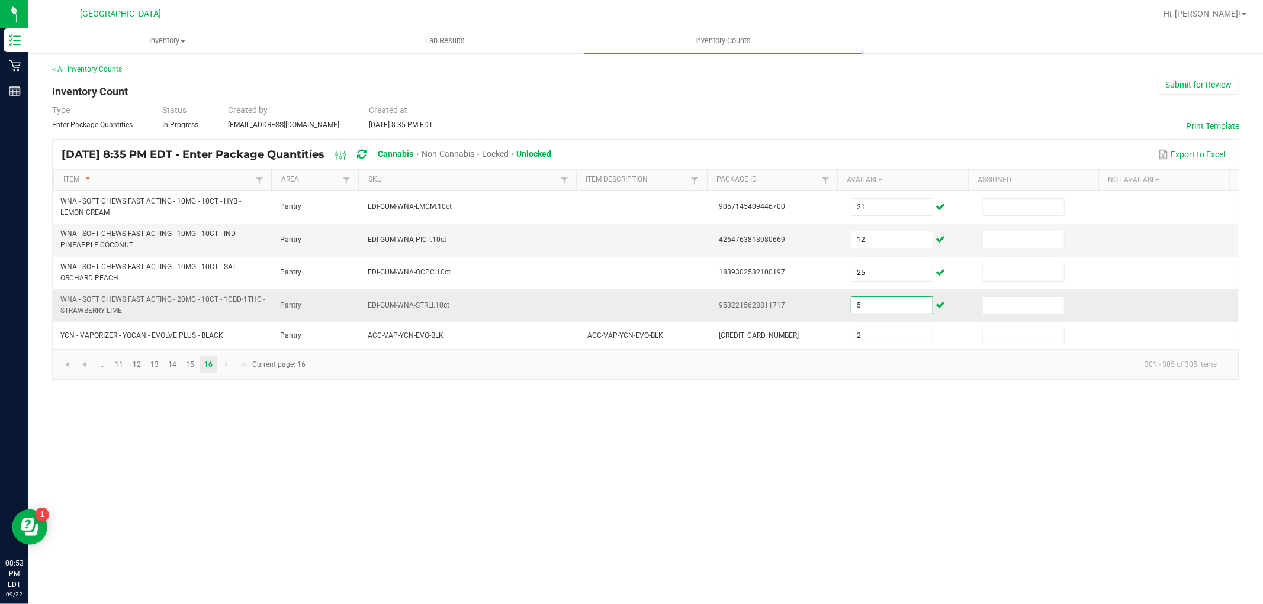
click at [883, 308] on input "5" at bounding box center [891, 305] width 81 height 17
click at [883, 308] on input "558" at bounding box center [891, 305] width 81 height 17
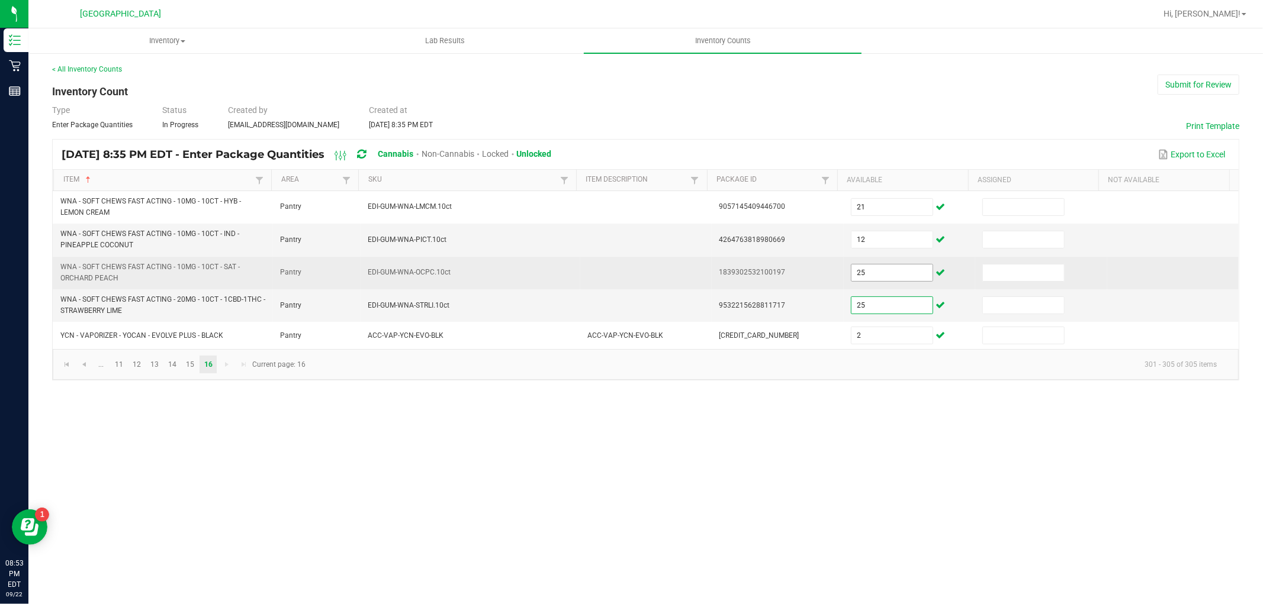
click at [866, 276] on input "25" at bounding box center [891, 273] width 81 height 17
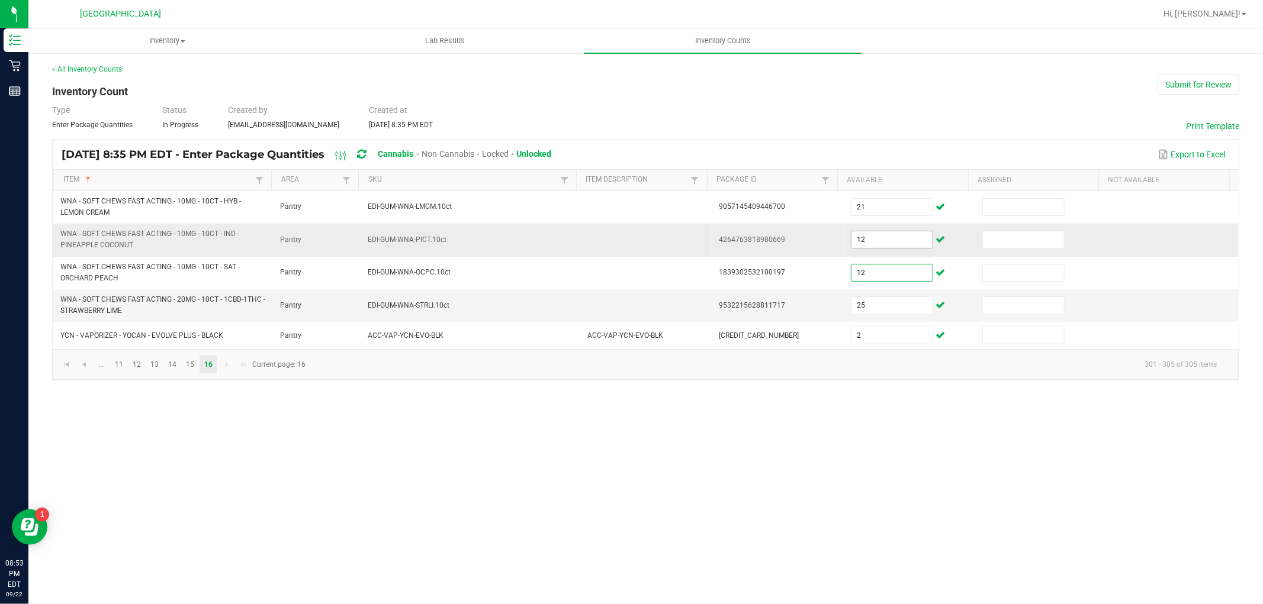
click at [871, 243] on input "12" at bounding box center [891, 239] width 81 height 17
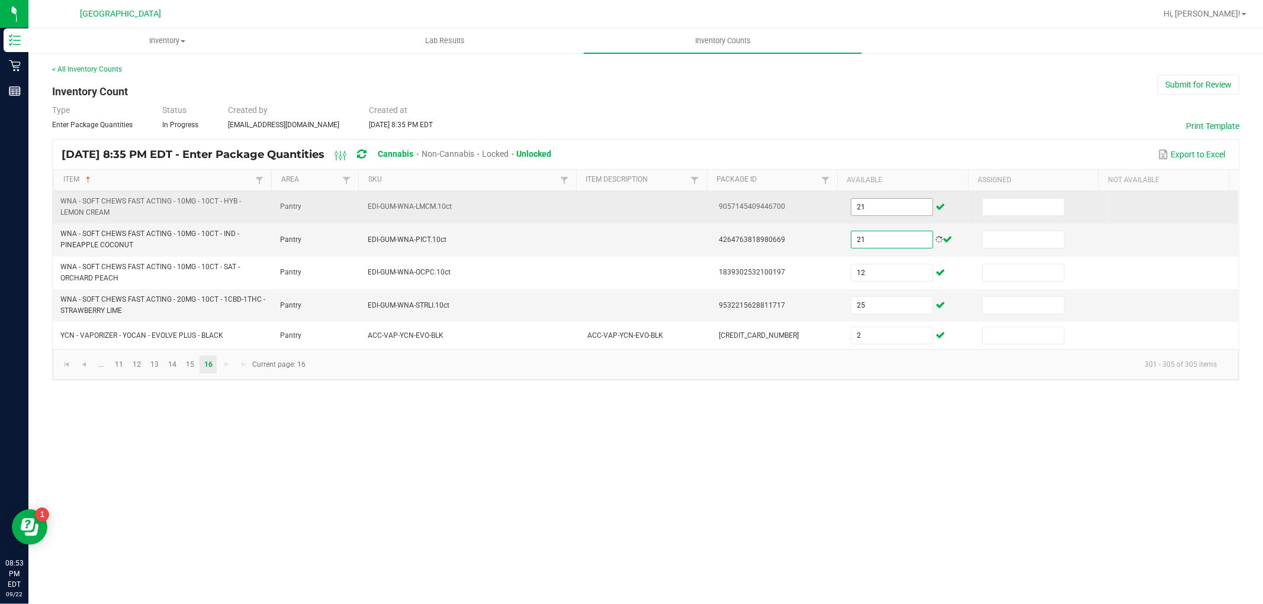
click at [869, 208] on input "21" at bounding box center [891, 207] width 81 height 17
drag, startPoint x: 871, startPoint y: 203, endPoint x: 819, endPoint y: 204, distance: 51.5
click at [819, 204] on tr "WNA - SOFT CHEWS FAST ACTING - 10MG - 10CT - HYB - LEMON CREAM Pantry EDI-GUM-W…" at bounding box center [646, 207] width 1186 height 33
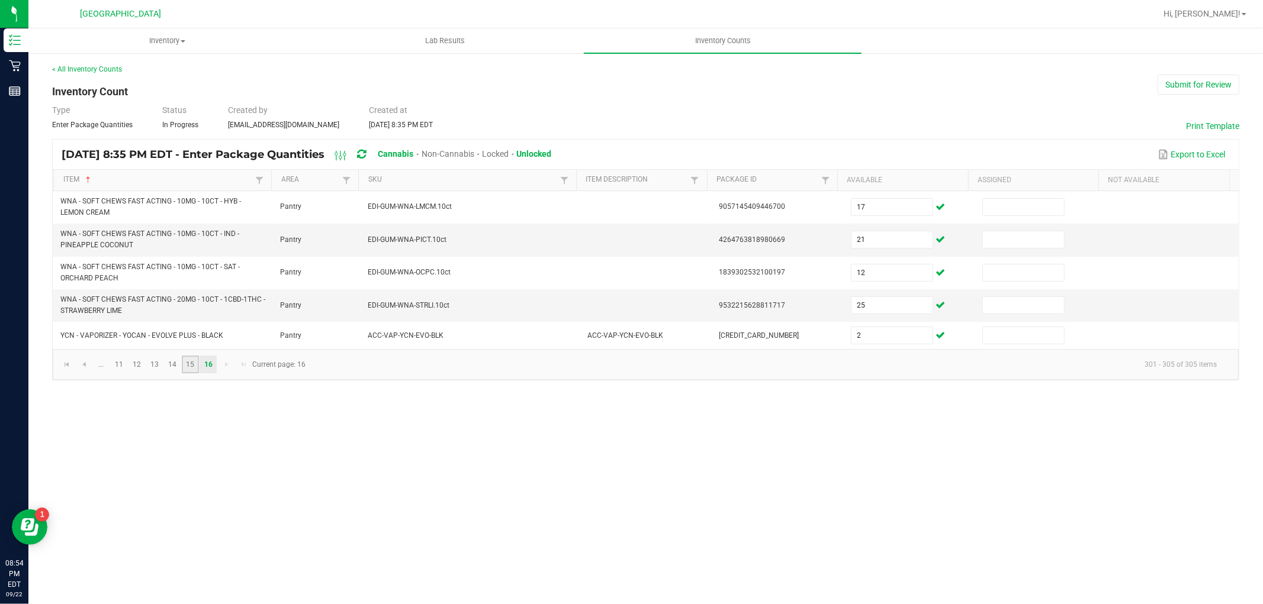
click at [185, 371] on link "15" at bounding box center [190, 365] width 17 height 18
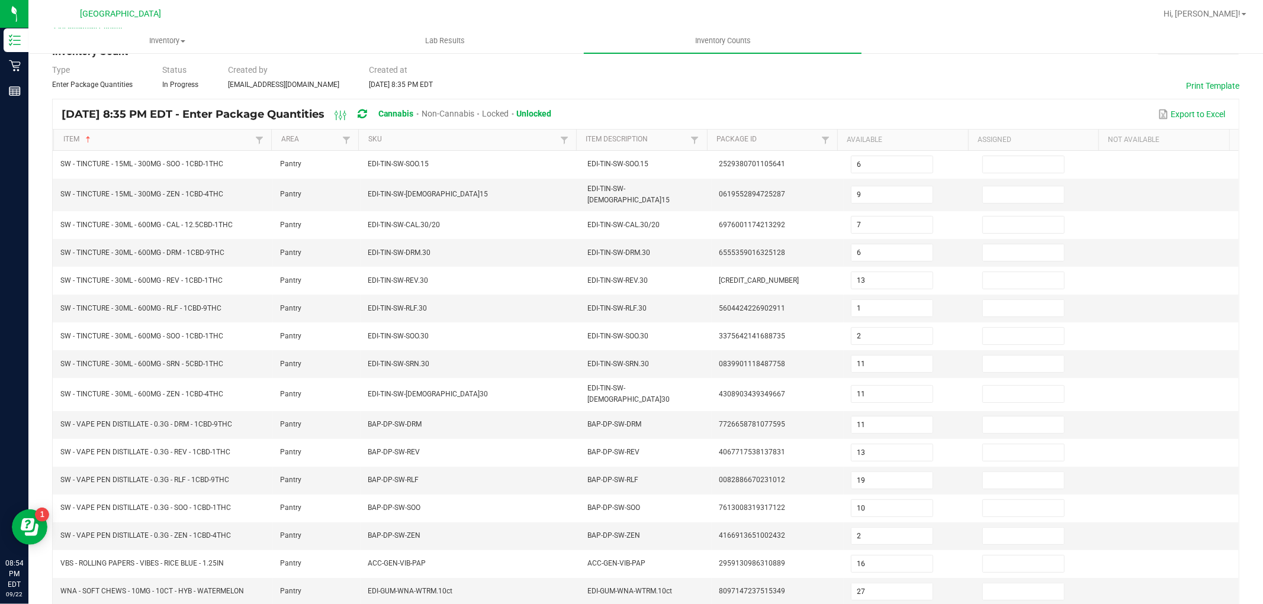
scroll to position [194, 0]
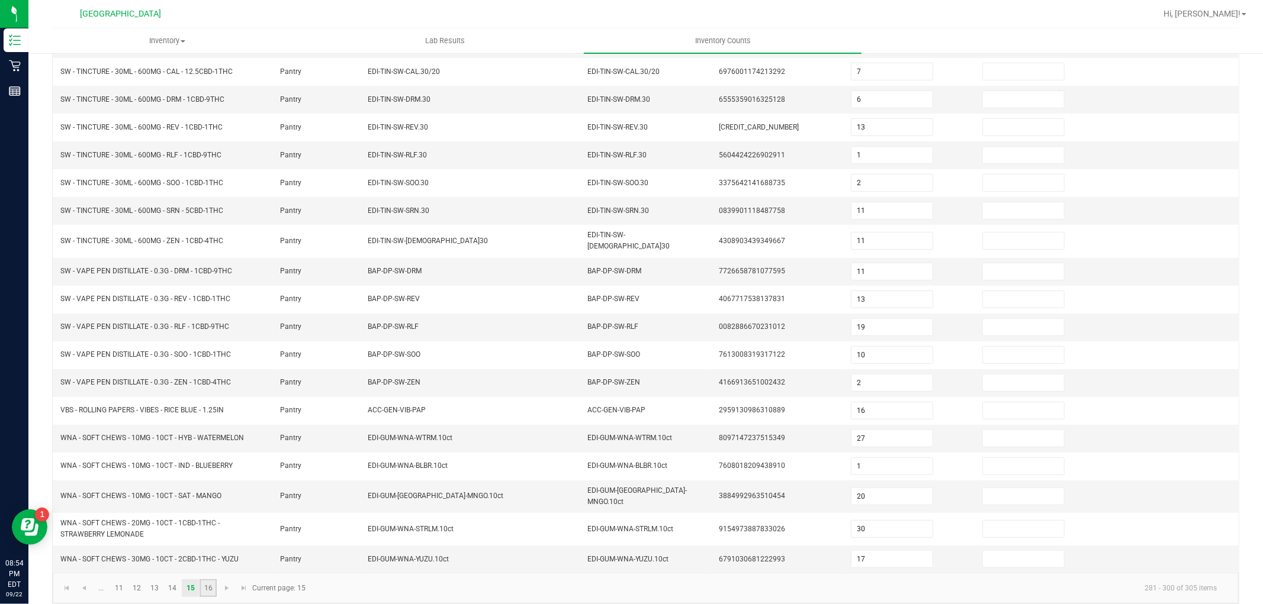
click at [208, 583] on link "16" at bounding box center [208, 589] width 17 height 18
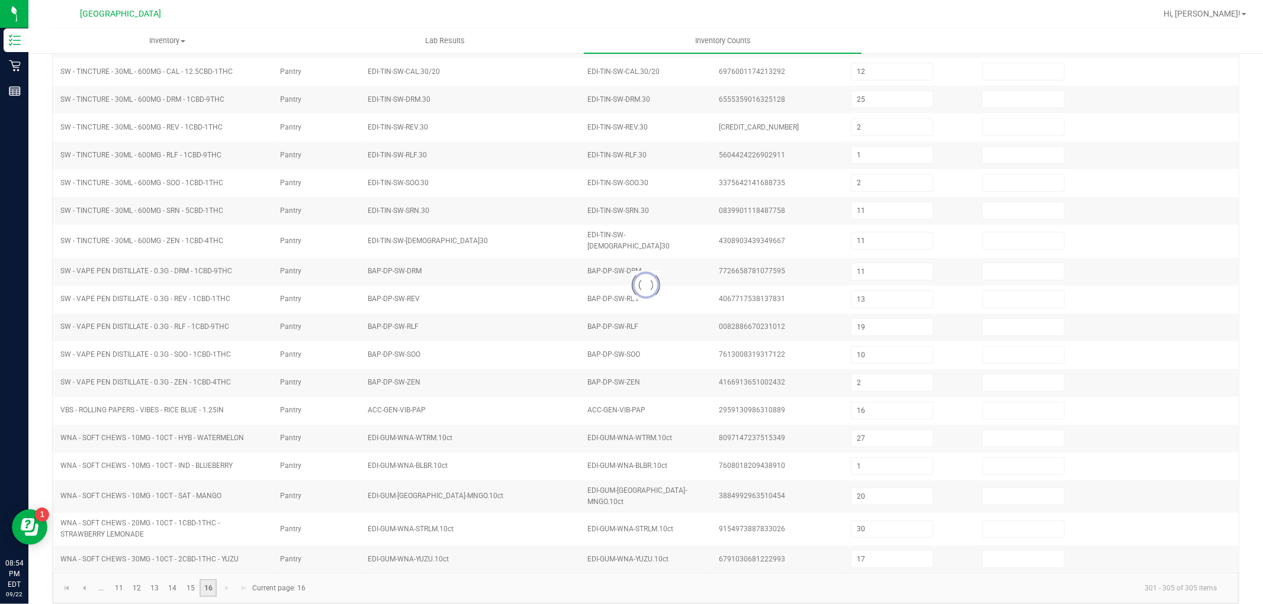
scroll to position [0, 0]
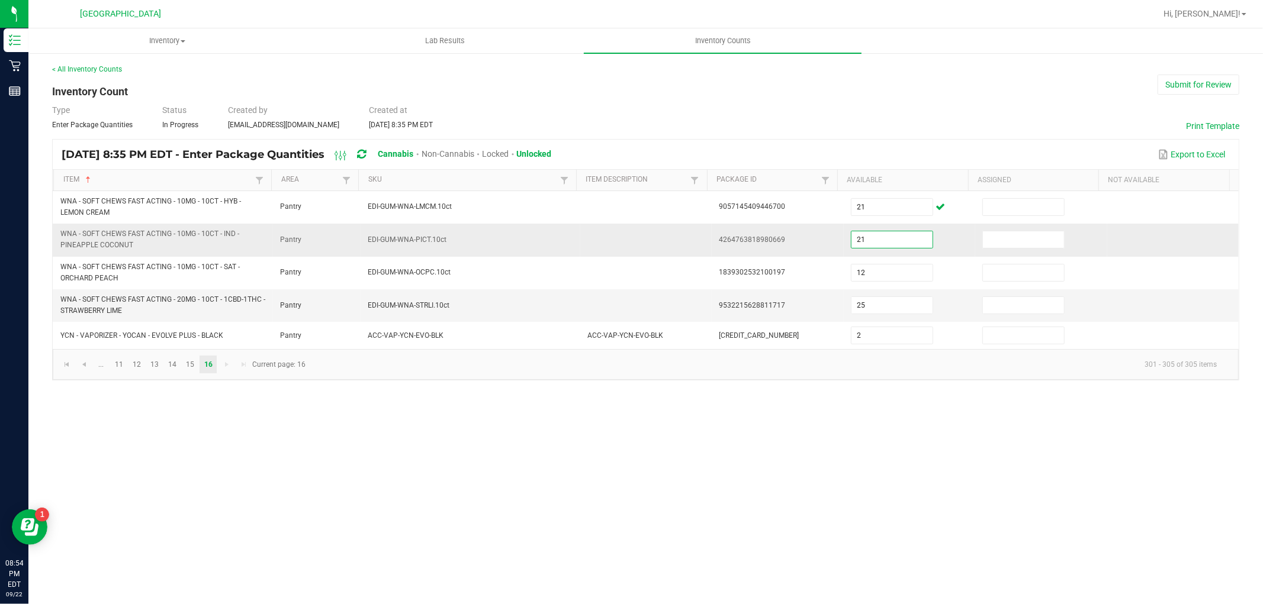
click at [885, 235] on input "21" at bounding box center [891, 239] width 81 height 17
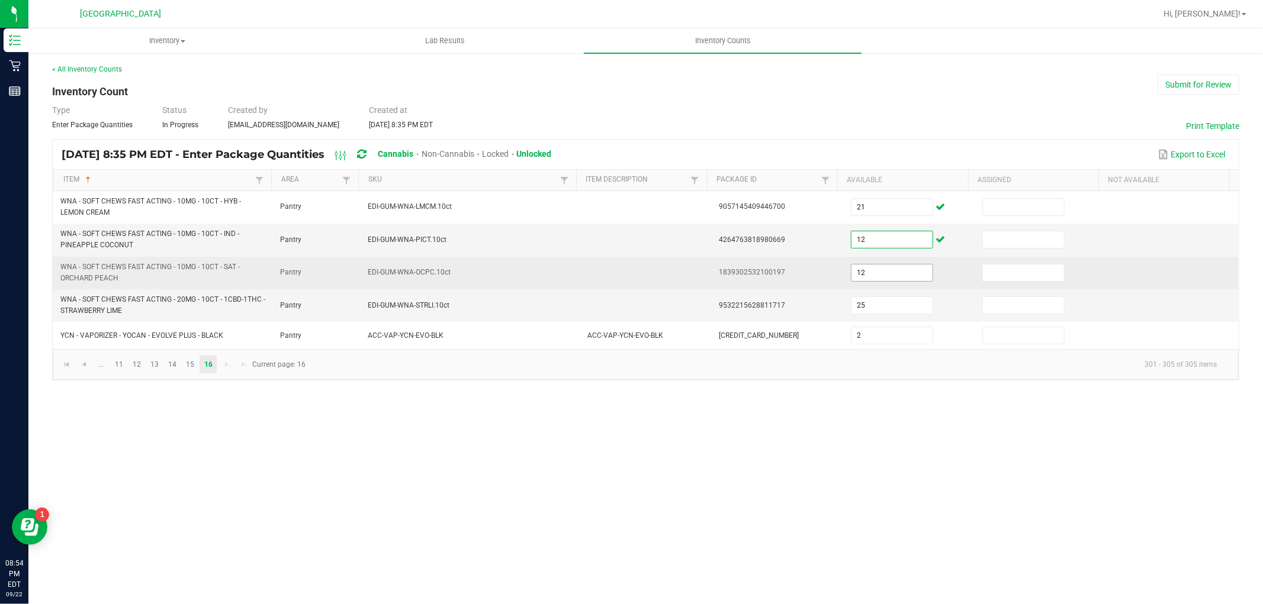
click at [898, 265] on input "12" at bounding box center [891, 273] width 81 height 17
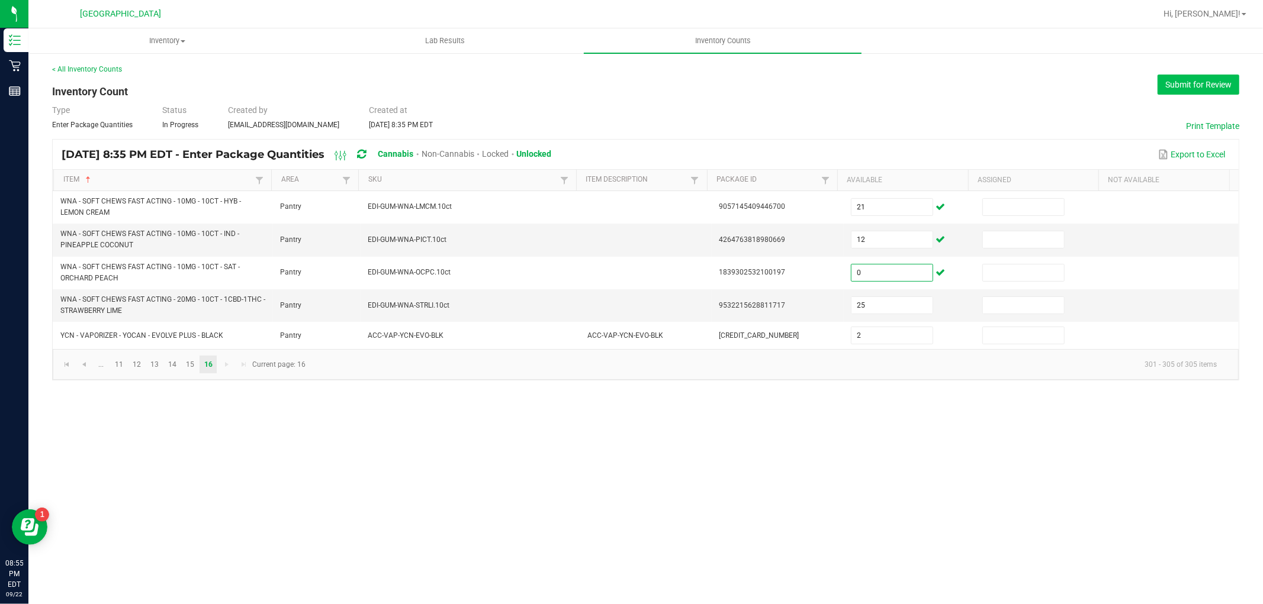
click at [1211, 79] on button "Submit for Review" at bounding box center [1198, 85] width 82 height 20
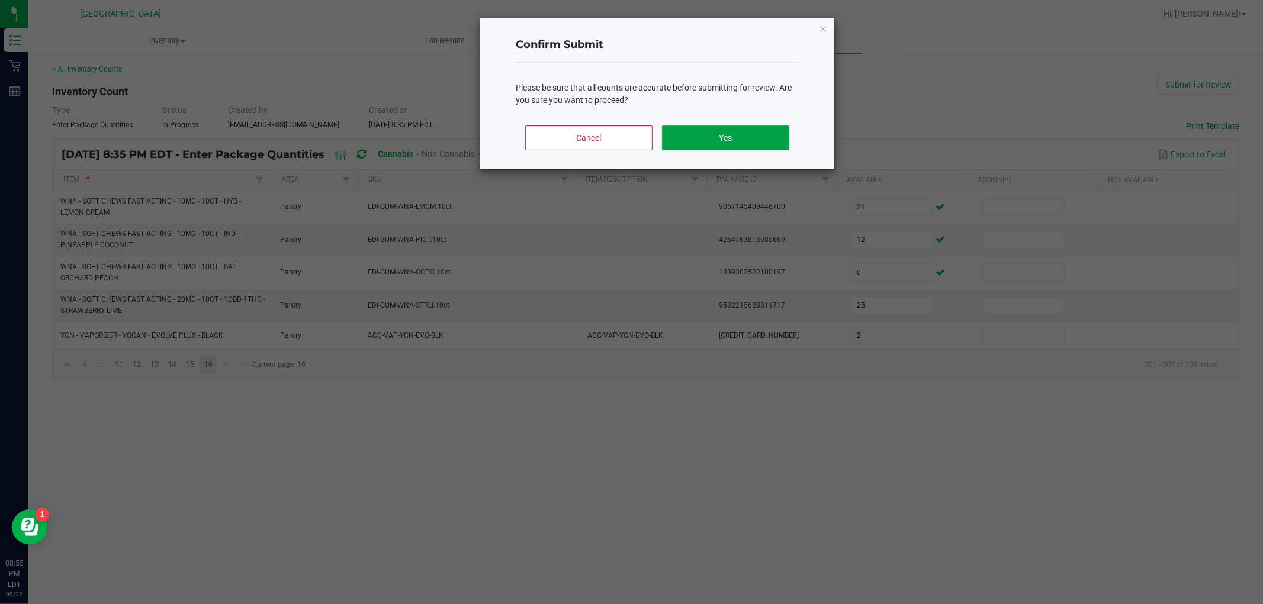
click at [721, 127] on button "Yes" at bounding box center [725, 138] width 127 height 25
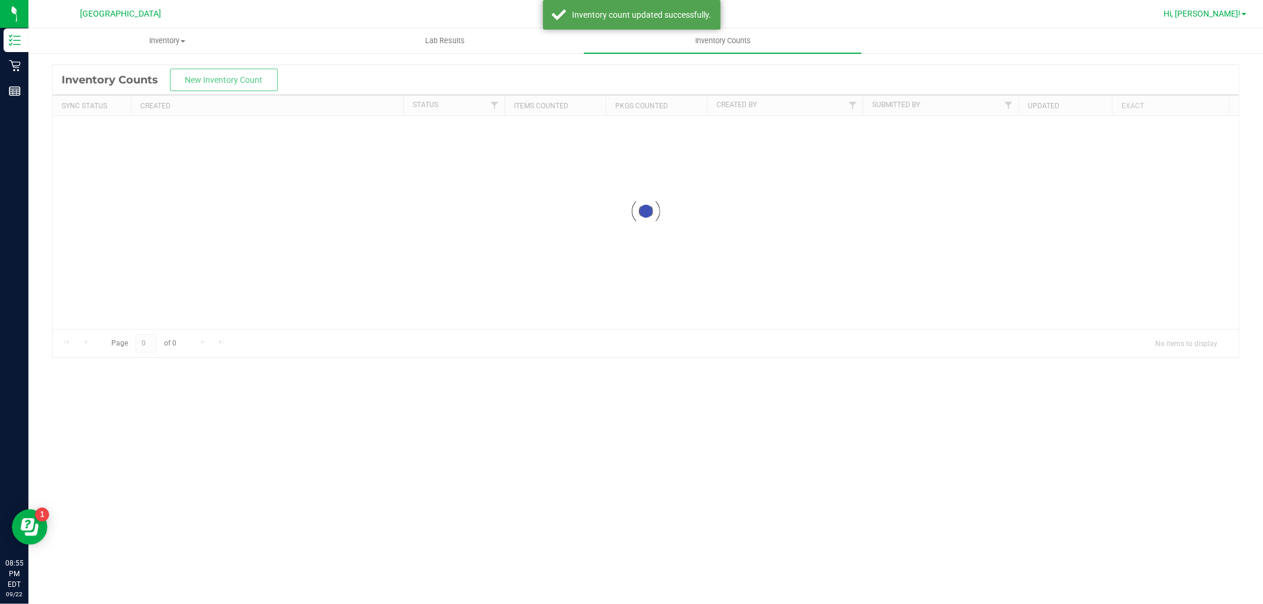
click at [1248, 4] on div "Hi, [PERSON_NAME]!" at bounding box center [1206, 13] width 101 height 23
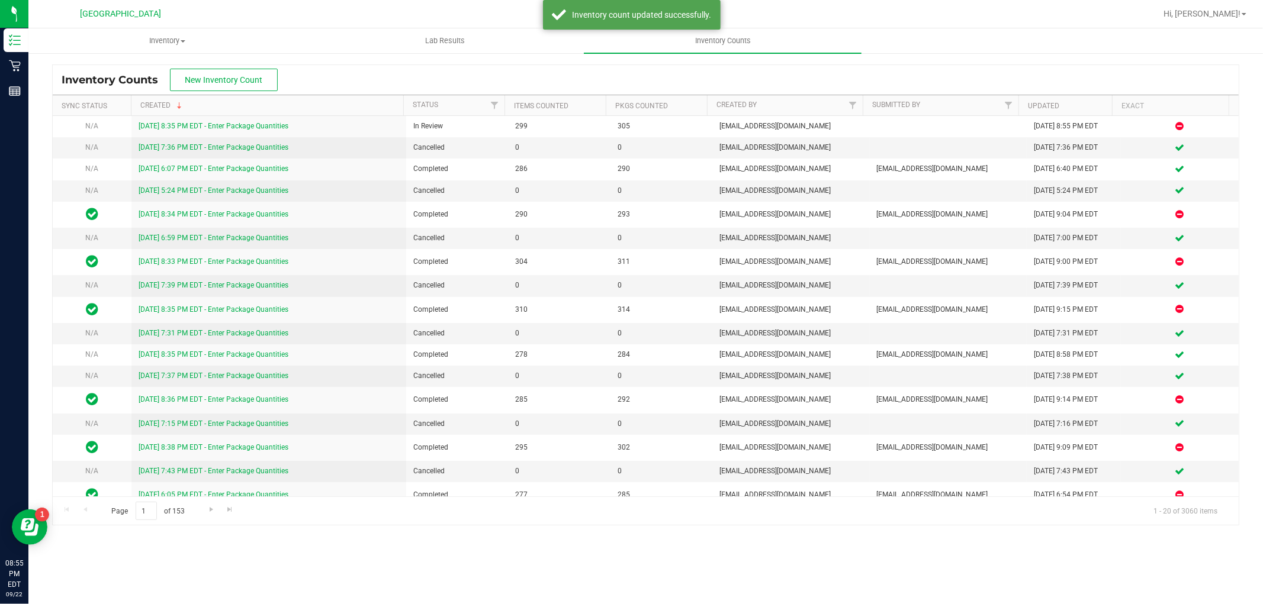
click at [1228, 25] on nav "Palm Bay WC Hi, [PERSON_NAME]!" at bounding box center [645, 14] width 1234 height 28
click at [1222, 13] on span "Hi, [PERSON_NAME]!" at bounding box center [1201, 13] width 77 height 9
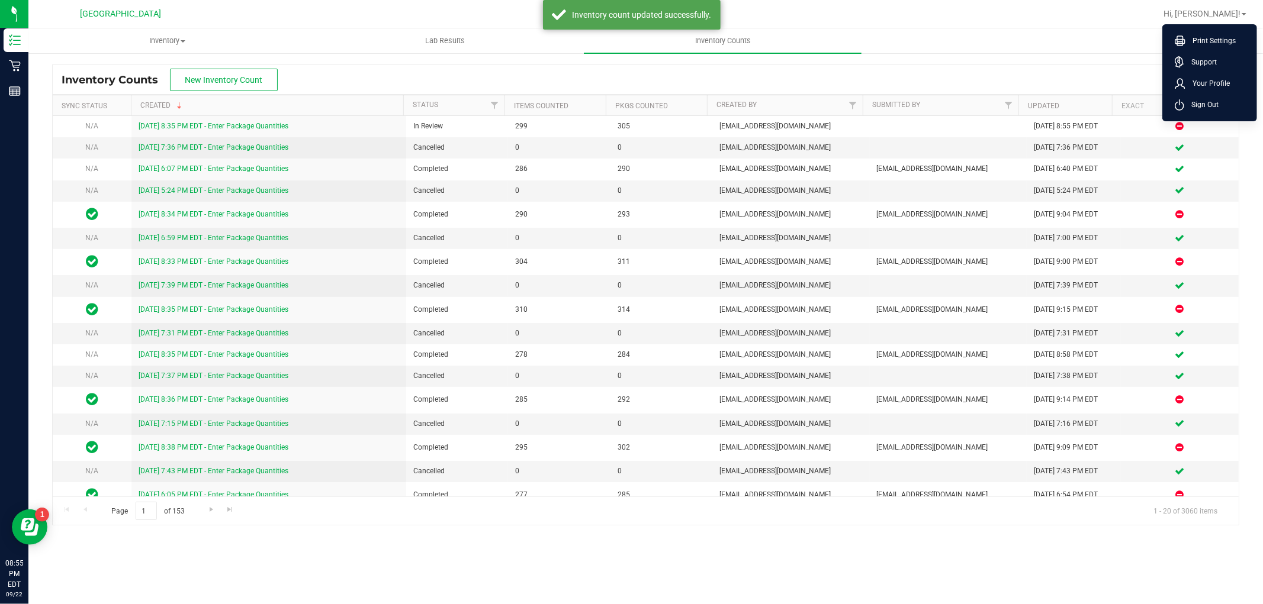
click at [1203, 102] on span "Sign Out" at bounding box center [1201, 105] width 34 height 12
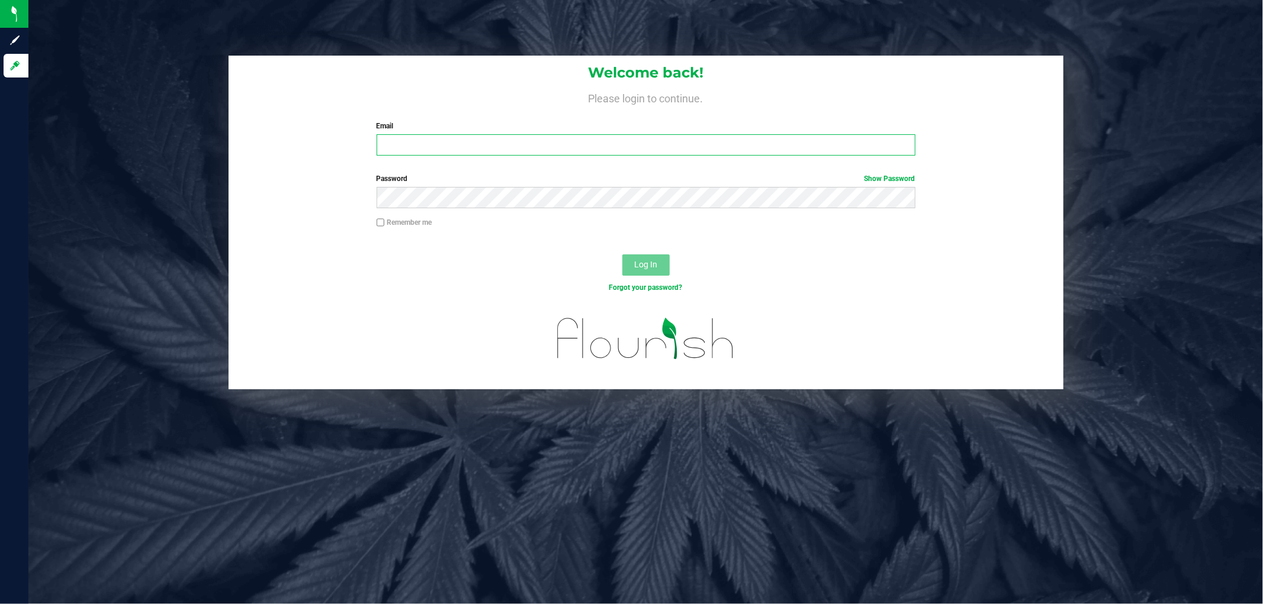
click at [538, 134] on input "Email" at bounding box center [646, 144] width 539 height 21
click at [622, 255] on button "Log In" at bounding box center [645, 265] width 47 height 21
